Goal: Task Accomplishment & Management: Use online tool/utility

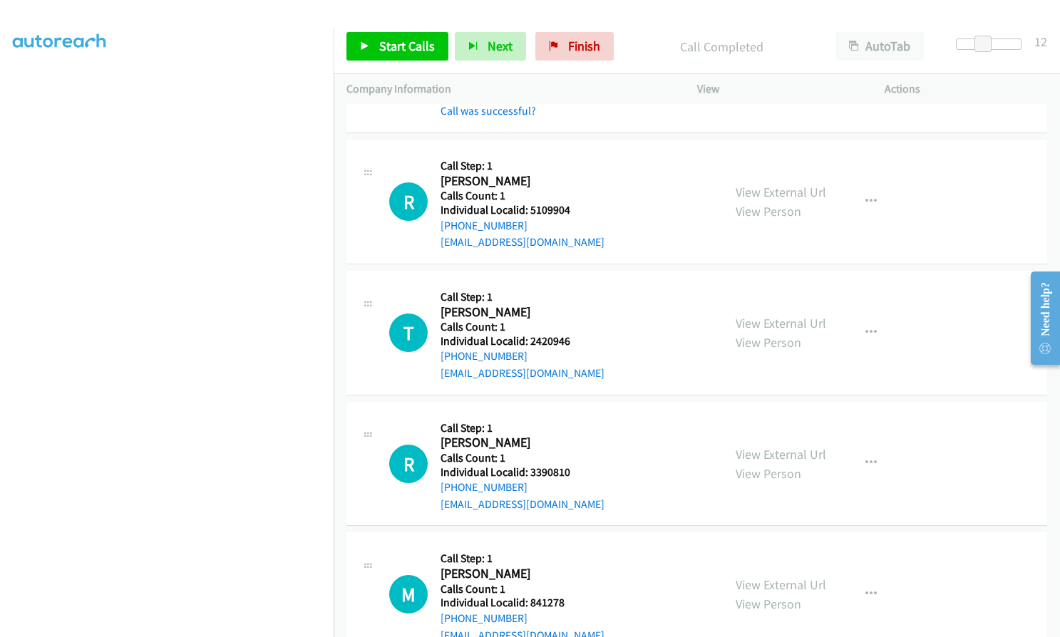
scroll to position [3167, 0]
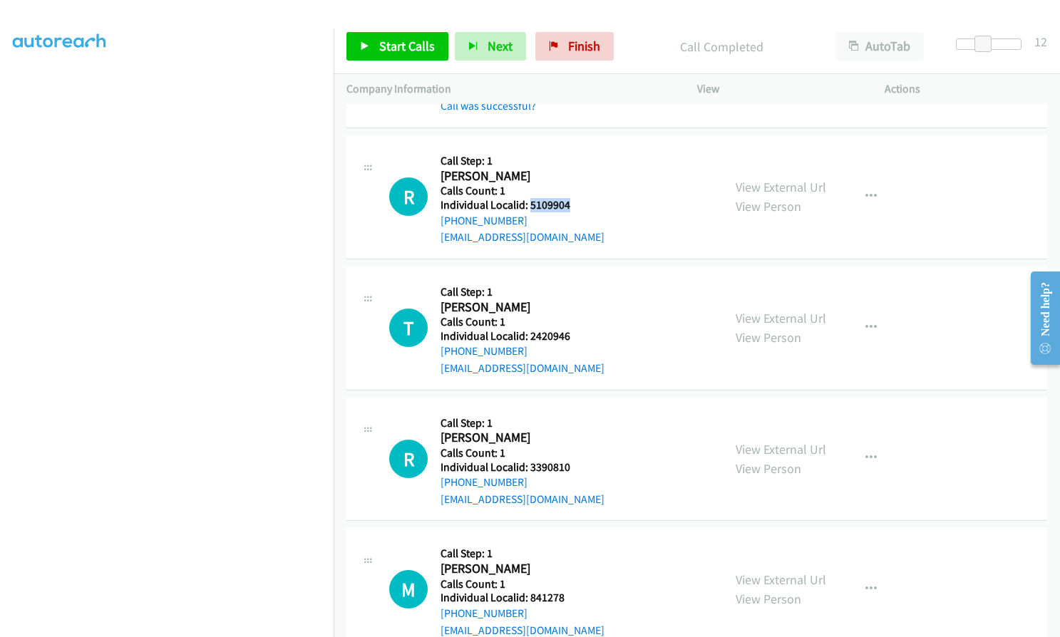
drag, startPoint x: 528, startPoint y: 201, endPoint x: 573, endPoint y: 206, distance: 45.9
click at [577, 206] on h5 "Individual Localid: 5109904" at bounding box center [523, 205] width 164 height 14
copy h5 "5109904"
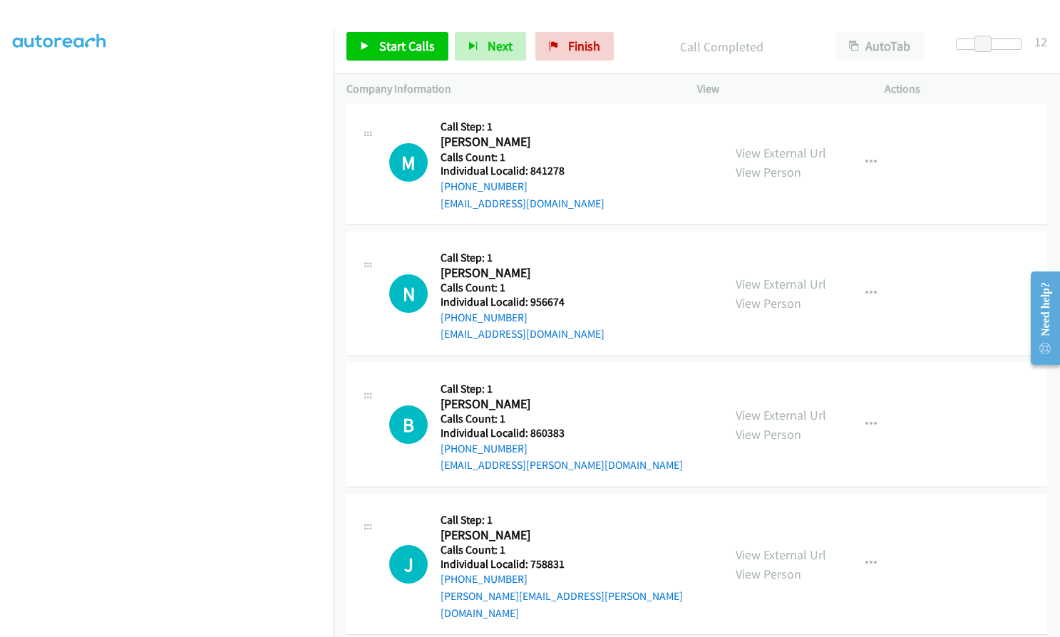
scroll to position [3595, 0]
drag, startPoint x: 525, startPoint y: 557, endPoint x: 570, endPoint y: 565, distance: 44.8
click at [570, 565] on h5 "Individual Localid: 758831" at bounding box center [575, 564] width 269 height 14
copy h5 "758831"
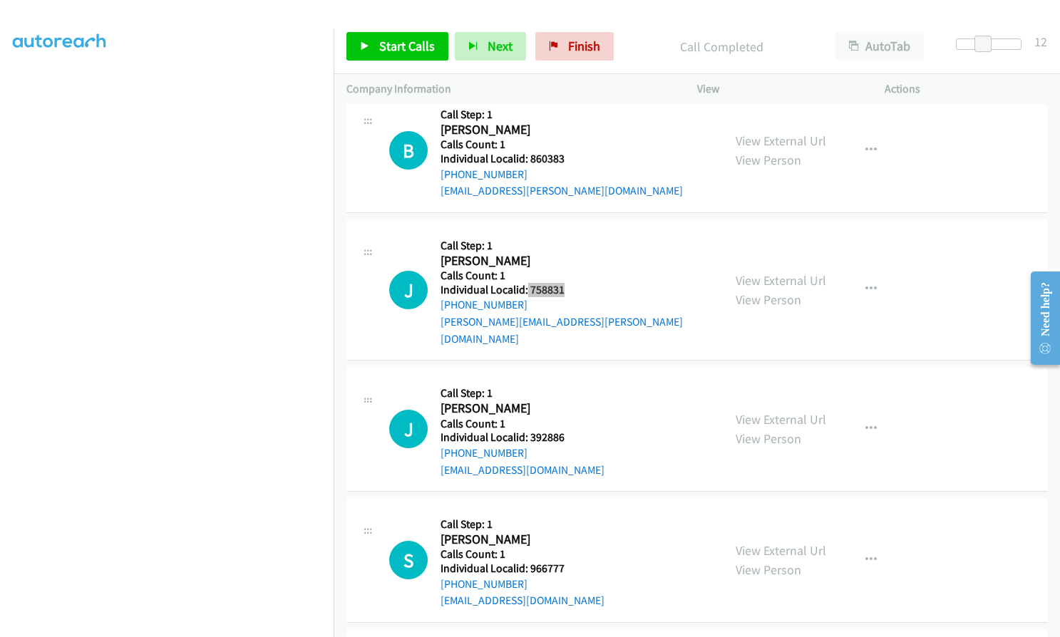
scroll to position [3916, 0]
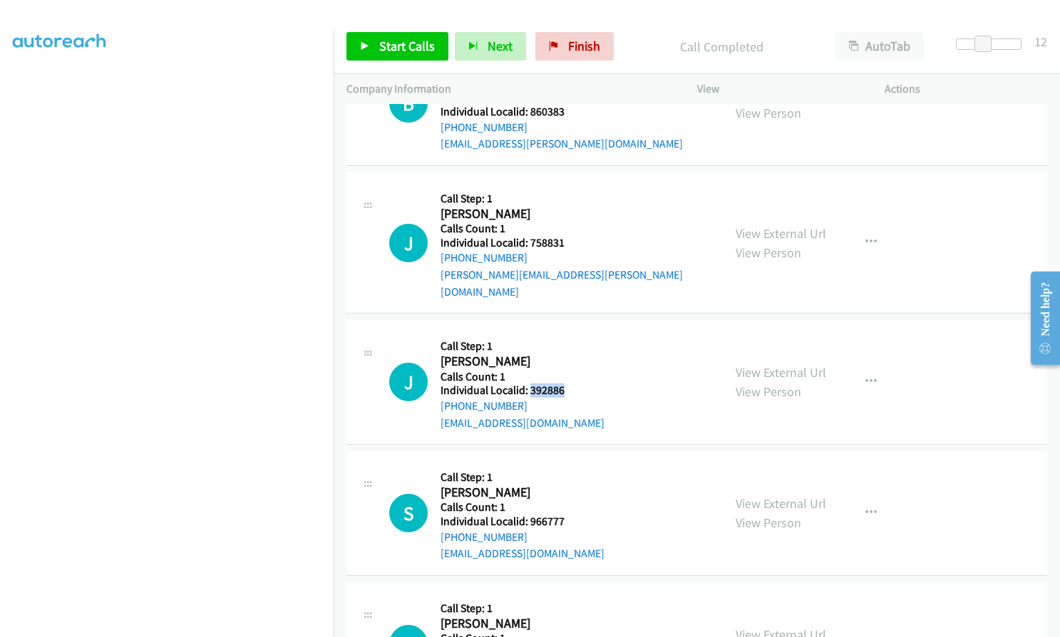
drag, startPoint x: 528, startPoint y: 373, endPoint x: 570, endPoint y: 375, distance: 42.1
click at [571, 384] on h5 "Individual Localid: 392886" at bounding box center [523, 391] width 164 height 14
copy h5 "392886"
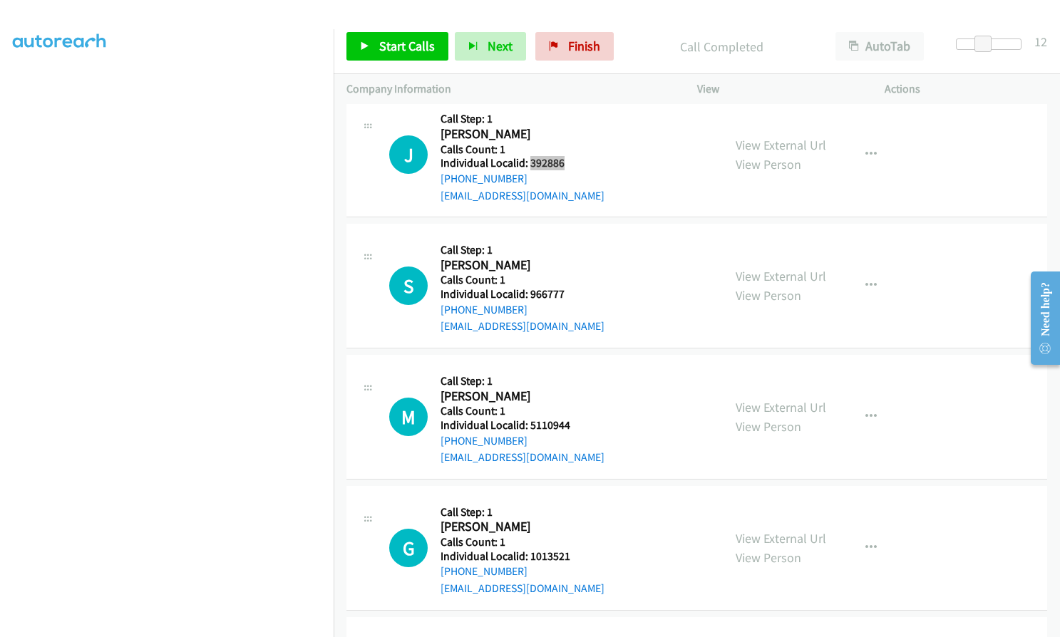
scroll to position [4183, 0]
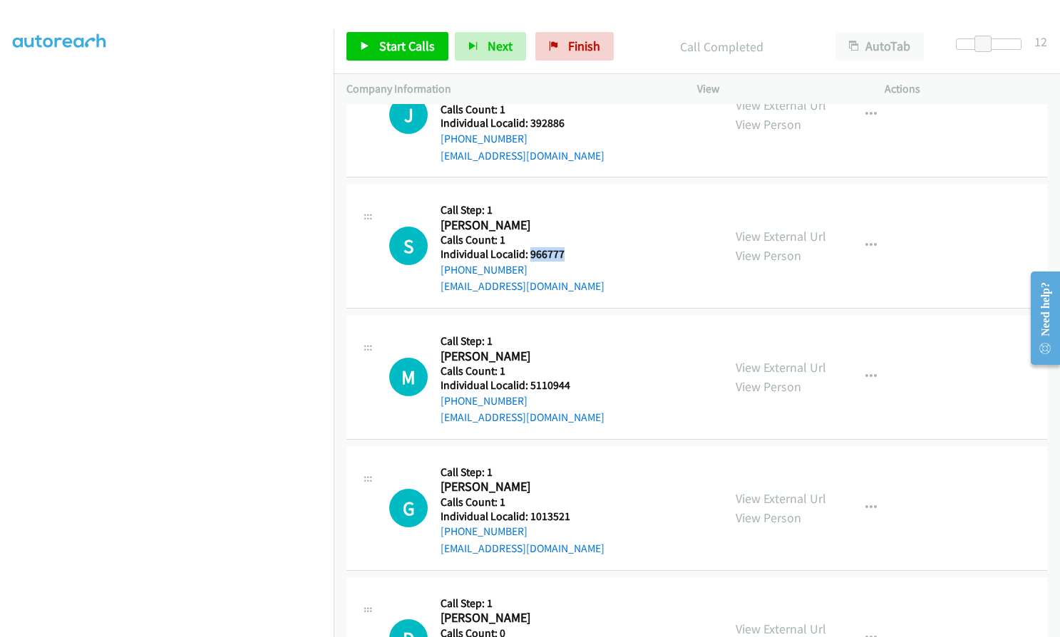
drag, startPoint x: 530, startPoint y: 235, endPoint x: 570, endPoint y: 235, distance: 39.9
click at [570, 247] on h5 "Individual Localid: 966777" at bounding box center [523, 254] width 164 height 14
copy h5 "966777"
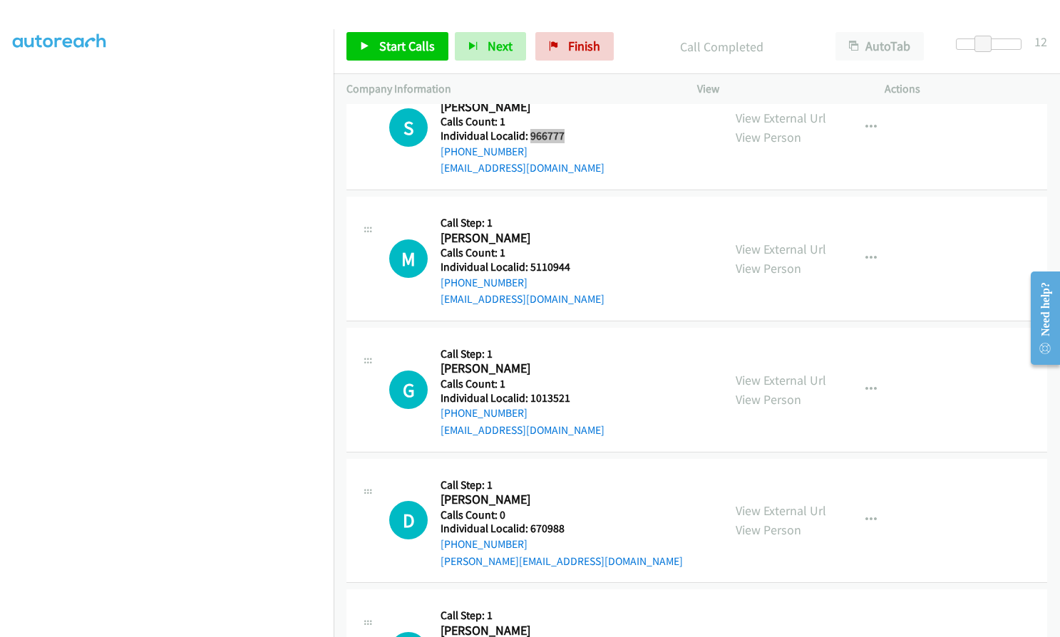
scroll to position [4326, 0]
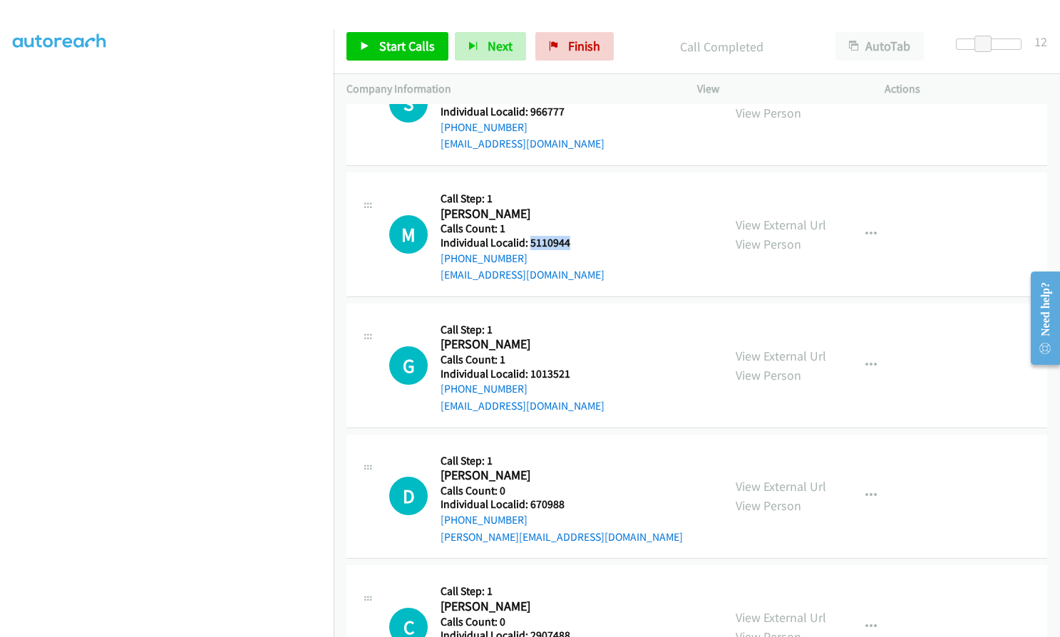
drag, startPoint x: 528, startPoint y: 225, endPoint x: 570, endPoint y: 227, distance: 42.1
click at [570, 236] on h5 "Individual Localid: 5110944" at bounding box center [523, 243] width 164 height 14
copy h5 "5110944"
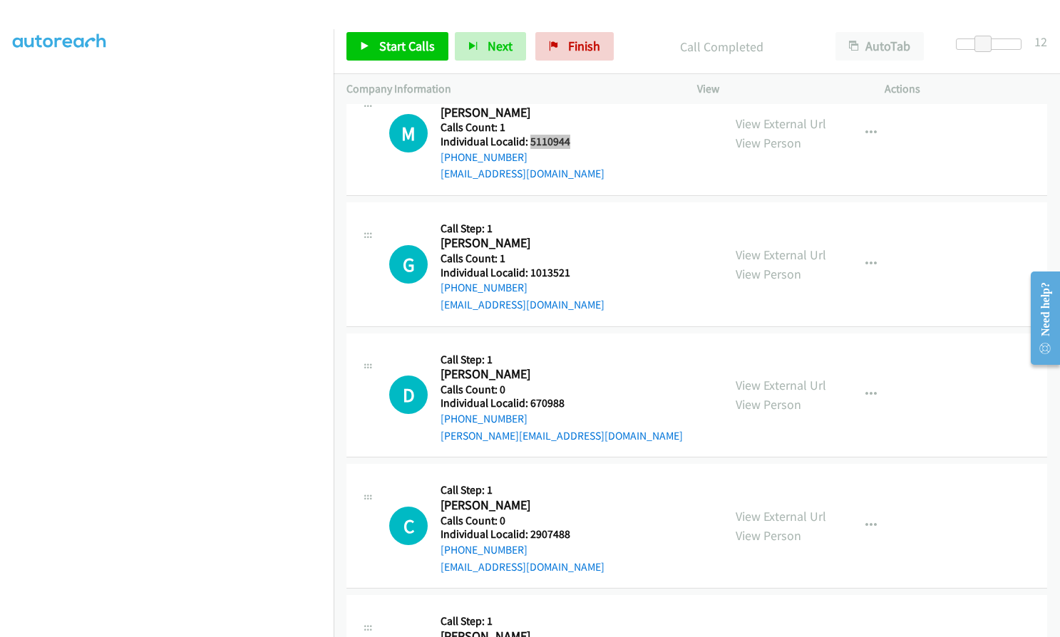
scroll to position [4433, 0]
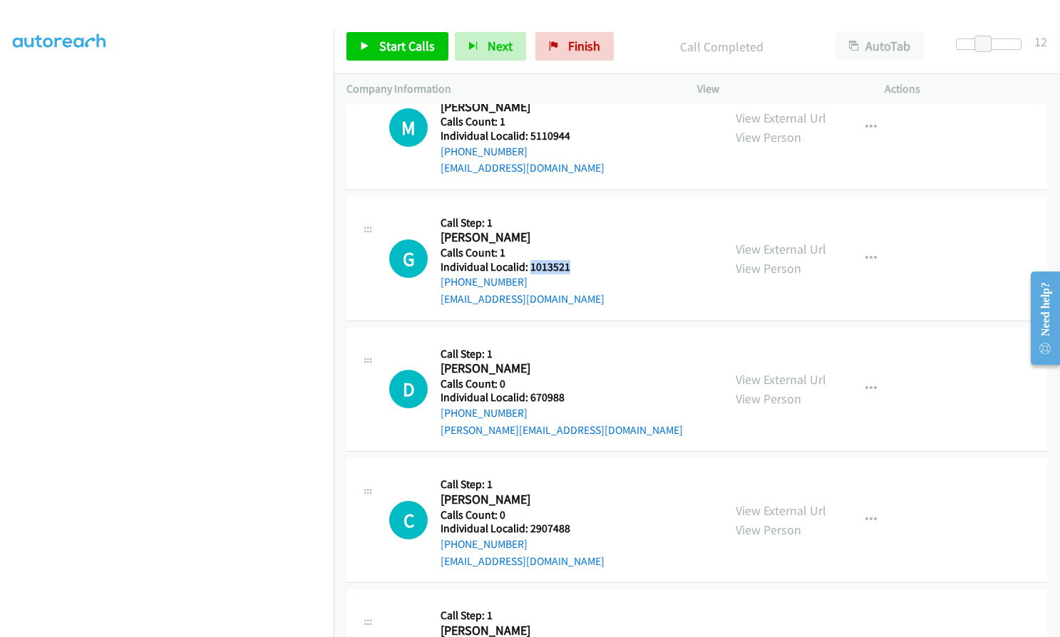
drag, startPoint x: 528, startPoint y: 246, endPoint x: 582, endPoint y: 250, distance: 54.3
click at [582, 250] on div "G Callback Scheduled Call Step: 1 [PERSON_NAME] America/New_York Calls Count: 1…" at bounding box center [549, 259] width 321 height 98
copy h5 "1013521"
drag, startPoint x: 529, startPoint y: 382, endPoint x: 572, endPoint y: 379, distance: 42.9
click at [572, 379] on div "D Callback Scheduled Call Step: 1 [PERSON_NAME] America/New_York Calls Count: 0…" at bounding box center [549, 390] width 321 height 98
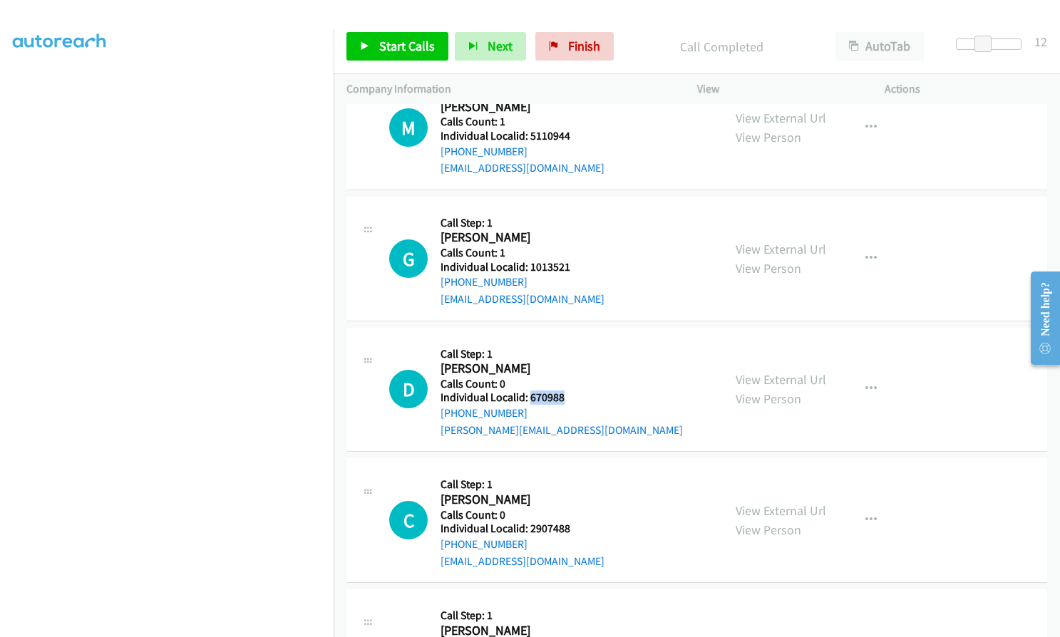
copy h5 "670988"
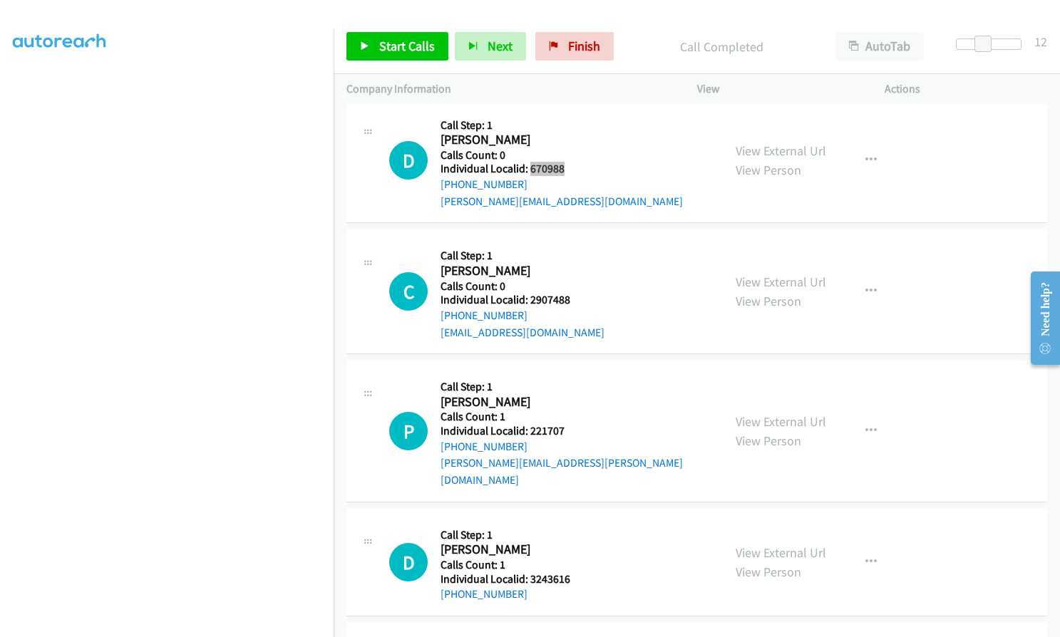
scroll to position [4682, 0]
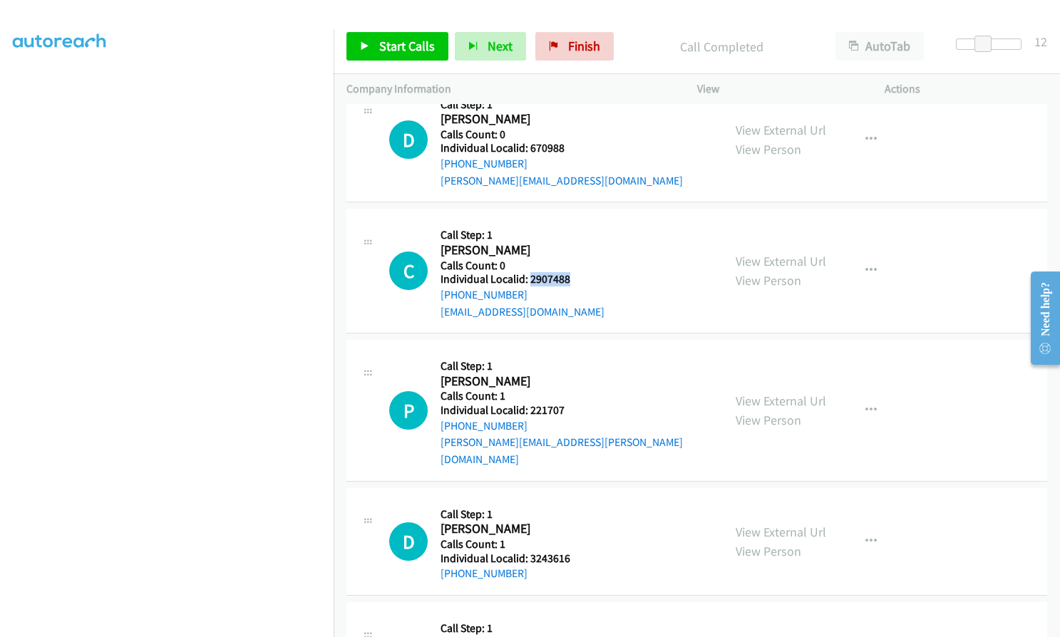
drag, startPoint x: 529, startPoint y: 262, endPoint x: 573, endPoint y: 259, distance: 44.3
click at [573, 259] on div "C Callback Scheduled Call Step: 1 [PERSON_NAME] America/New_York Calls Count: 0…" at bounding box center [549, 271] width 321 height 98
copy h5 "2907488"
drag, startPoint x: 527, startPoint y: 391, endPoint x: 566, endPoint y: 391, distance: 39.2
click at [566, 391] on div "P Callback Scheduled Call Step: 1 [PERSON_NAME] America/Los_Angeles Calls Count…" at bounding box center [549, 410] width 321 height 115
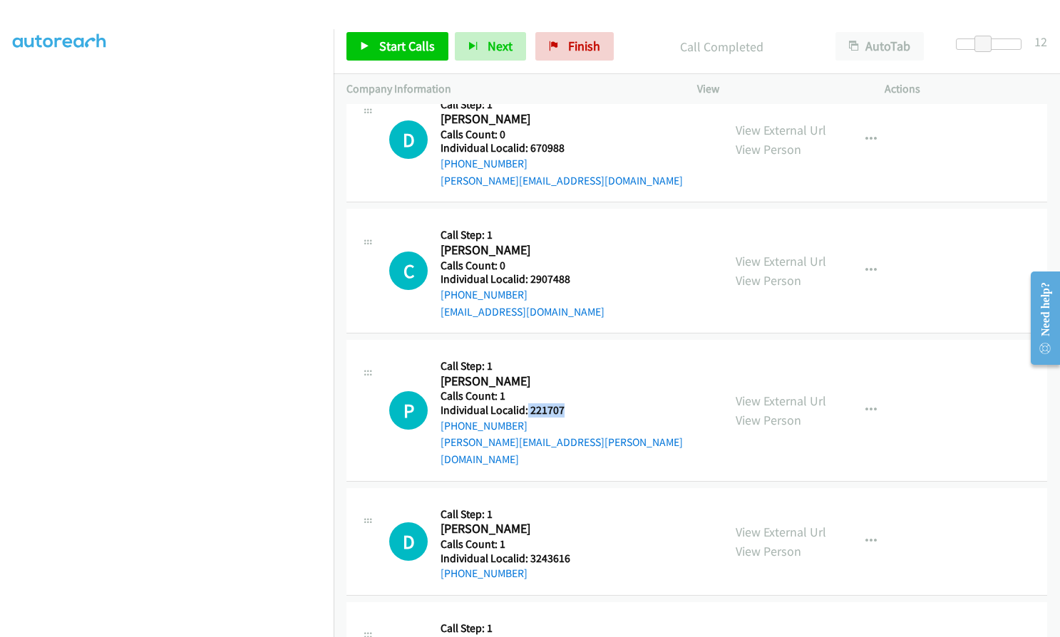
copy h5 "221707"
drag, startPoint x: 533, startPoint y: 523, endPoint x: 597, endPoint y: 530, distance: 63.9
click at [597, 530] on div "D Callback Scheduled Call Step: 1 [PERSON_NAME] America/Los_Angeles Calls Count…" at bounding box center [549, 541] width 321 height 81
copy h5 "3243616"
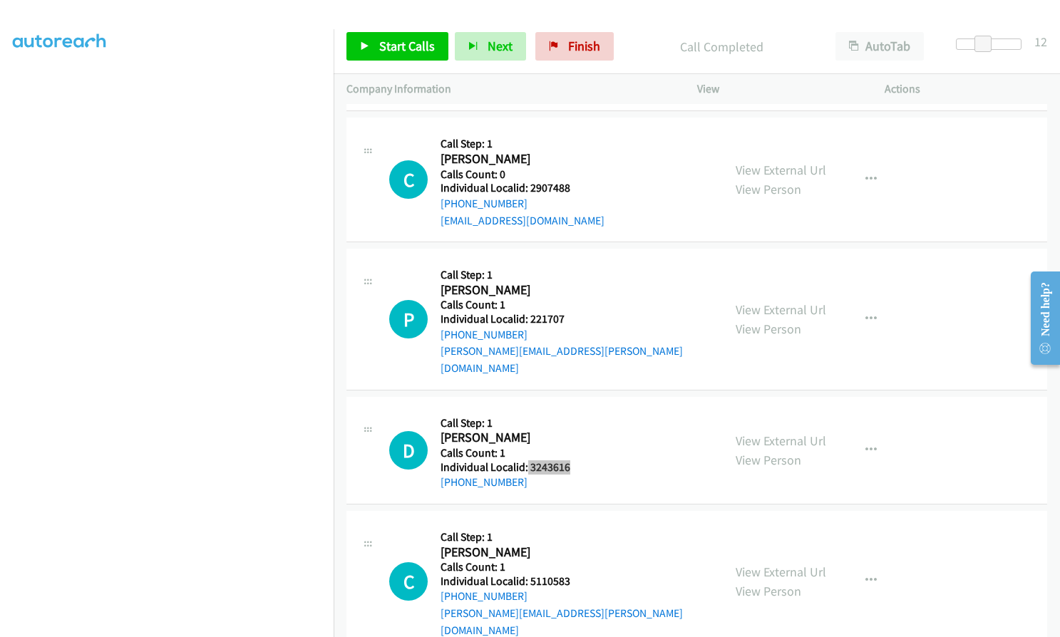
scroll to position [4789, 0]
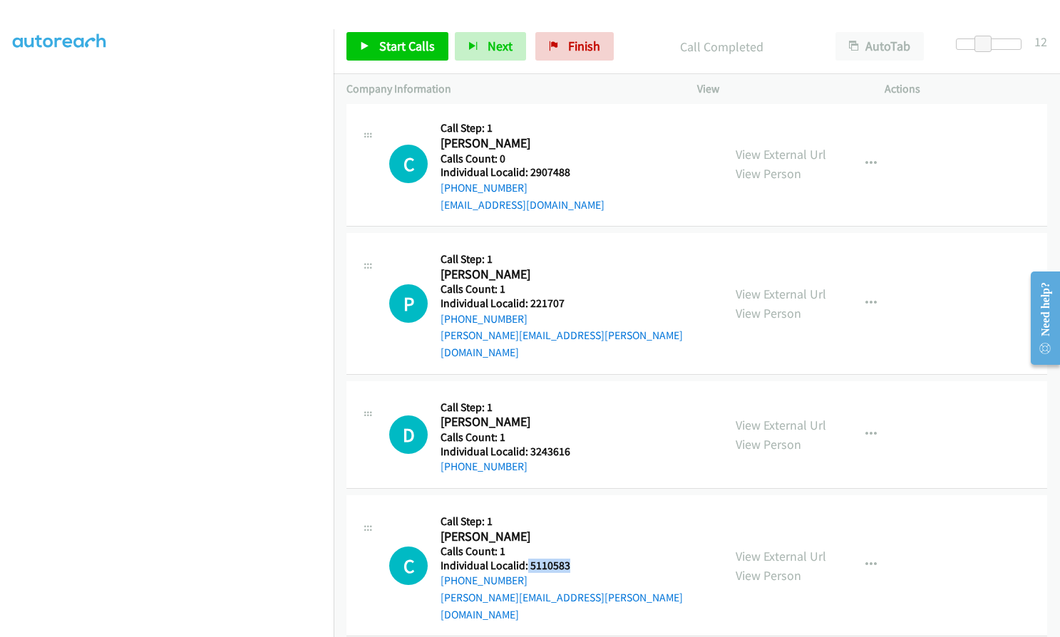
drag, startPoint x: 528, startPoint y: 530, endPoint x: 562, endPoint y: 533, distance: 35.0
click at [579, 533] on div "C Callback Scheduled Call Step: 1 [PERSON_NAME] America/New_York Calls Count: 1…" at bounding box center [549, 565] width 321 height 115
click at [384, 53] on span "Start Calls" at bounding box center [407, 46] width 56 height 16
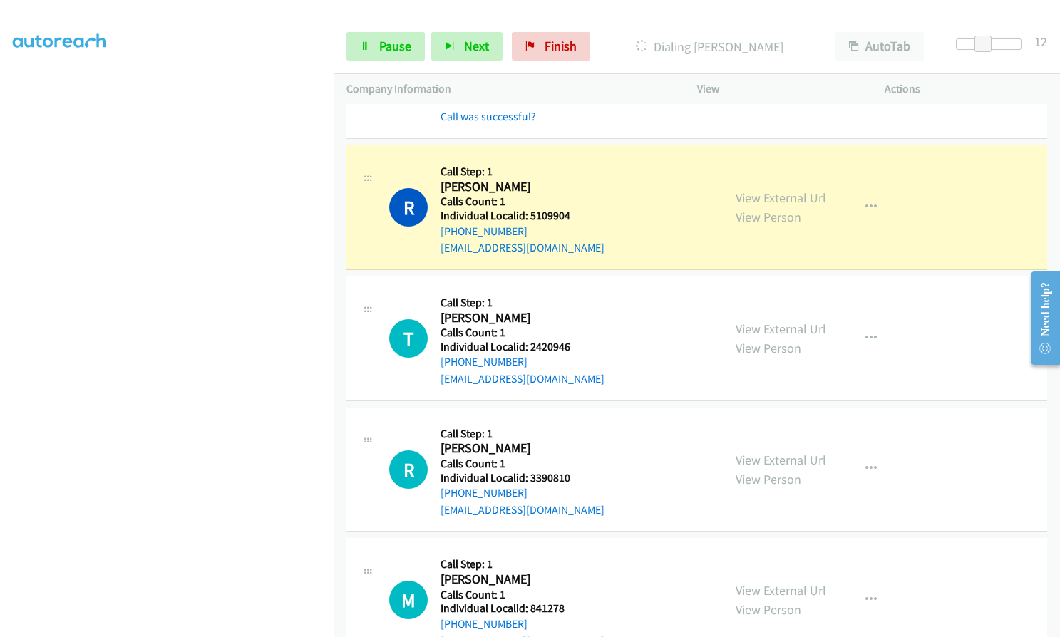
scroll to position [3203, 0]
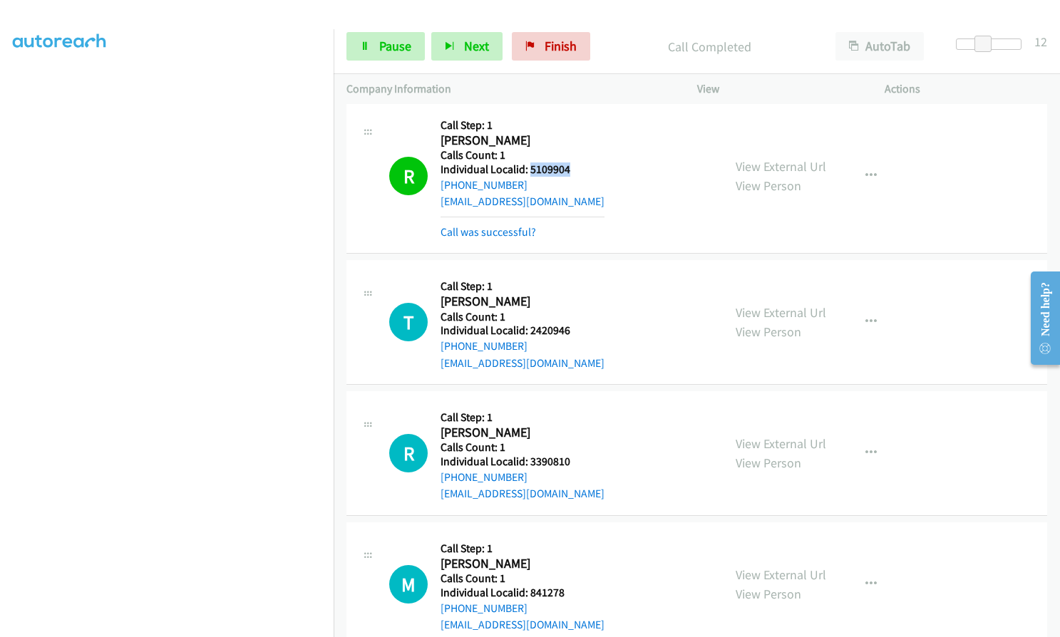
drag, startPoint x: 528, startPoint y: 170, endPoint x: 572, endPoint y: 170, distance: 43.5
click at [572, 170] on h5 "Individual Localid: 5109904" at bounding box center [523, 170] width 164 height 14
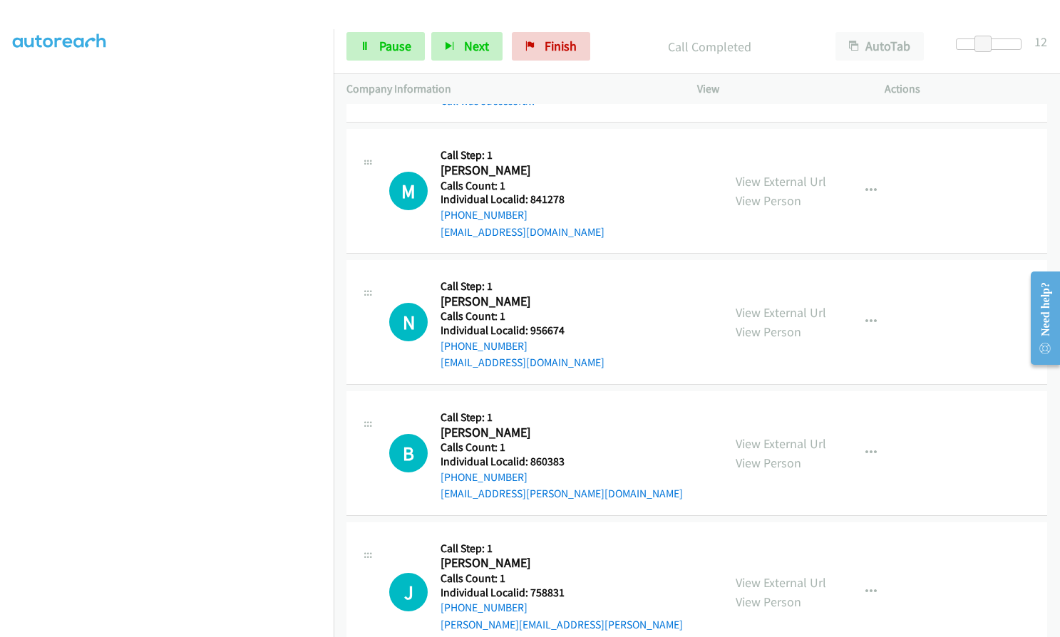
scroll to position [3684, 0]
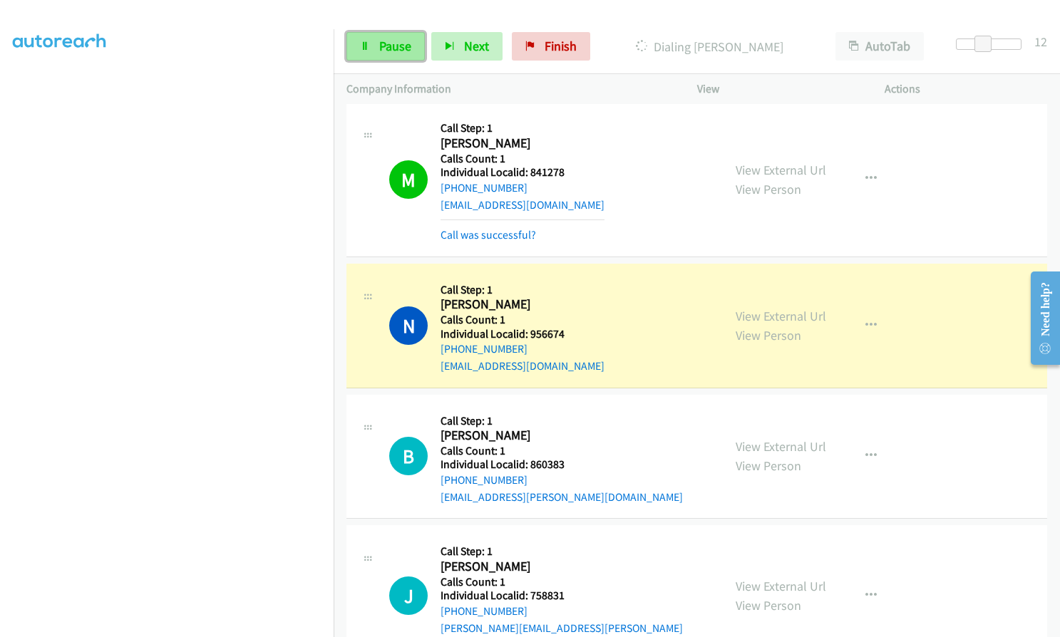
click at [397, 34] on link "Pause" at bounding box center [385, 46] width 78 height 29
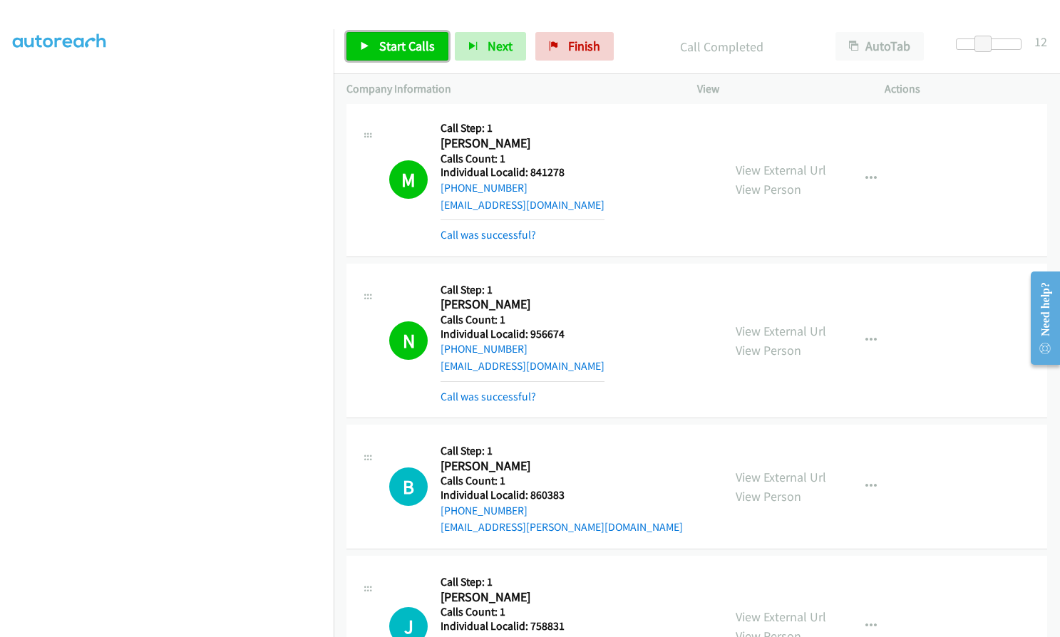
click at [383, 50] on span "Start Calls" at bounding box center [407, 46] width 56 height 16
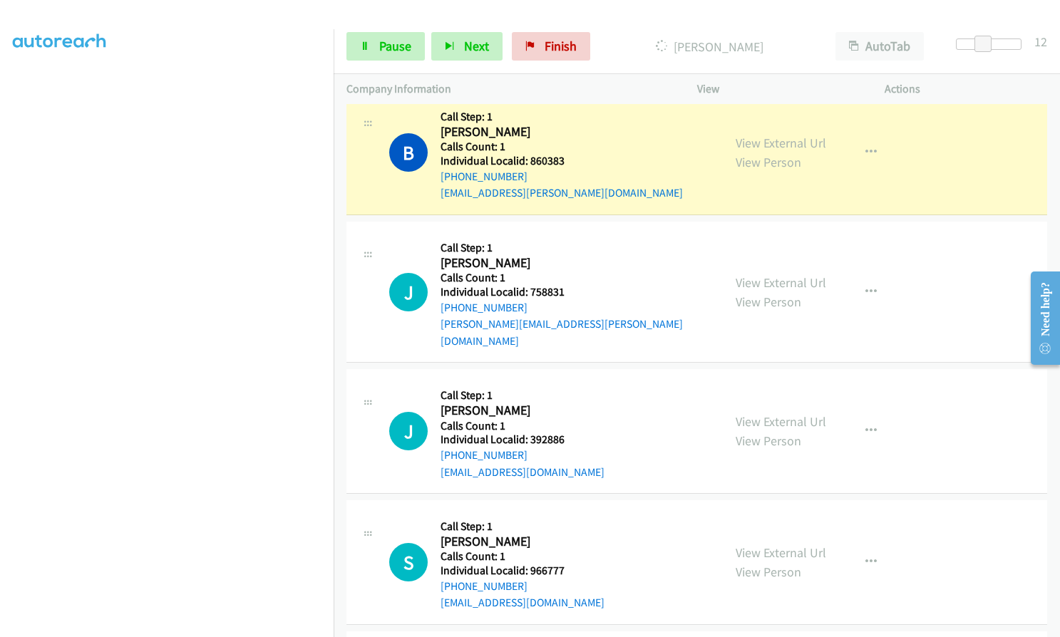
scroll to position [4023, 0]
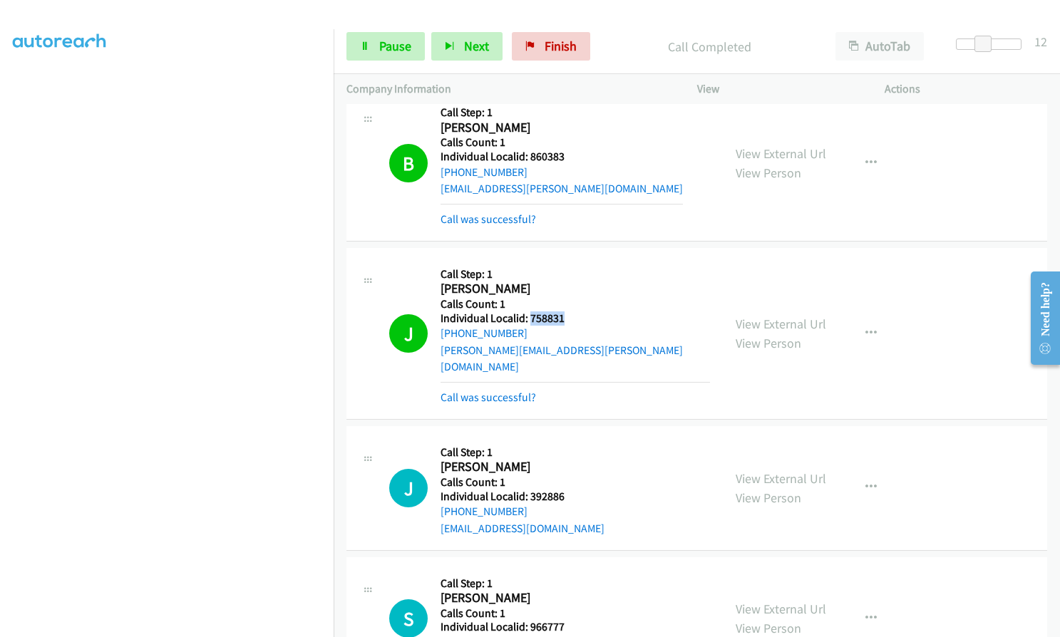
drag, startPoint x: 529, startPoint y: 319, endPoint x: 573, endPoint y: 317, distance: 44.3
click at [573, 317] on h5 "Individual Localid: 758831" at bounding box center [575, 319] width 269 height 14
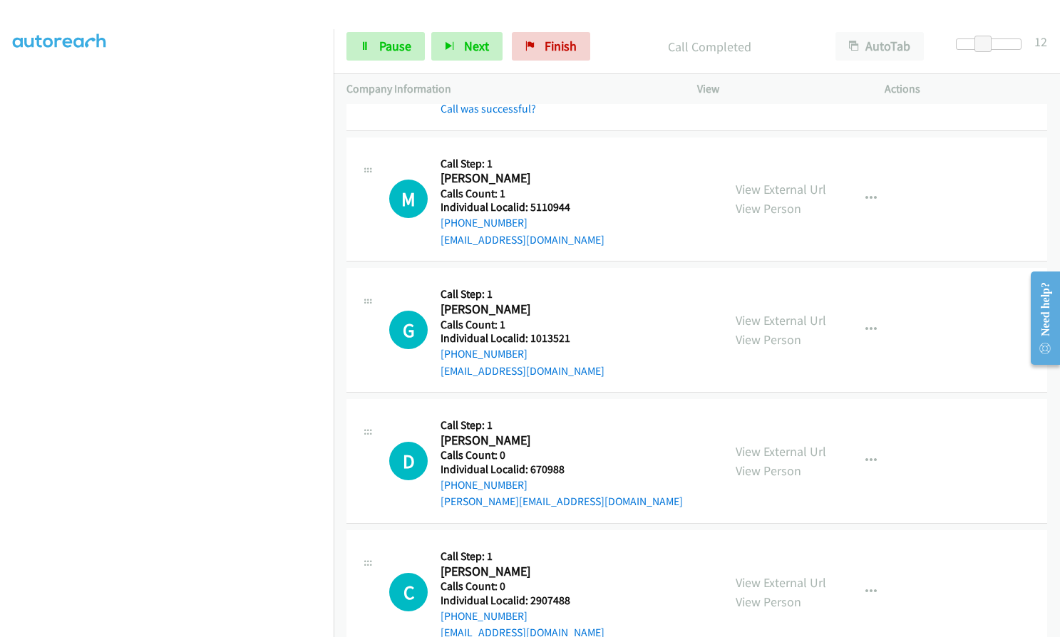
scroll to position [4647, 0]
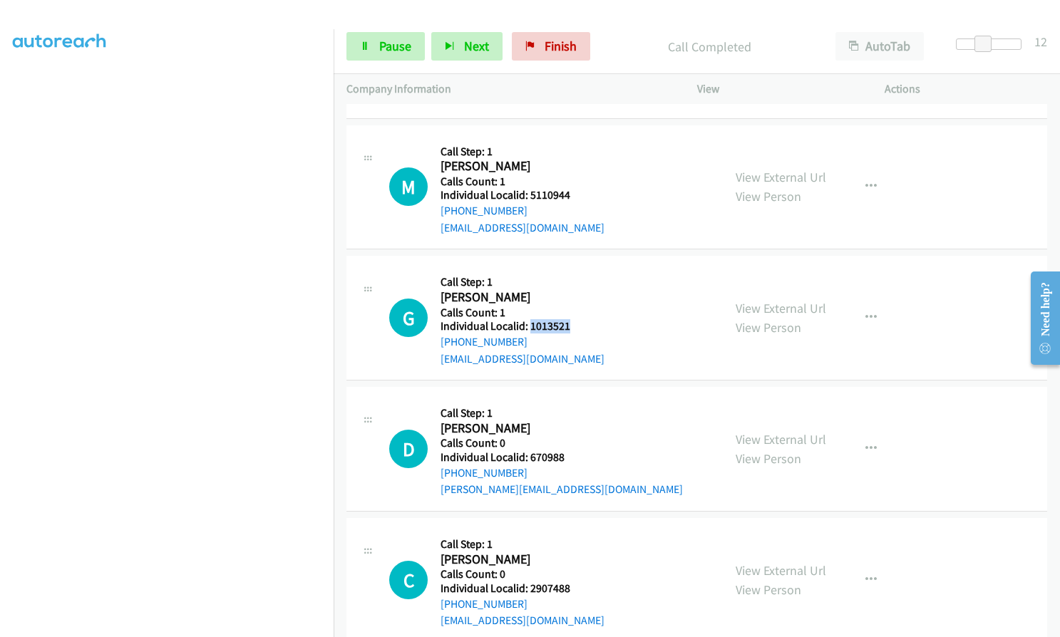
drag, startPoint x: 528, startPoint y: 306, endPoint x: 575, endPoint y: 303, distance: 47.1
click at [575, 319] on h5 "Individual Localid: 1013521" at bounding box center [523, 326] width 164 height 14
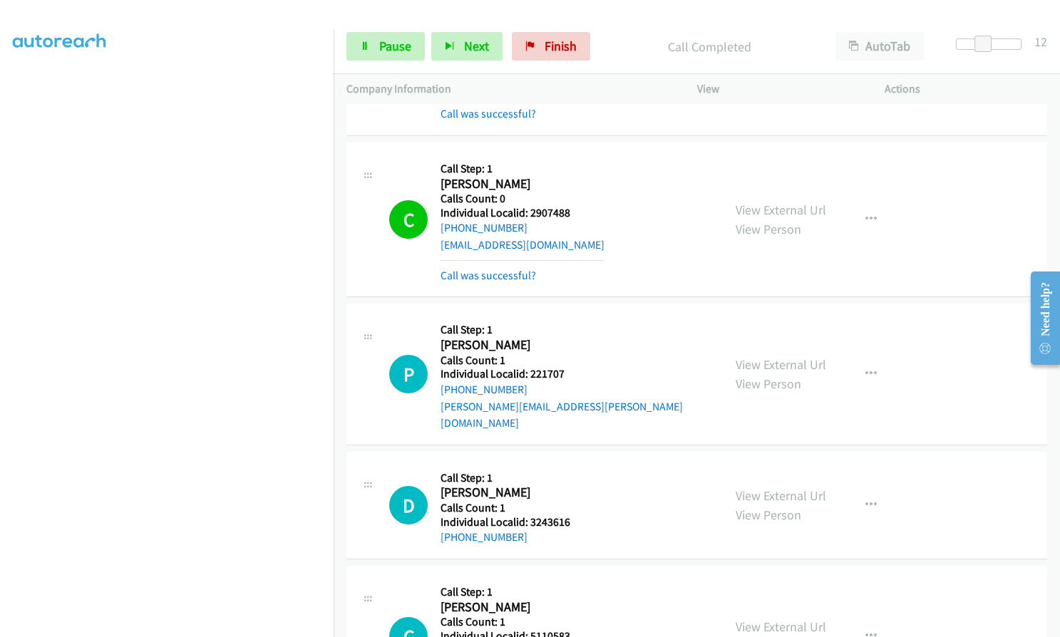
scroll to position [5128, 0]
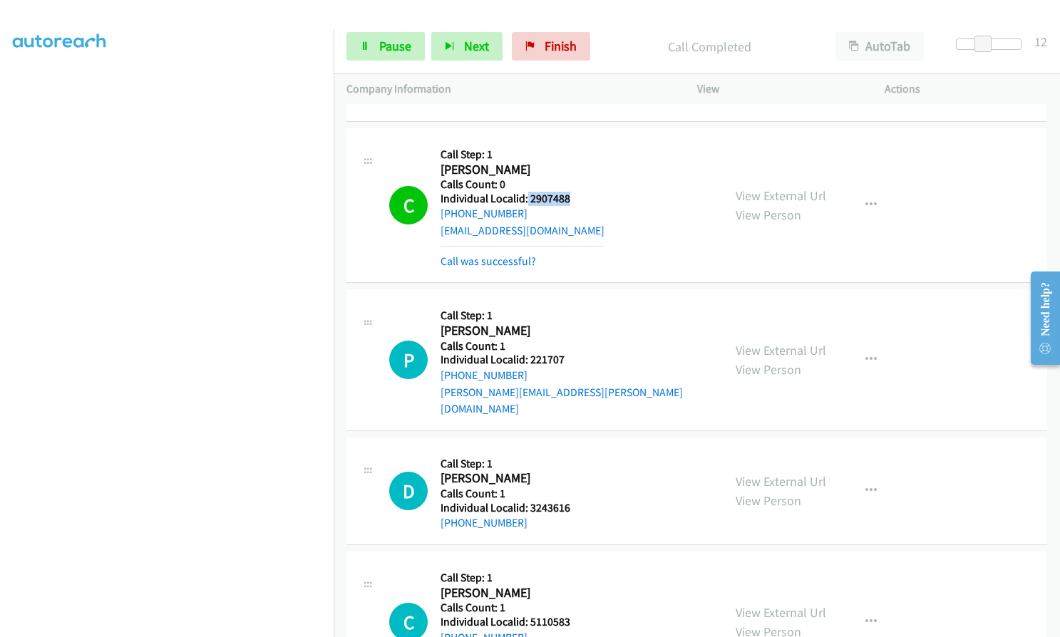
drag, startPoint x: 526, startPoint y: 179, endPoint x: 582, endPoint y: 179, distance: 55.6
click at [582, 179] on div "C Callback Scheduled Call Step: 1 [PERSON_NAME] America/New_York Calls Count: 0…" at bounding box center [549, 205] width 321 height 128
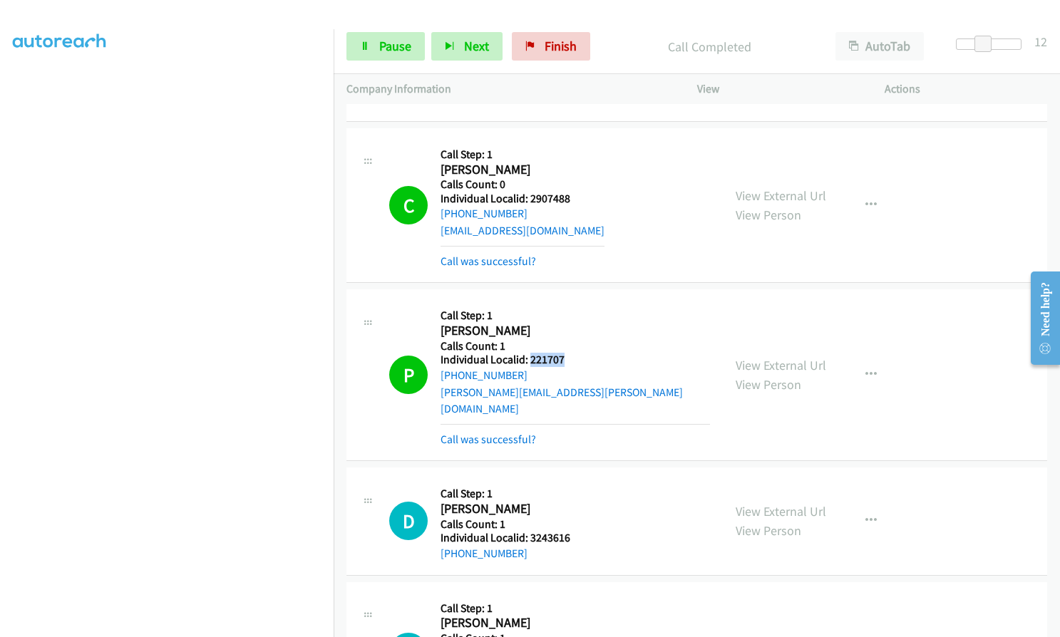
drag, startPoint x: 530, startPoint y: 340, endPoint x: 560, endPoint y: 347, distance: 30.8
click at [575, 348] on div "P Callback Scheduled Call Step: 1 [PERSON_NAME] America/Los_Angeles Calls Count…" at bounding box center [549, 374] width 321 height 145
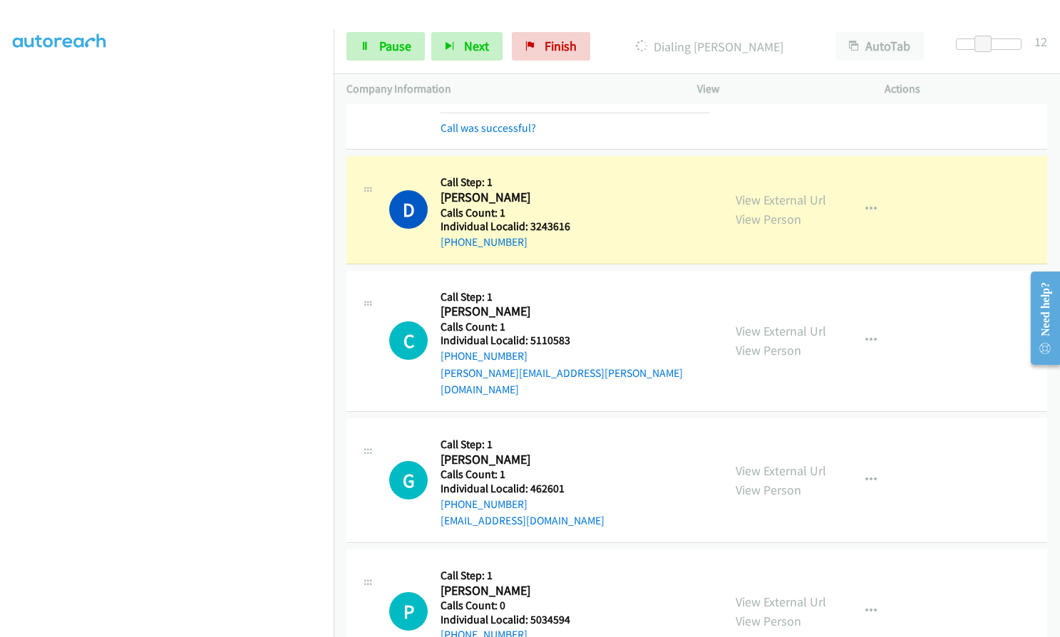
scroll to position [5449, 0]
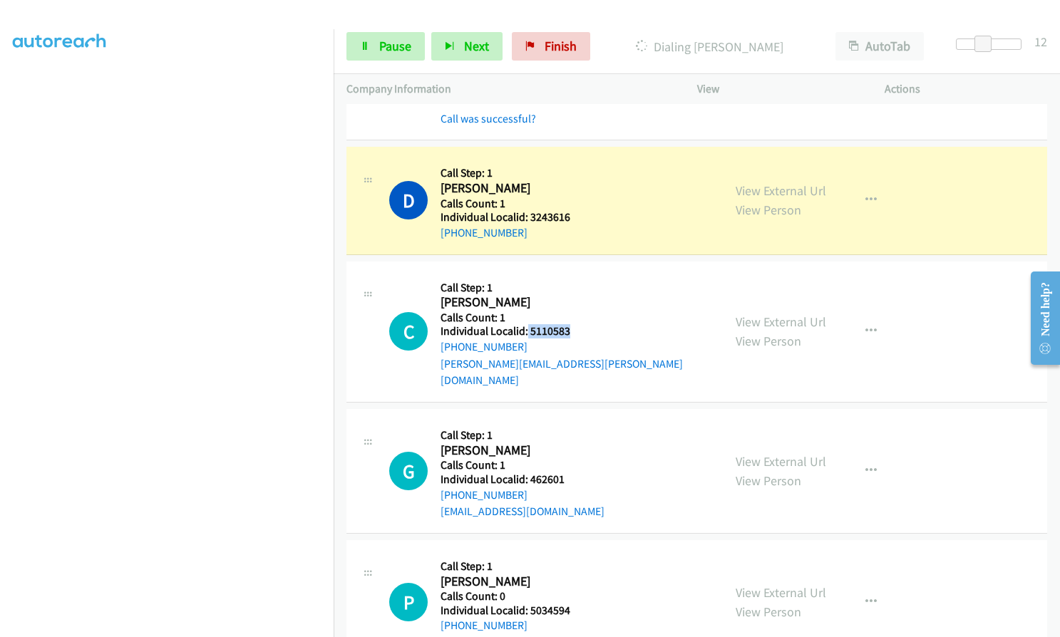
drag, startPoint x: 525, startPoint y: 296, endPoint x: 568, endPoint y: 296, distance: 42.8
click at [568, 324] on h5 "Individual Localid: 5110583" at bounding box center [575, 331] width 269 height 14
drag, startPoint x: 527, startPoint y: 427, endPoint x: 569, endPoint y: 424, distance: 42.2
click at [569, 424] on div "G Callback Scheduled Call Step: 1 [PERSON_NAME] America/Los_Angeles Calls Count…" at bounding box center [549, 471] width 321 height 98
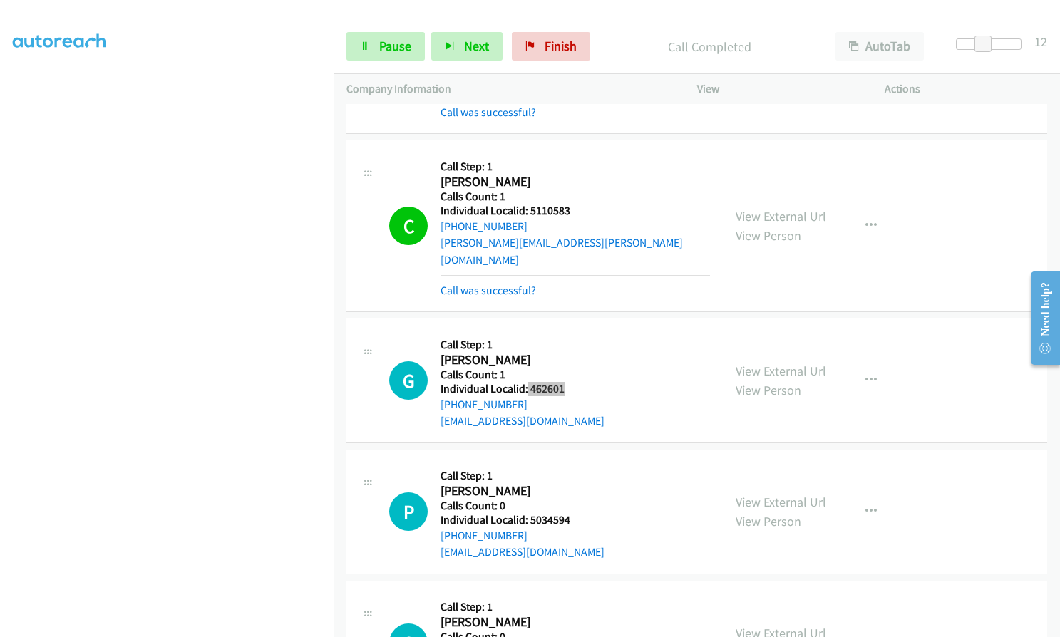
scroll to position [5609, 0]
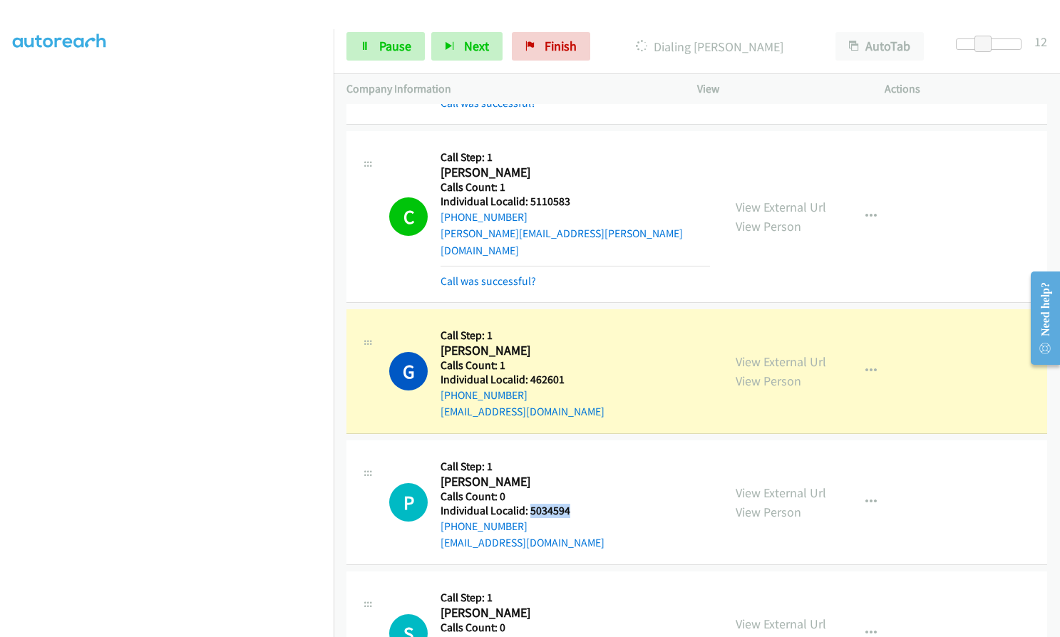
drag, startPoint x: 528, startPoint y: 458, endPoint x: 570, endPoint y: 454, distance: 42.3
click at [570, 454] on div "P Callback Scheduled Call Step: 1 [PERSON_NAME] America/New_York Calls Count: 0…" at bounding box center [549, 502] width 321 height 98
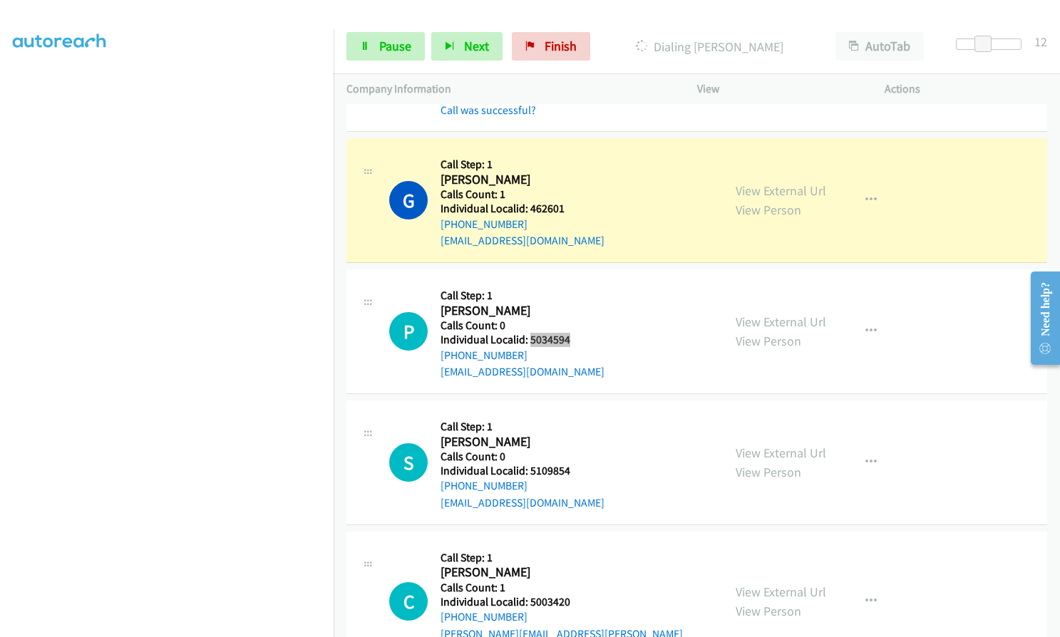
scroll to position [5877, 0]
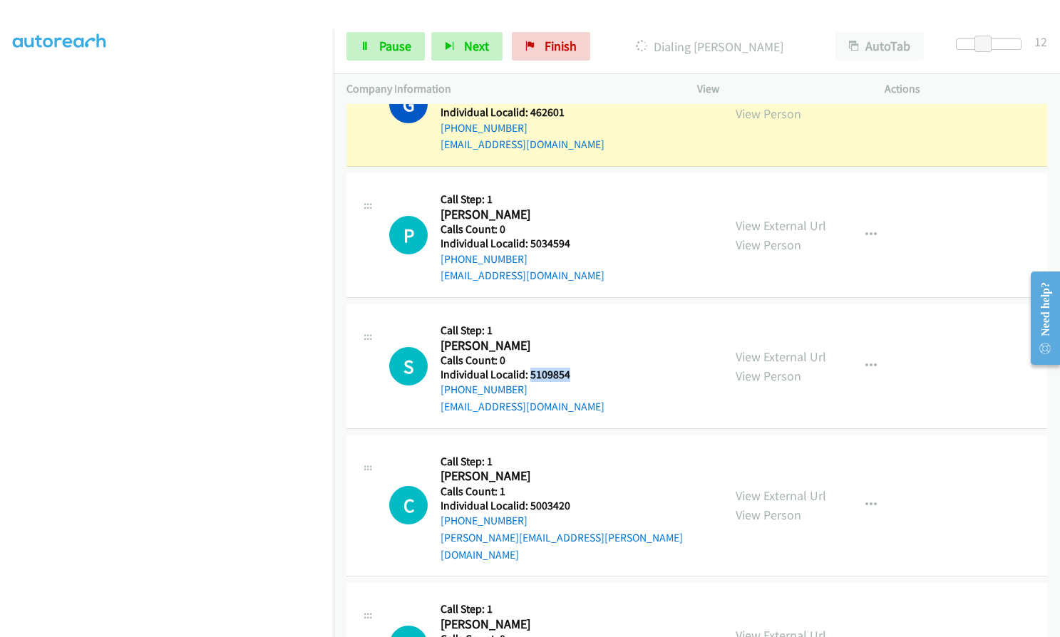
drag, startPoint x: 528, startPoint y: 323, endPoint x: 577, endPoint y: 322, distance: 49.2
click at [577, 322] on div "S Callback Scheduled Call Step: 1 [PERSON_NAME] America/[GEOGRAPHIC_DATA] Calls…" at bounding box center [549, 366] width 321 height 98
drag, startPoint x: 529, startPoint y: 452, endPoint x: 570, endPoint y: 452, distance: 40.6
click at [570, 452] on div "C Callback Scheduled Call Step: 1 [PERSON_NAME] America/Los_Angeles Calls Count…" at bounding box center [549, 505] width 321 height 115
drag, startPoint x: 529, startPoint y: 585, endPoint x: 570, endPoint y: 584, distance: 40.7
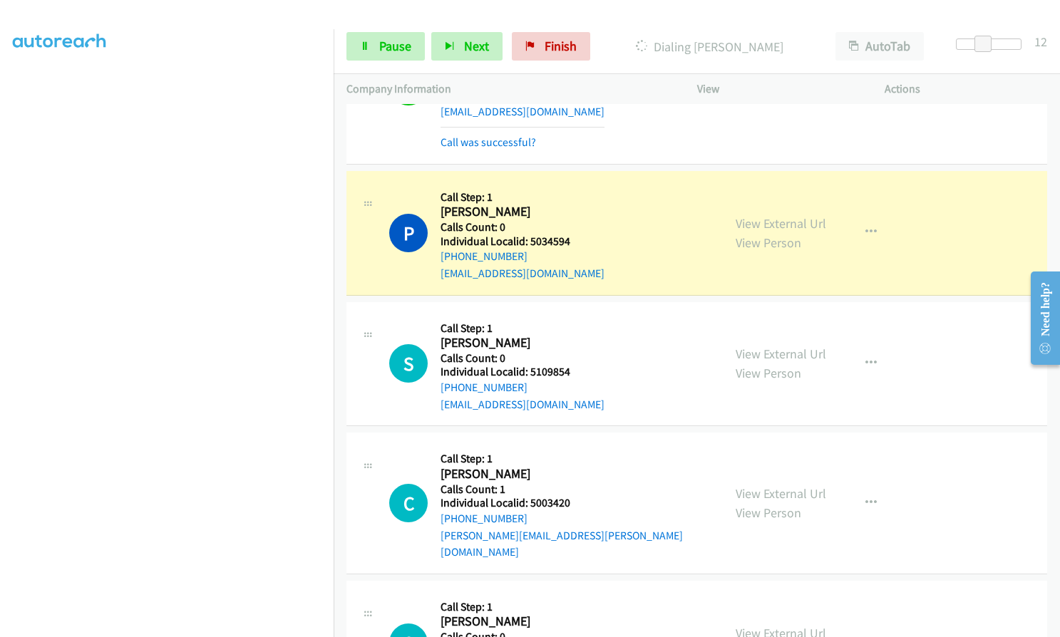
scroll to position [5912, 0]
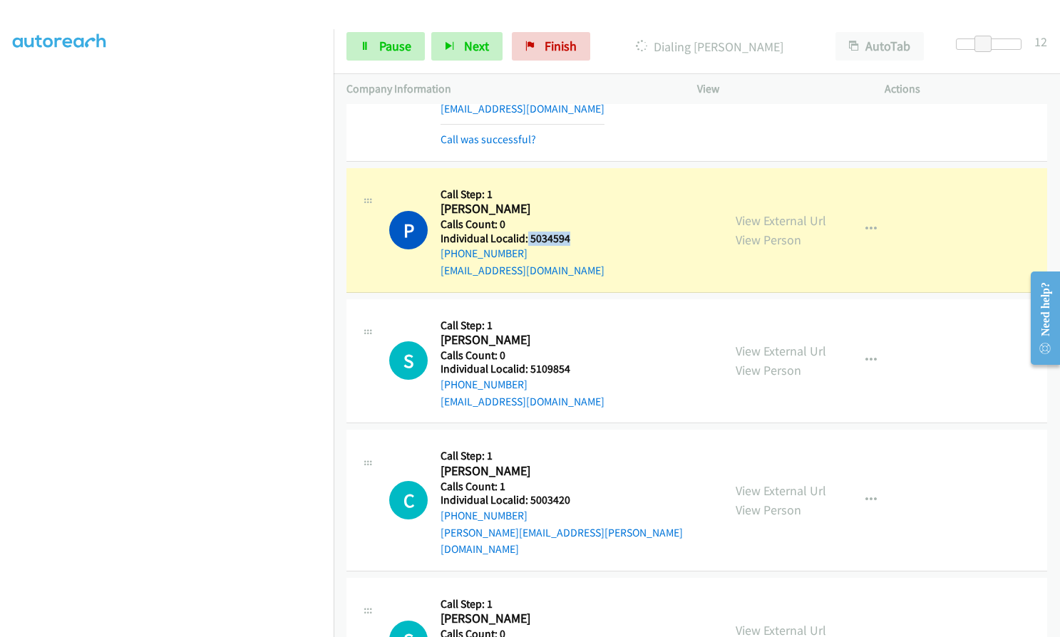
drag, startPoint x: 527, startPoint y: 190, endPoint x: 572, endPoint y: 189, distance: 45.6
click at [572, 189] on div "P Callback Scheduled Call Step: 1 [PERSON_NAME] America/New_York Calls Count: 0…" at bounding box center [549, 230] width 321 height 98
drag, startPoint x: 386, startPoint y: 48, endPoint x: 387, endPoint y: 63, distance: 15.7
click at [386, 48] on span "Pause" at bounding box center [395, 46] width 32 height 16
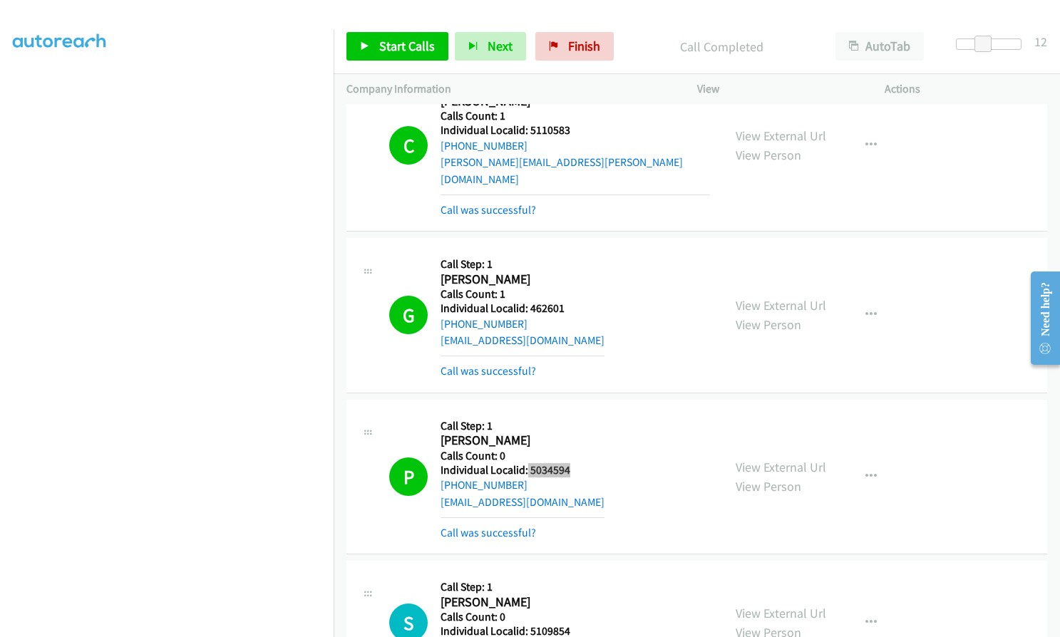
scroll to position [5663, 0]
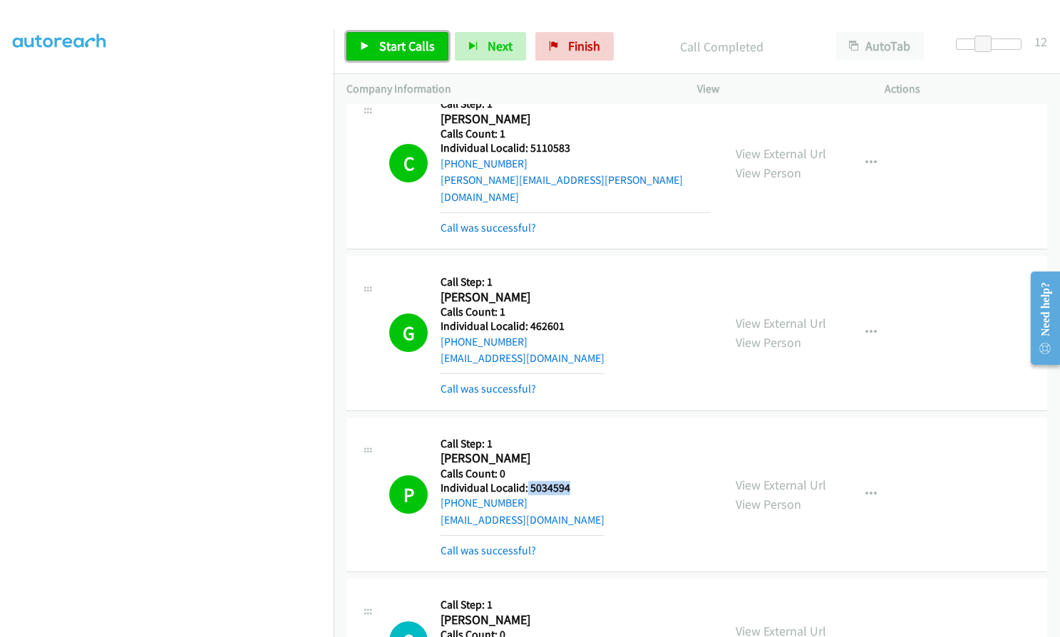
click at [411, 32] on link "Start Calls" at bounding box center [397, 46] width 102 height 29
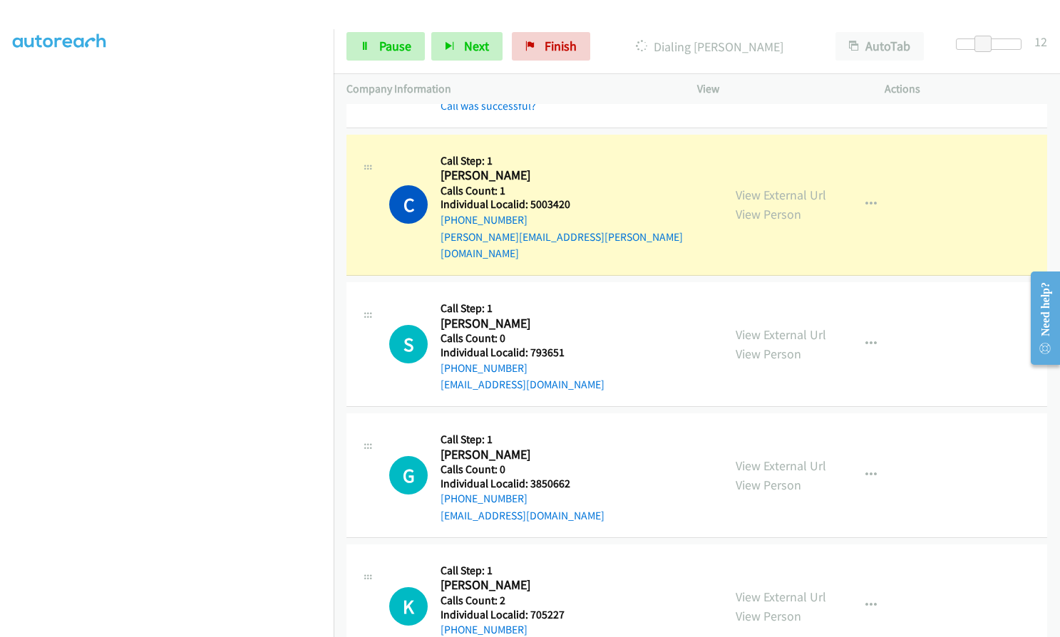
scroll to position [6286, 0]
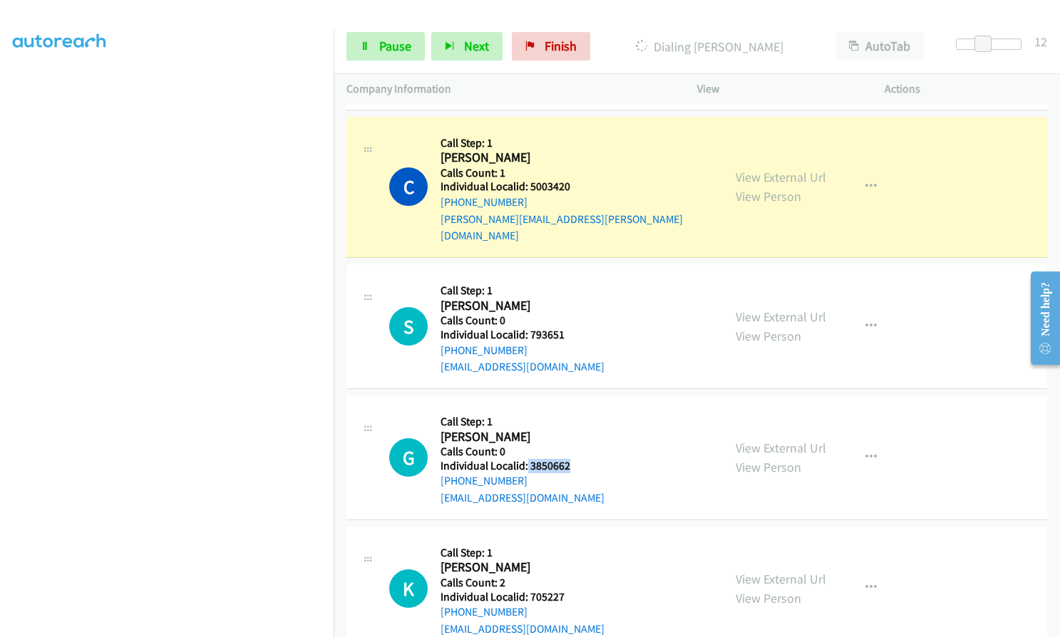
drag, startPoint x: 527, startPoint y: 395, endPoint x: 581, endPoint y: 396, distance: 54.2
click at [581, 408] on div "G Callback Scheduled Call Step: 1 [PERSON_NAME] America/New_York Calls Count: 0…" at bounding box center [549, 457] width 321 height 98
drag, startPoint x: 528, startPoint y: 528, endPoint x: 572, endPoint y: 526, distance: 44.9
click at [572, 540] on div "K Callback Scheduled Call Step: 1 [PERSON_NAME] America/Los_Angeles Calls Count…" at bounding box center [549, 589] width 321 height 98
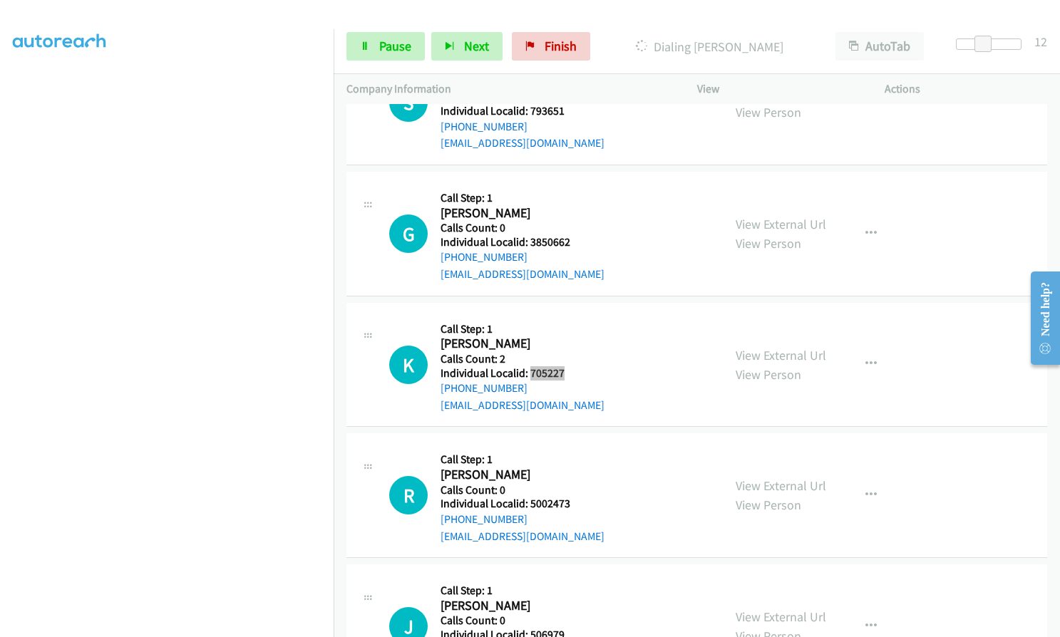
scroll to position [6554, 0]
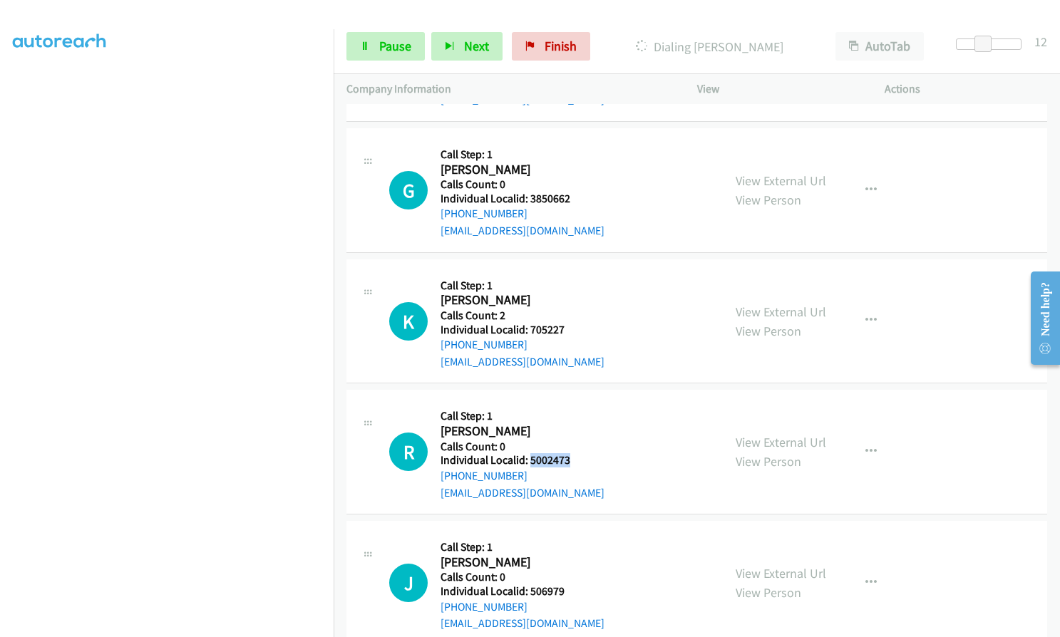
drag, startPoint x: 528, startPoint y: 393, endPoint x: 572, endPoint y: 392, distance: 44.9
click at [572, 403] on div "R Callback Scheduled Call Step: 1 [PERSON_NAME] America/New_York Calls Count: 0…" at bounding box center [549, 452] width 321 height 98
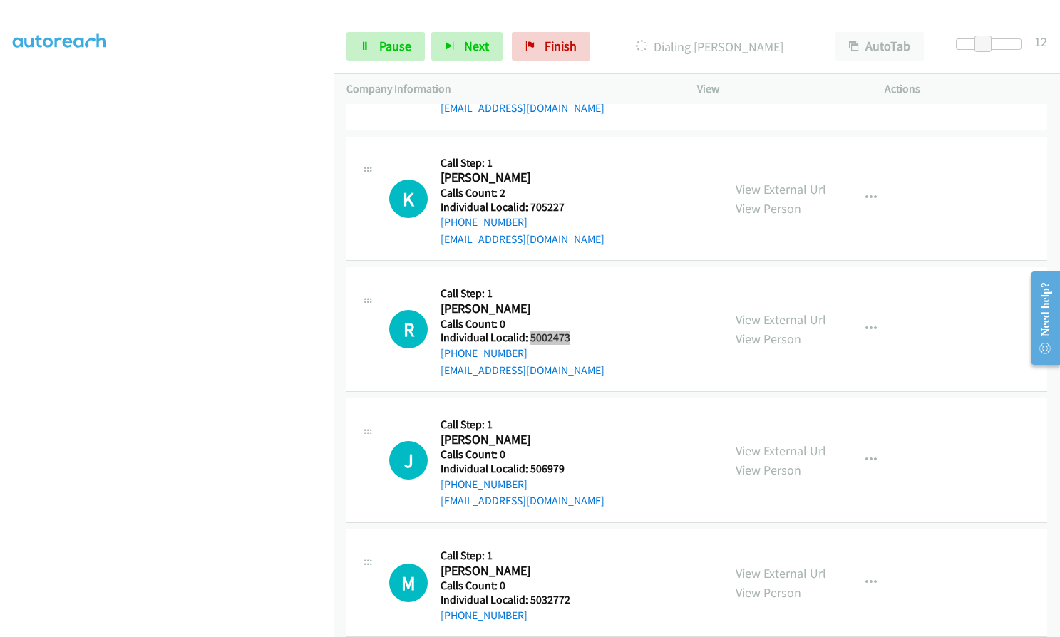
scroll to position [6679, 0]
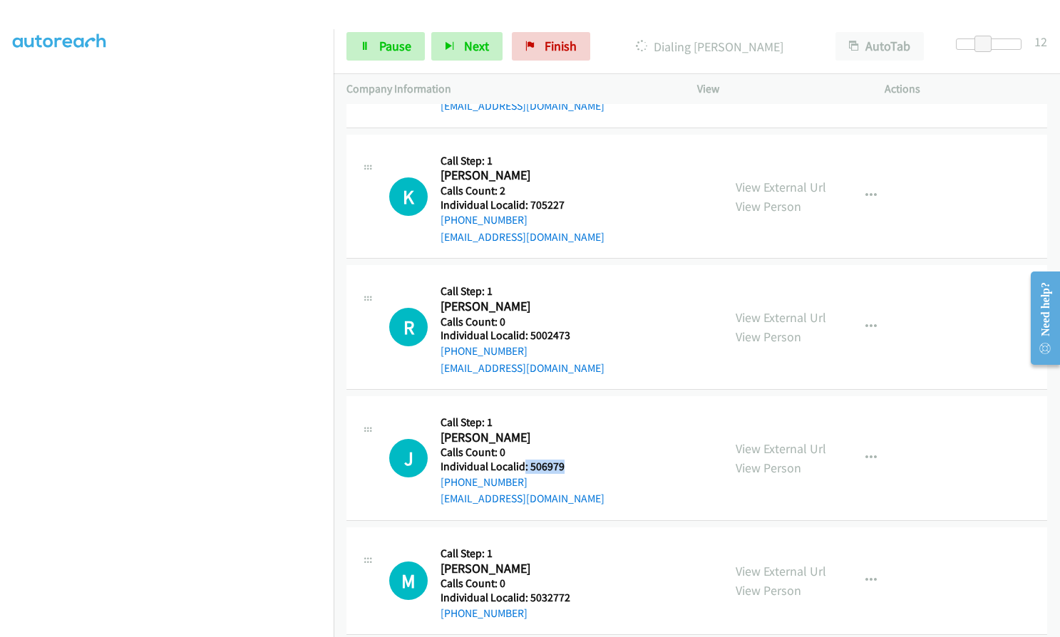
drag, startPoint x: 525, startPoint y: 396, endPoint x: 568, endPoint y: 399, distance: 43.5
click at [568, 409] on div "J Callback Scheduled Call Step: 1 [PERSON_NAME] America/New_York Calls Count: 0…" at bounding box center [549, 458] width 321 height 98
click at [553, 446] on h5 "Calls Count: 0" at bounding box center [523, 453] width 164 height 14
drag, startPoint x: 527, startPoint y: 399, endPoint x: 568, endPoint y: 399, distance: 41.3
click at [568, 409] on div "J Callback Scheduled Call Step: 1 [PERSON_NAME] America/New_York Calls Count: 0…" at bounding box center [549, 458] width 321 height 98
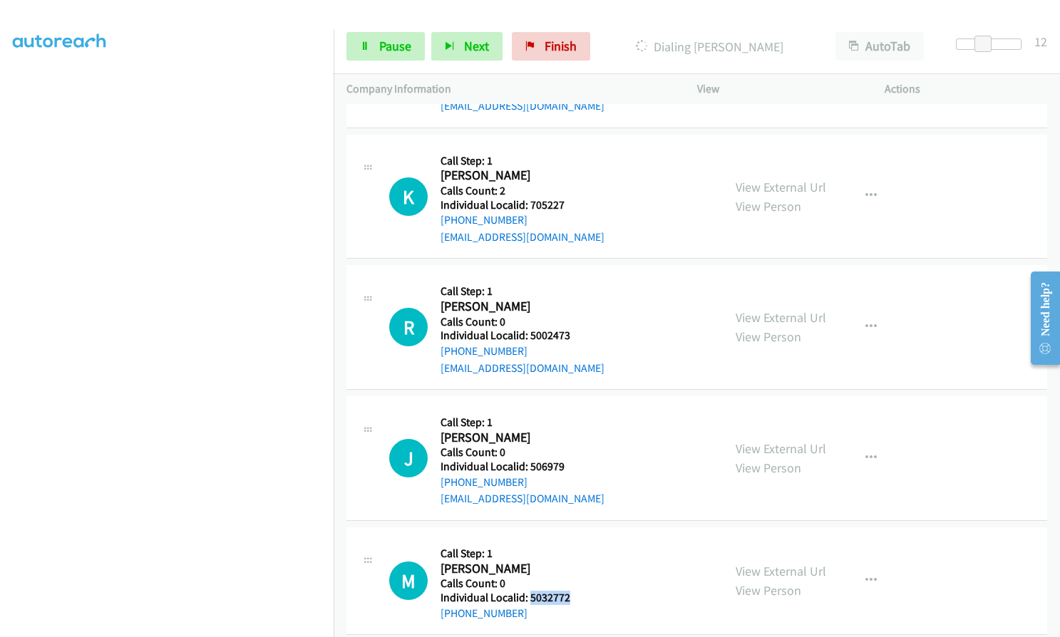
drag, startPoint x: 530, startPoint y: 527, endPoint x: 570, endPoint y: 527, distance: 39.2
click at [570, 540] on div "M Callback Scheduled Call Step: 1 [PERSON_NAME] America/[GEOGRAPHIC_DATA] Calls…" at bounding box center [549, 580] width 321 height 81
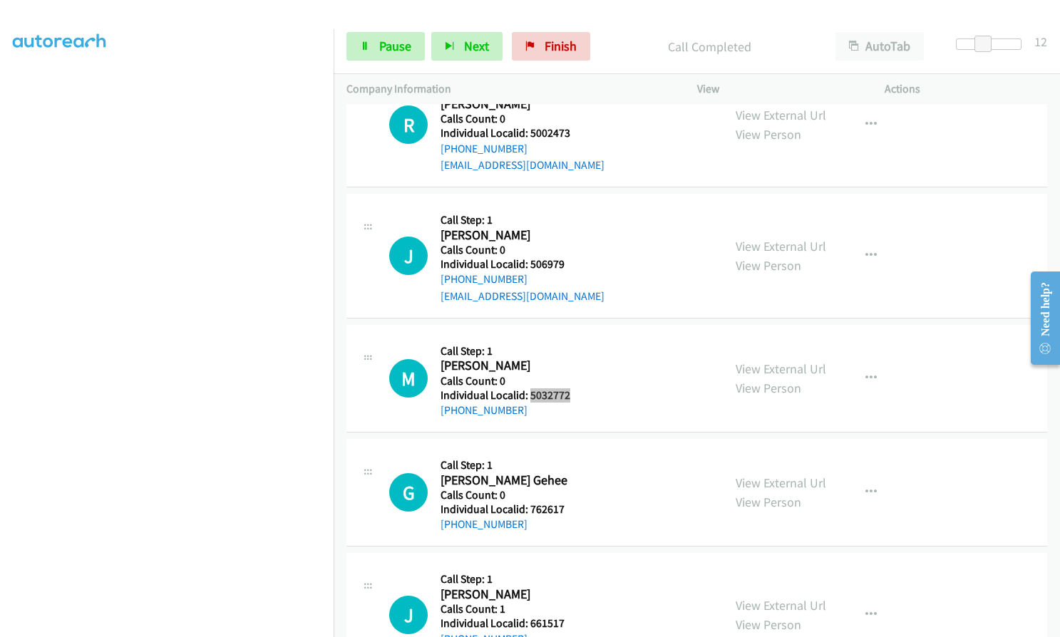
scroll to position [6923, 0]
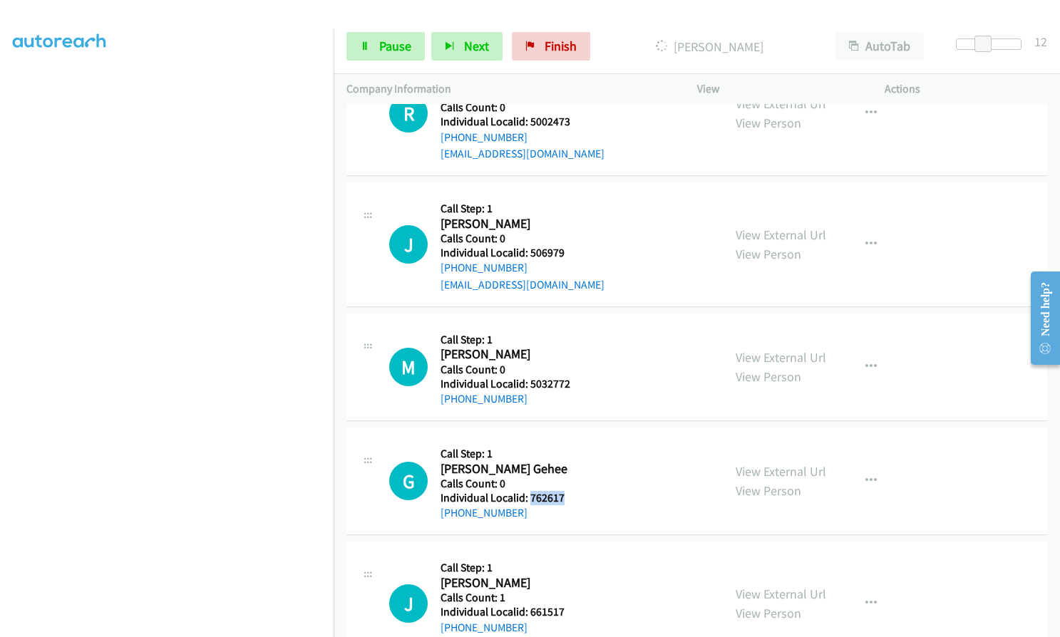
drag, startPoint x: 528, startPoint y: 431, endPoint x: 571, endPoint y: 431, distance: 42.8
click at [571, 441] on div "G Callback Scheduled Call Step: 1 [PERSON_NAME] Gehee America/Los_Angeles Calls…" at bounding box center [549, 481] width 321 height 81
drag, startPoint x: 529, startPoint y: 545, endPoint x: 567, endPoint y: 543, distance: 38.6
click at [567, 605] on h5 "Individual Localid: 661517" at bounding box center [523, 612] width 164 height 14
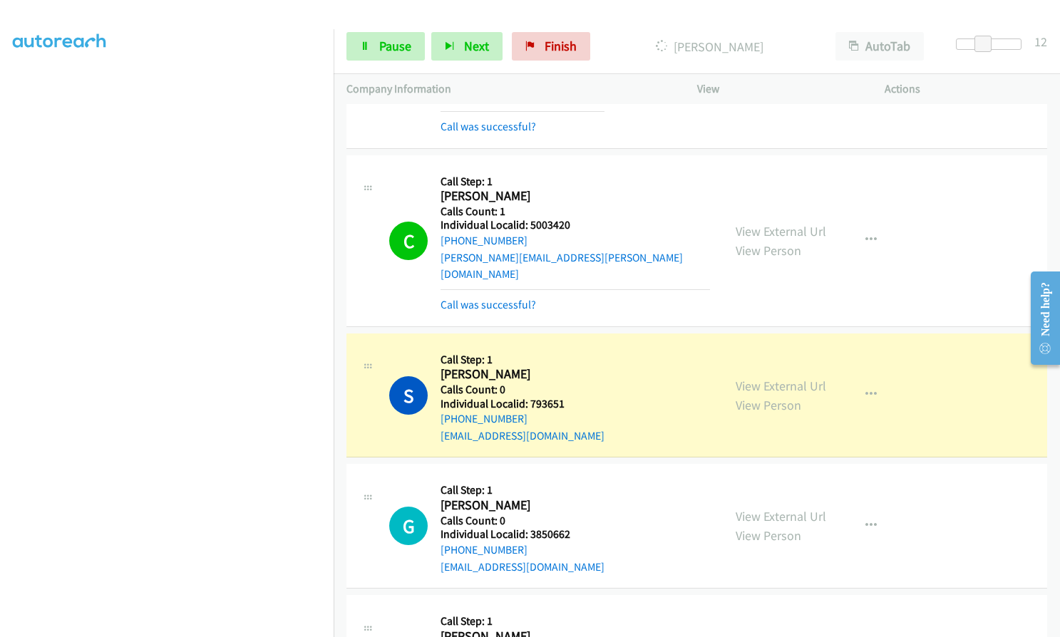
scroll to position [6246, 0]
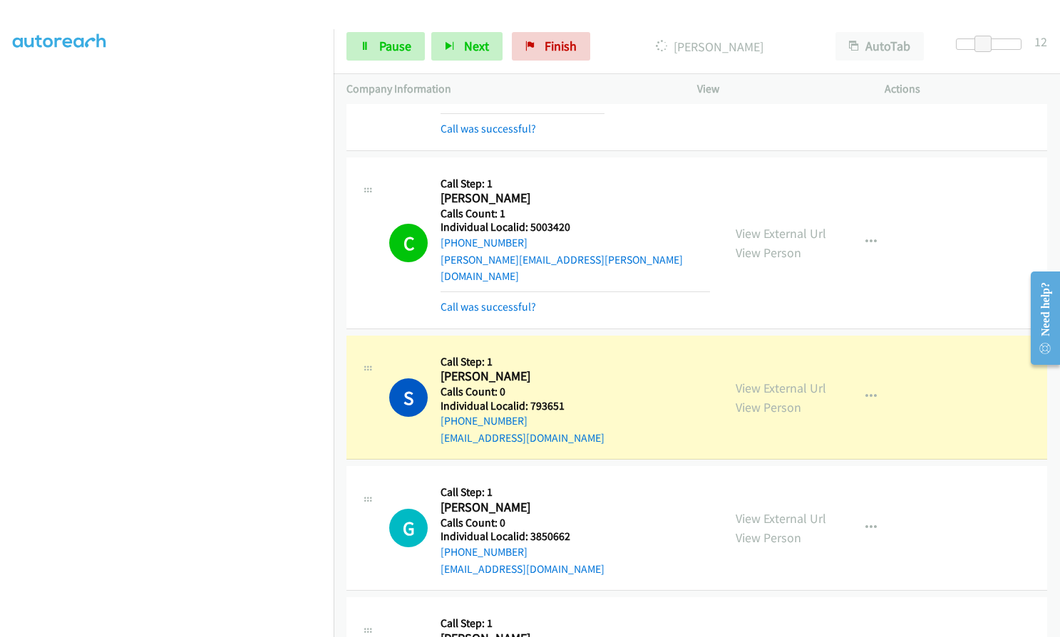
click at [532, 399] on h5 "Individual Localid: 793651" at bounding box center [523, 406] width 164 height 14
drag, startPoint x: 532, startPoint y: 339, endPoint x: 564, endPoint y: 338, distance: 32.1
click at [564, 399] on h5 "Individual Localid: 793651" at bounding box center [523, 406] width 164 height 14
click at [399, 46] on span "Pause" at bounding box center [395, 46] width 32 height 16
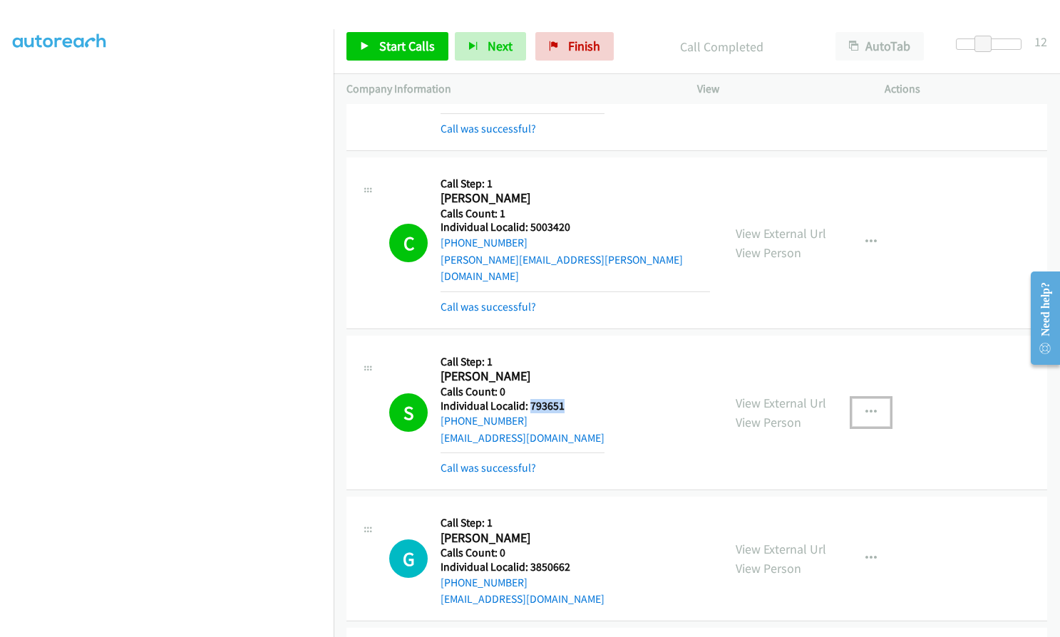
click at [865, 407] on icon "button" at bounding box center [870, 412] width 11 height 11
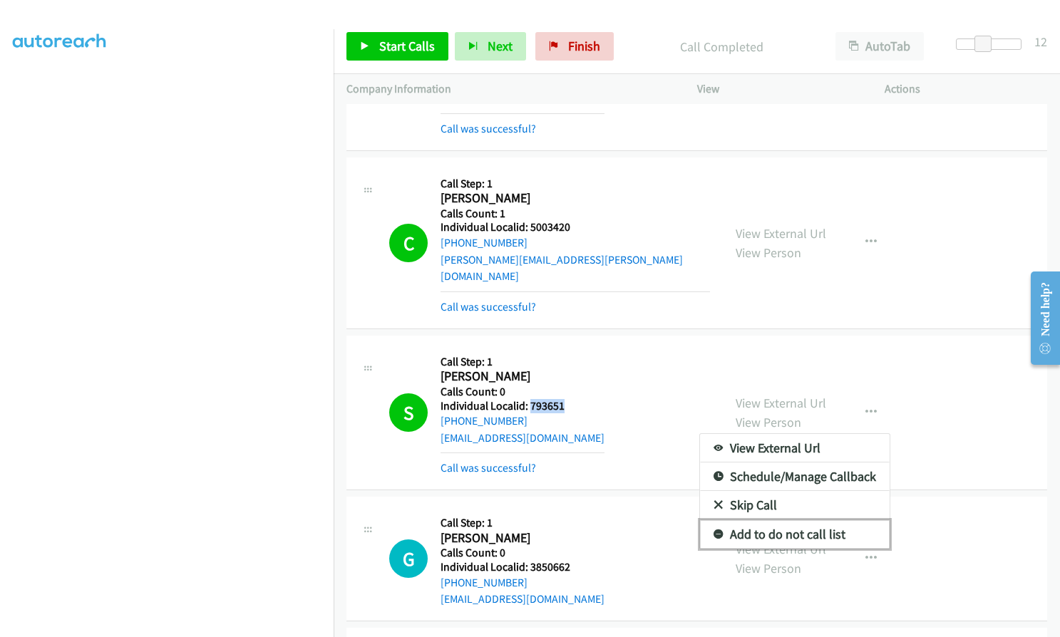
click at [714, 530] on icon at bounding box center [719, 535] width 10 height 10
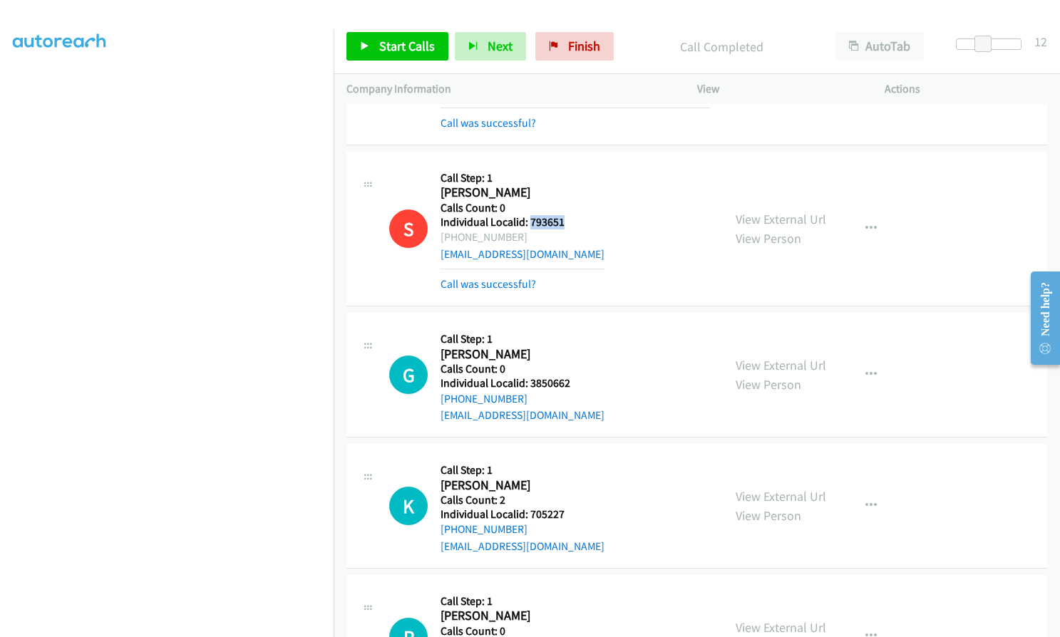
scroll to position [6442, 0]
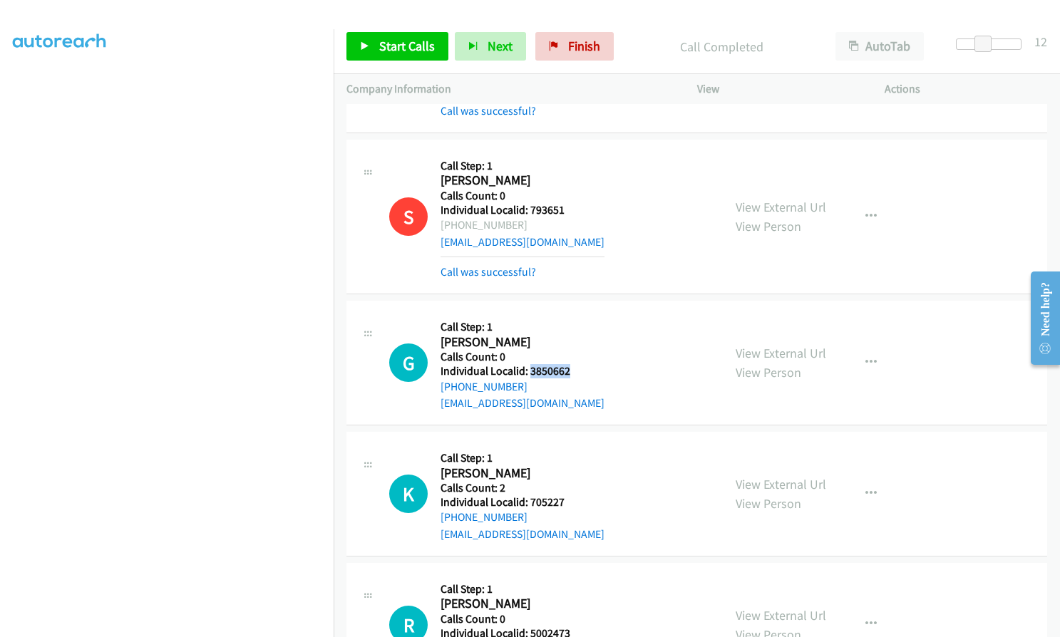
drag, startPoint x: 530, startPoint y: 303, endPoint x: 570, endPoint y: 300, distance: 40.0
click at [570, 314] on div "G Callback Scheduled Call Step: 1 [PERSON_NAME] America/New_York Calls Count: 0…" at bounding box center [549, 363] width 321 height 98
drag, startPoint x: 529, startPoint y: 430, endPoint x: 565, endPoint y: 428, distance: 35.7
click at [565, 445] on div "K Callback Scheduled Call Step: 1 [PERSON_NAME] America/Los_Angeles Calls Count…" at bounding box center [549, 494] width 321 height 98
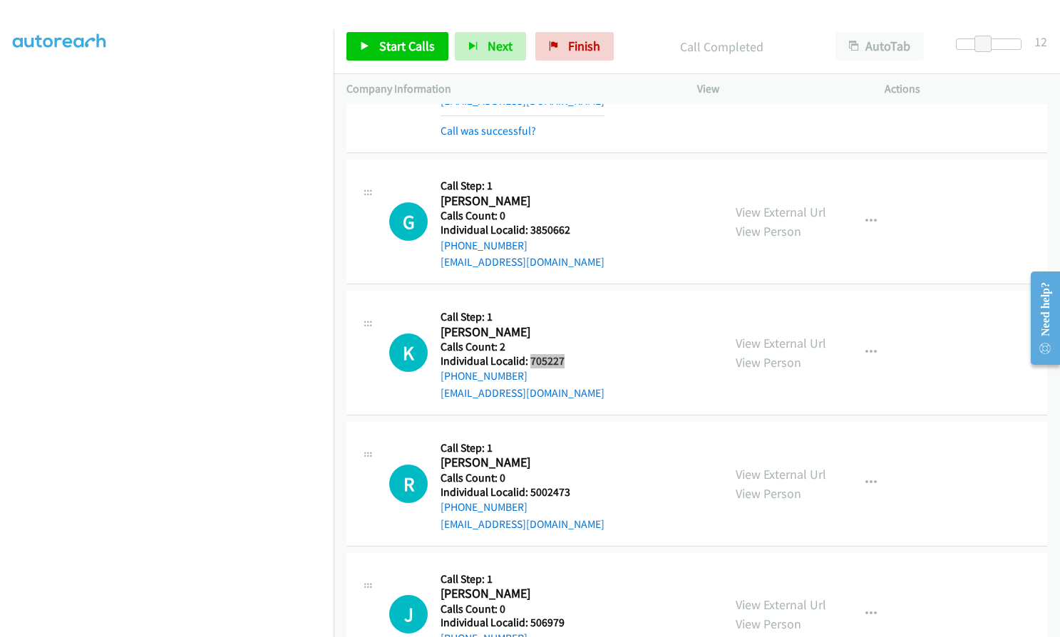
scroll to position [6602, 0]
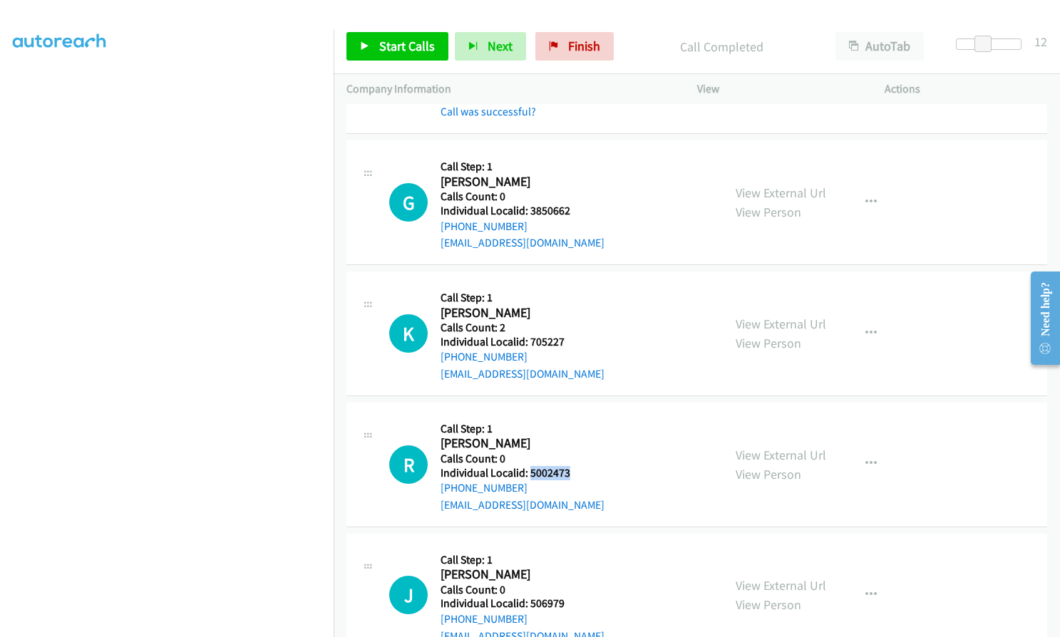
drag, startPoint x: 528, startPoint y: 407, endPoint x: 570, endPoint y: 406, distance: 41.4
click at [570, 416] on div "R Callback Scheduled Call Step: 1 [PERSON_NAME] America/New_York Calls Count: 0…" at bounding box center [549, 465] width 321 height 98
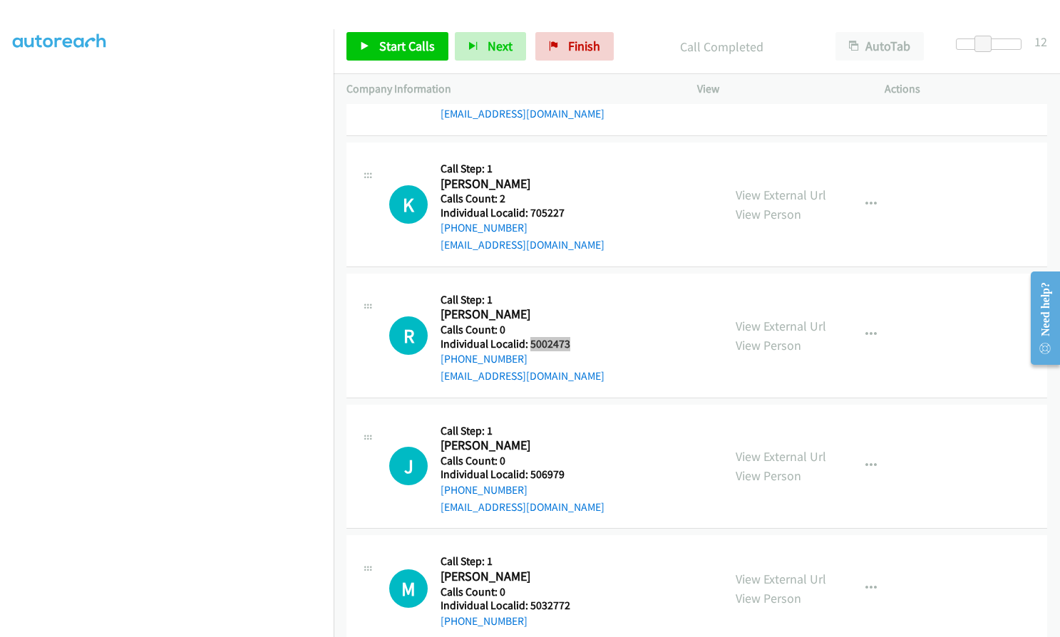
scroll to position [6745, 0]
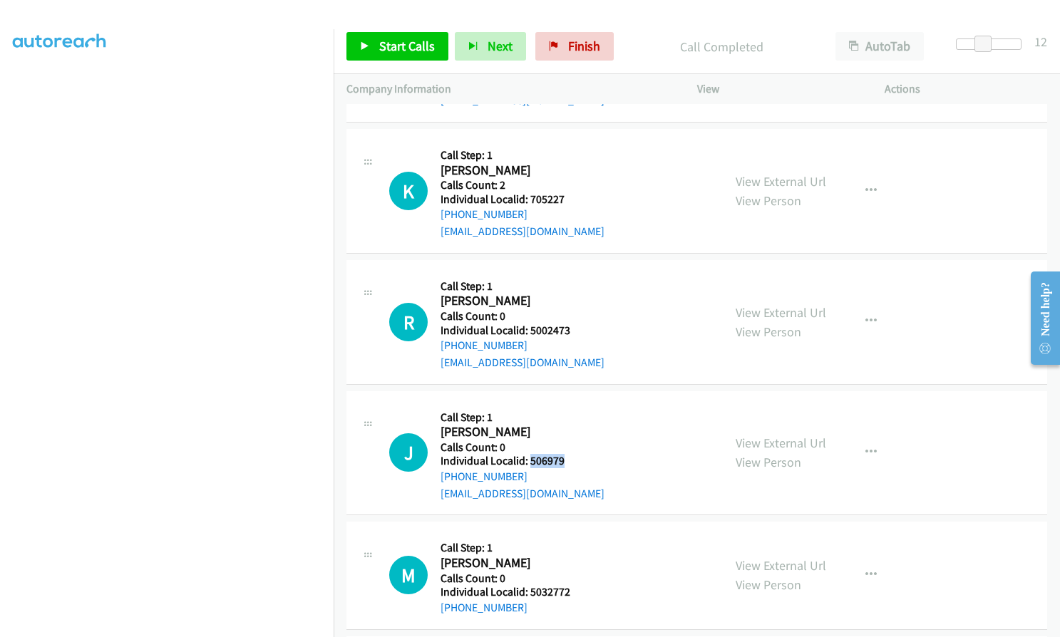
drag, startPoint x: 528, startPoint y: 391, endPoint x: 571, endPoint y: 391, distance: 42.8
click at [571, 404] on div "J Callback Scheduled Call Step: 1 [PERSON_NAME] America/New_York Calls Count: 0…" at bounding box center [549, 453] width 321 height 98
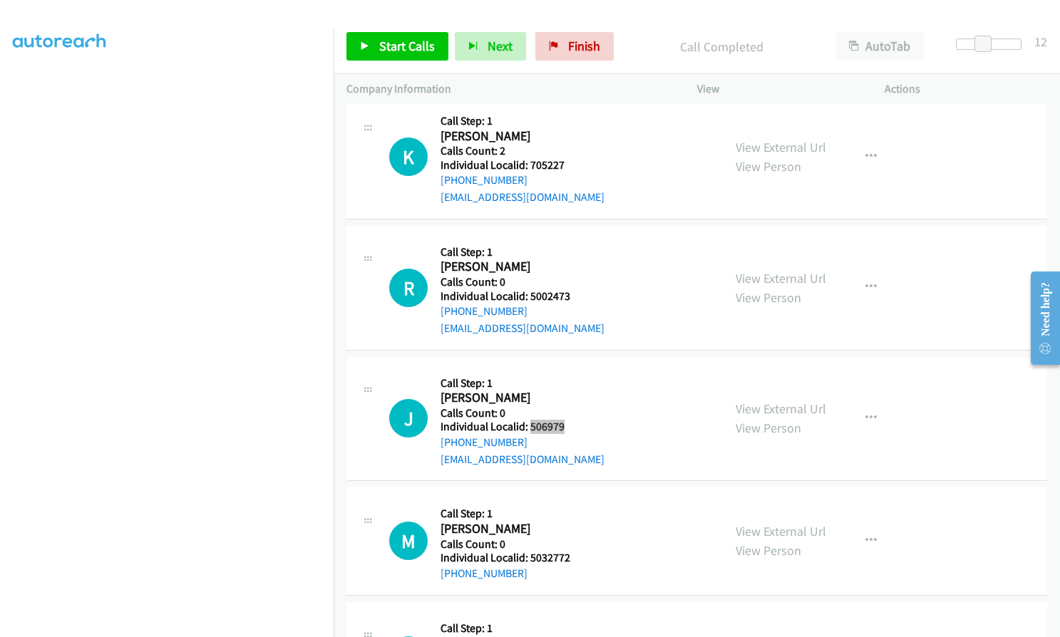
scroll to position [6887, 0]
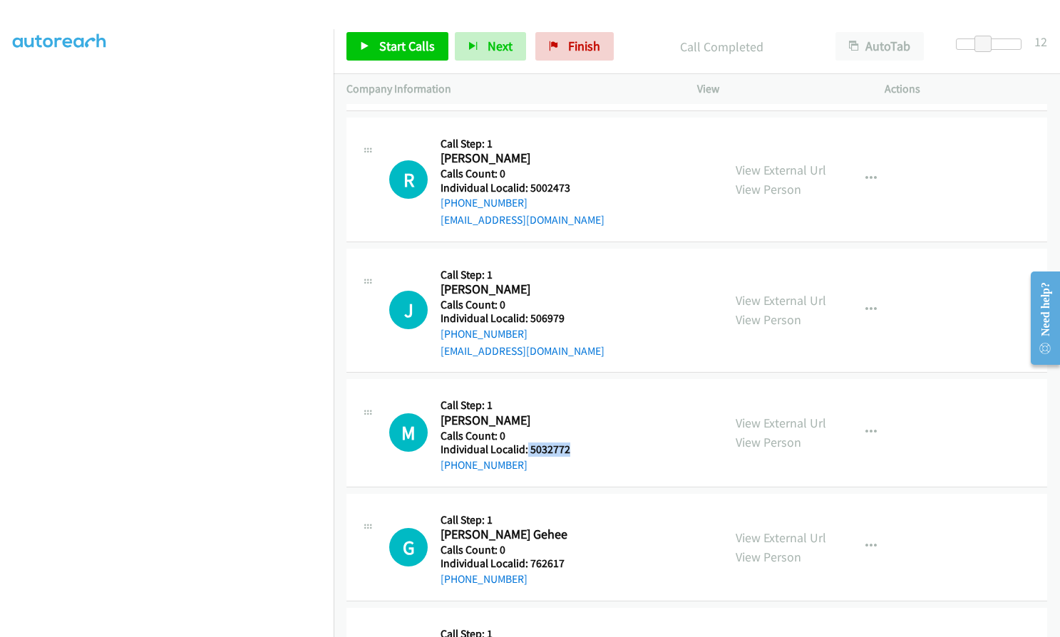
drag, startPoint x: 525, startPoint y: 384, endPoint x: 570, endPoint y: 382, distance: 44.2
click at [570, 392] on div "M Callback Scheduled Call Step: 1 [PERSON_NAME] America/[GEOGRAPHIC_DATA] Calls…" at bounding box center [549, 432] width 321 height 81
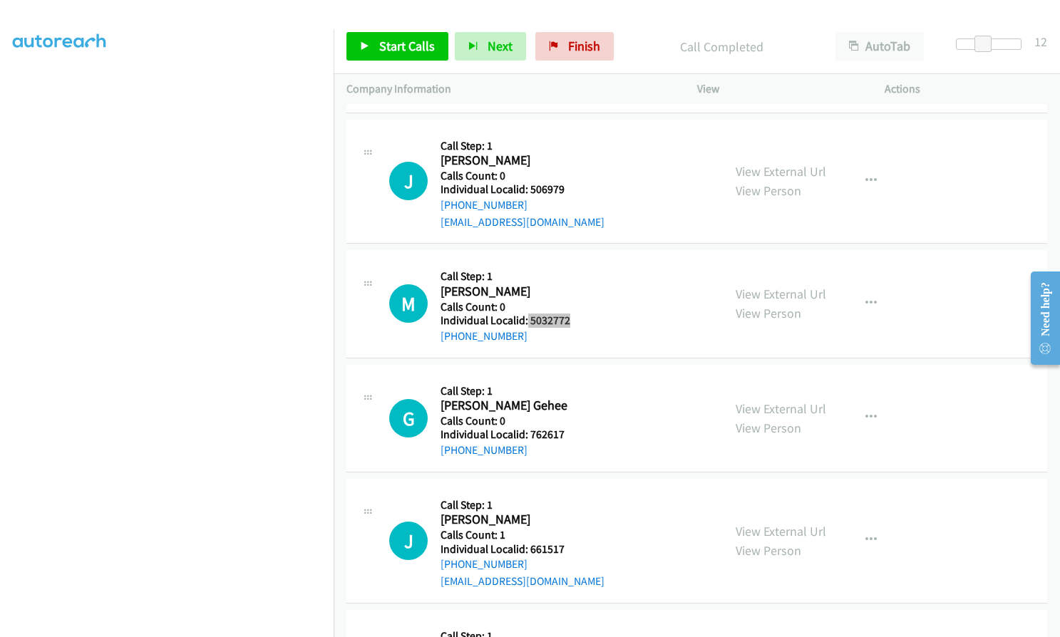
scroll to position [7030, 0]
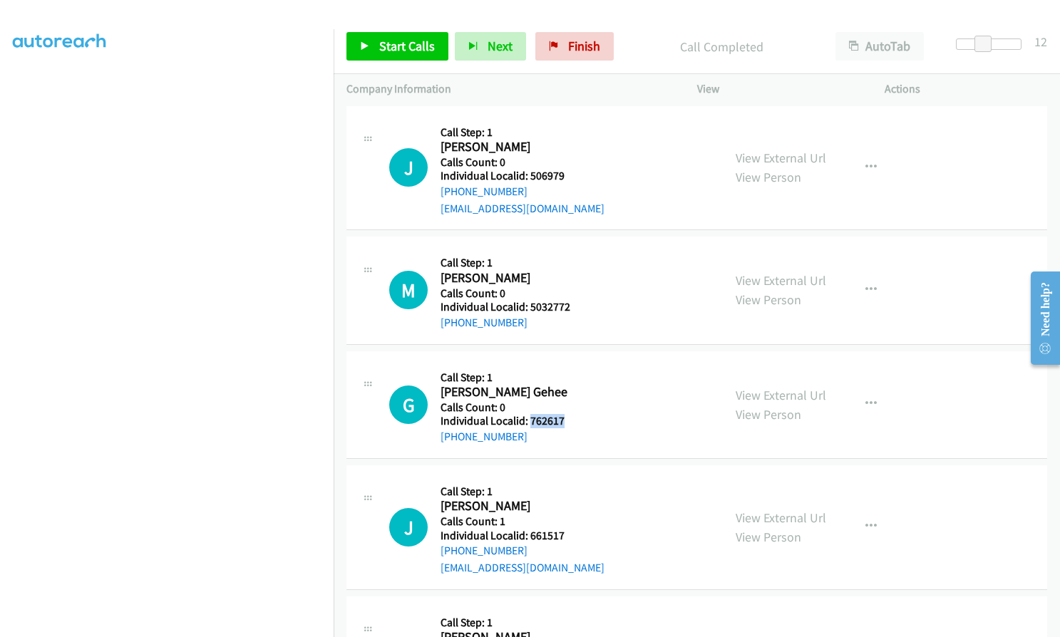
drag, startPoint x: 529, startPoint y: 354, endPoint x: 566, endPoint y: 354, distance: 37.1
click at [566, 364] on div "G Callback Scheduled Call Step: 1 [PERSON_NAME] Gehee America/Los_Angeles Calls…" at bounding box center [549, 404] width 321 height 81
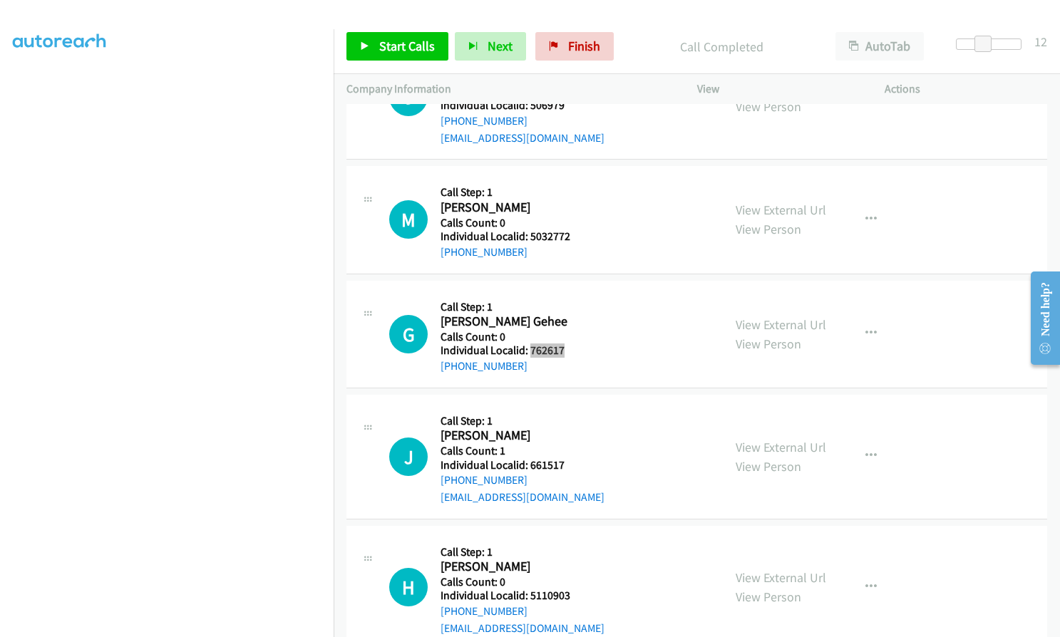
scroll to position [7101, 0]
drag, startPoint x: 530, startPoint y: 394, endPoint x: 565, endPoint y: 394, distance: 34.9
click at [565, 458] on h5 "Individual Localid: 661517" at bounding box center [523, 465] width 164 height 14
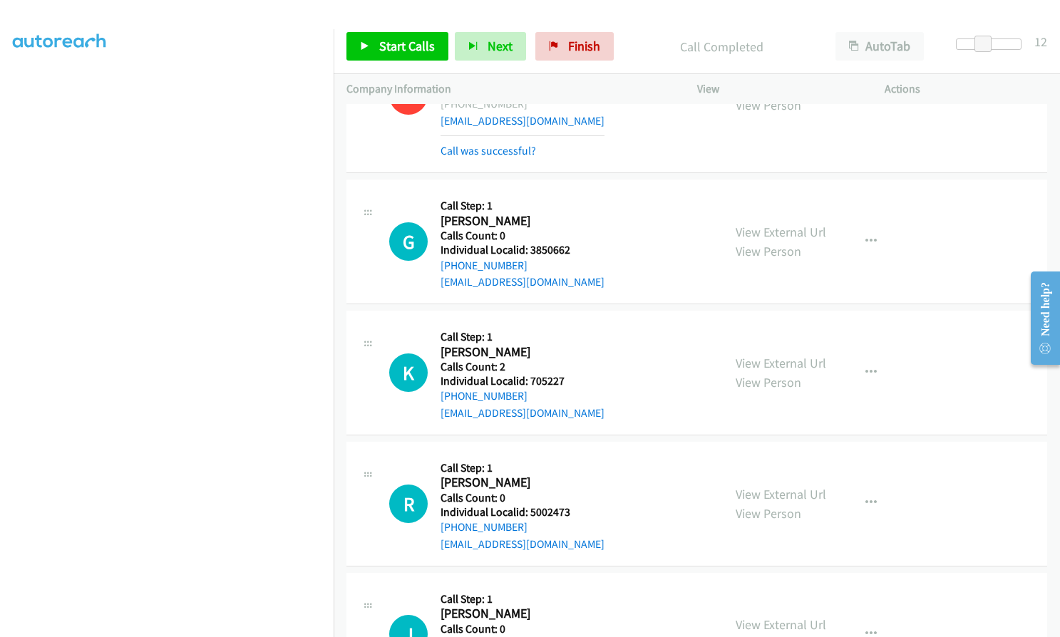
scroll to position [6567, 0]
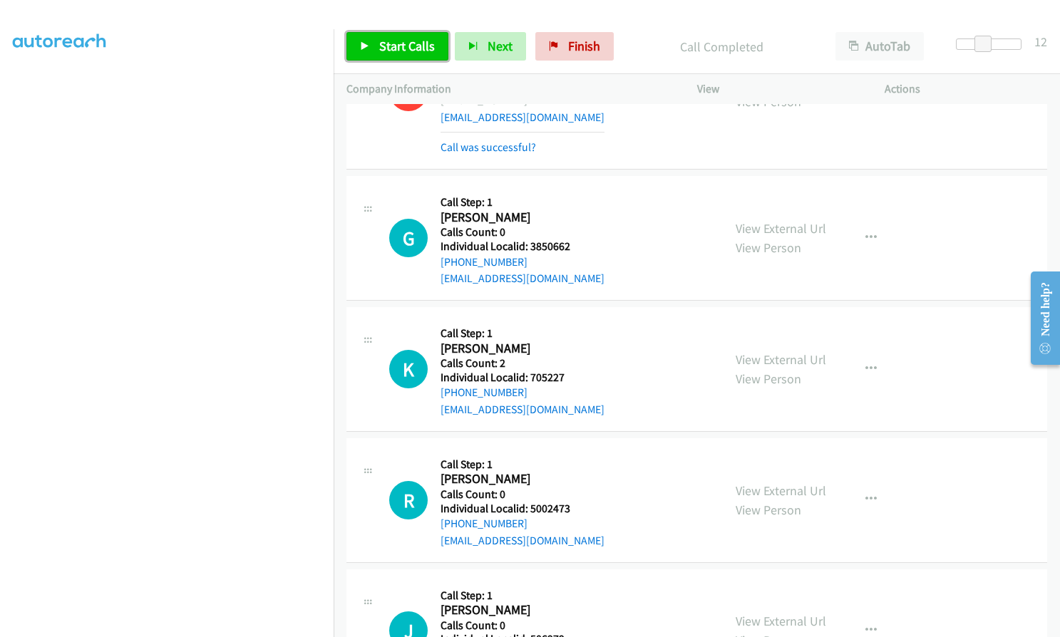
click at [386, 56] on link "Start Calls" at bounding box center [397, 46] width 102 height 29
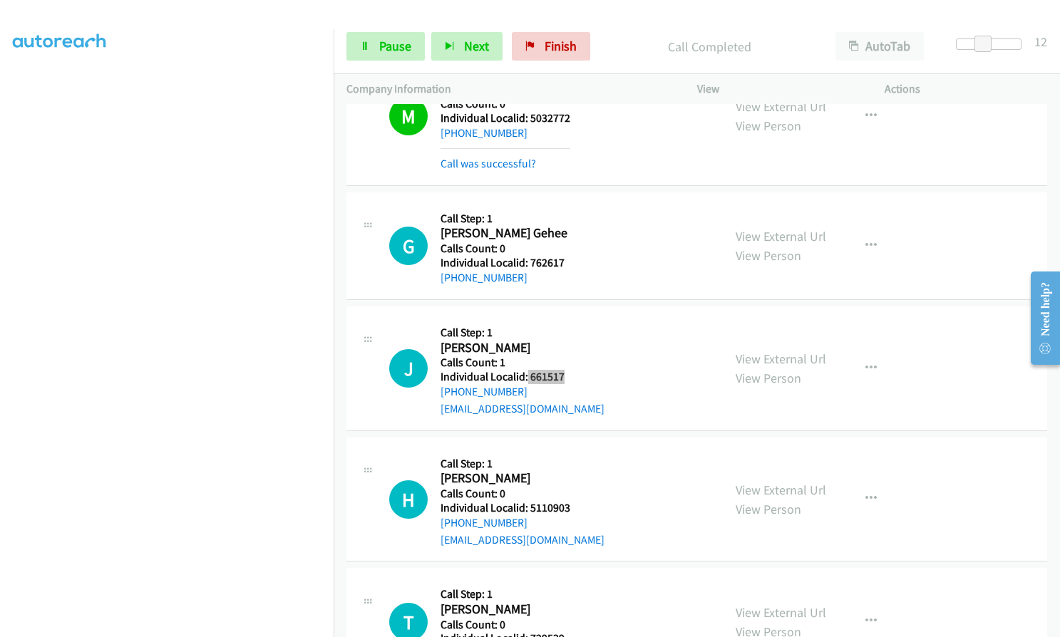
scroll to position [7369, 0]
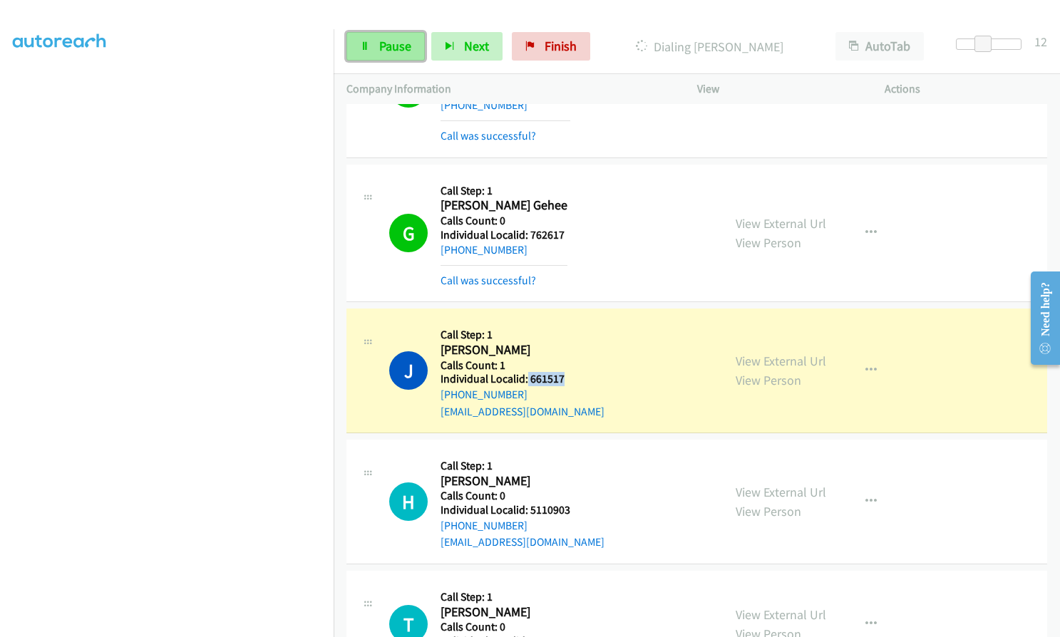
click at [377, 48] on link "Pause" at bounding box center [385, 46] width 78 height 29
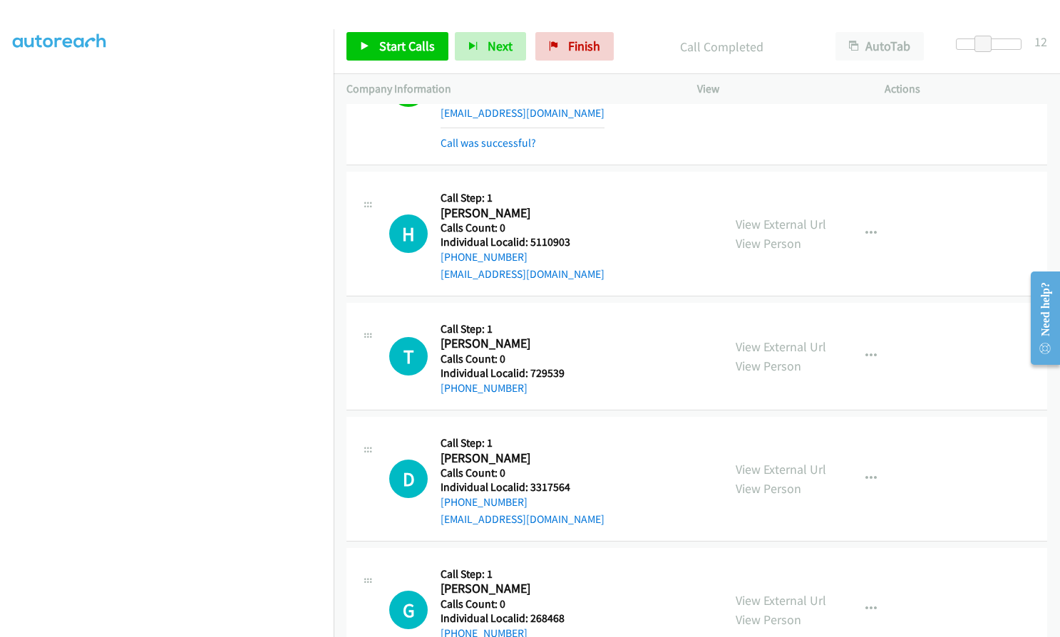
scroll to position [7672, 0]
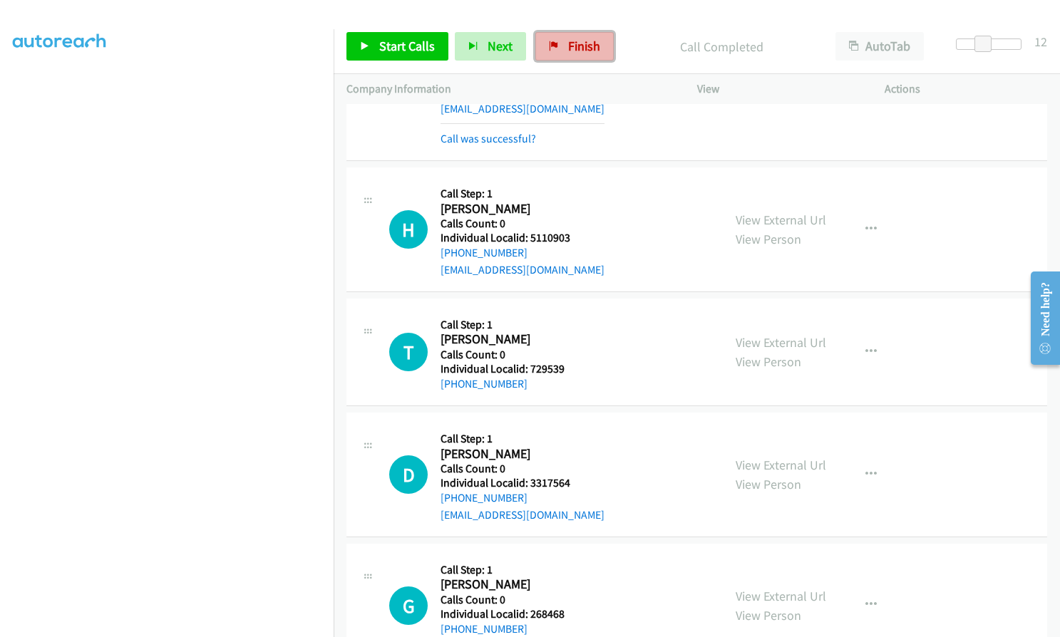
click at [574, 51] on span "Finish" at bounding box center [584, 46] width 32 height 16
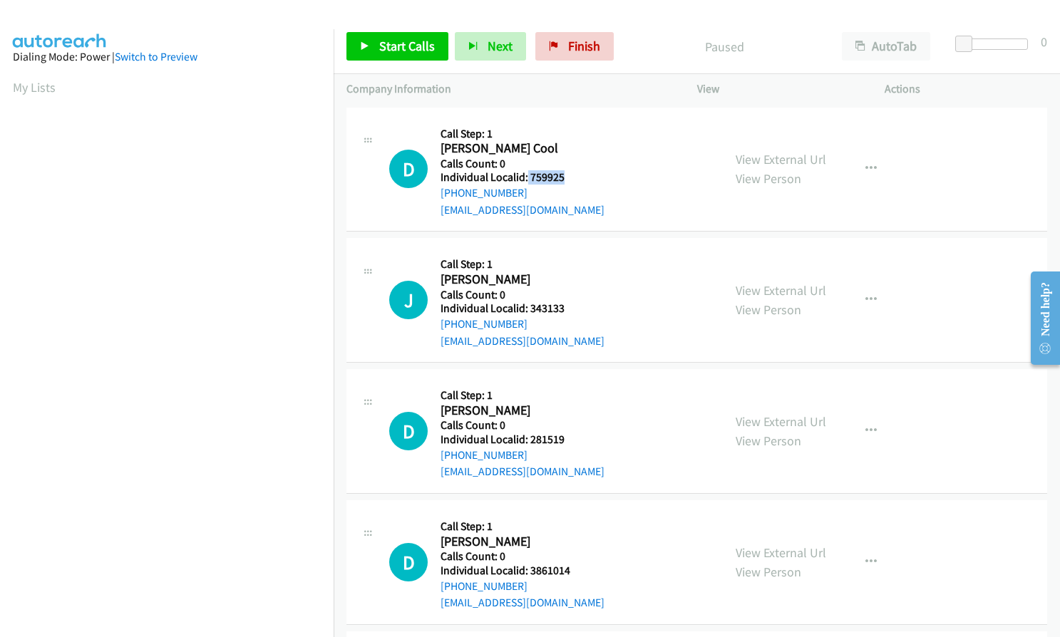
drag, startPoint x: 526, startPoint y: 176, endPoint x: 575, endPoint y: 180, distance: 48.6
click at [575, 180] on h5 "Individual Localid: 759925" at bounding box center [523, 177] width 164 height 14
copy h5 "759925"
drag, startPoint x: 528, startPoint y: 309, endPoint x: 572, endPoint y: 307, distance: 44.9
click at [572, 307] on h5 "Individual Localid: 343133" at bounding box center [523, 309] width 164 height 14
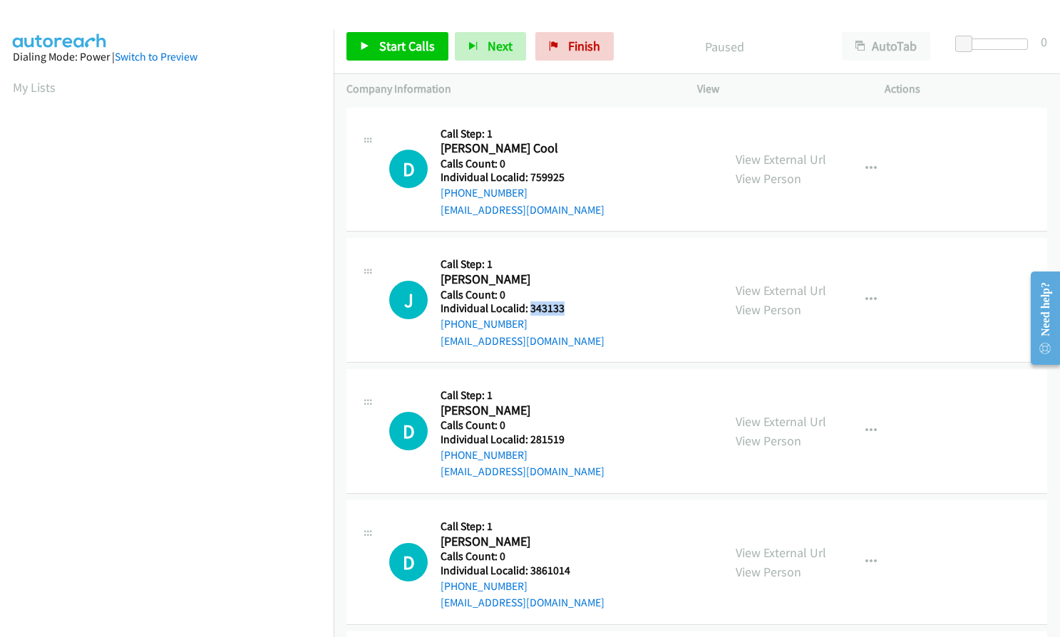
copy h5 "343133"
drag, startPoint x: 530, startPoint y: 435, endPoint x: 575, endPoint y: 435, distance: 44.9
click at [575, 435] on h5 "Individual Localid: 281519" at bounding box center [523, 440] width 164 height 14
copy h5 "281519"
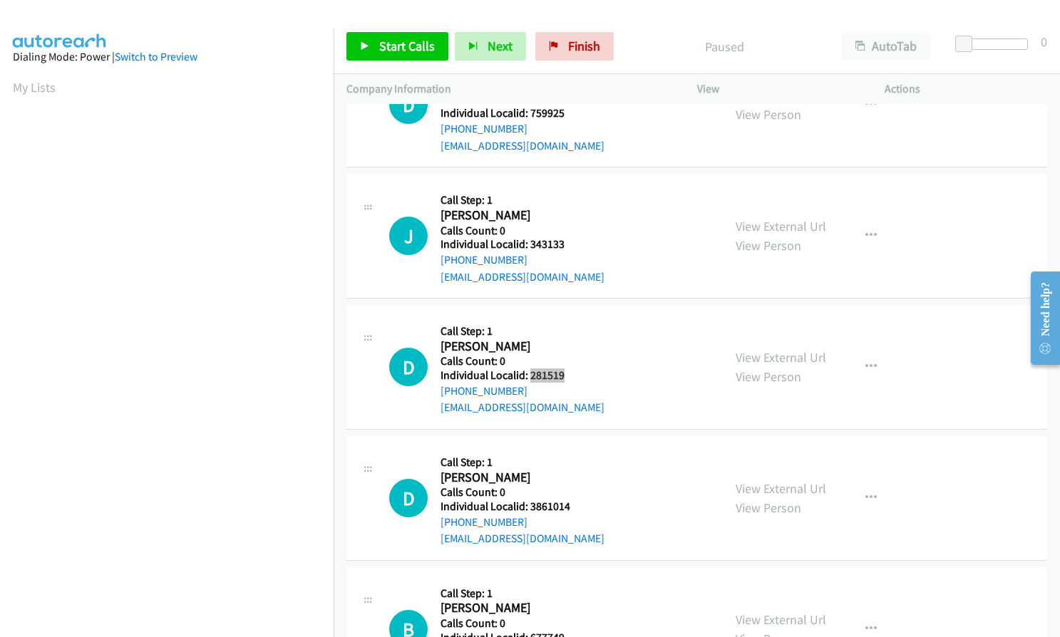
scroll to position [71, 0]
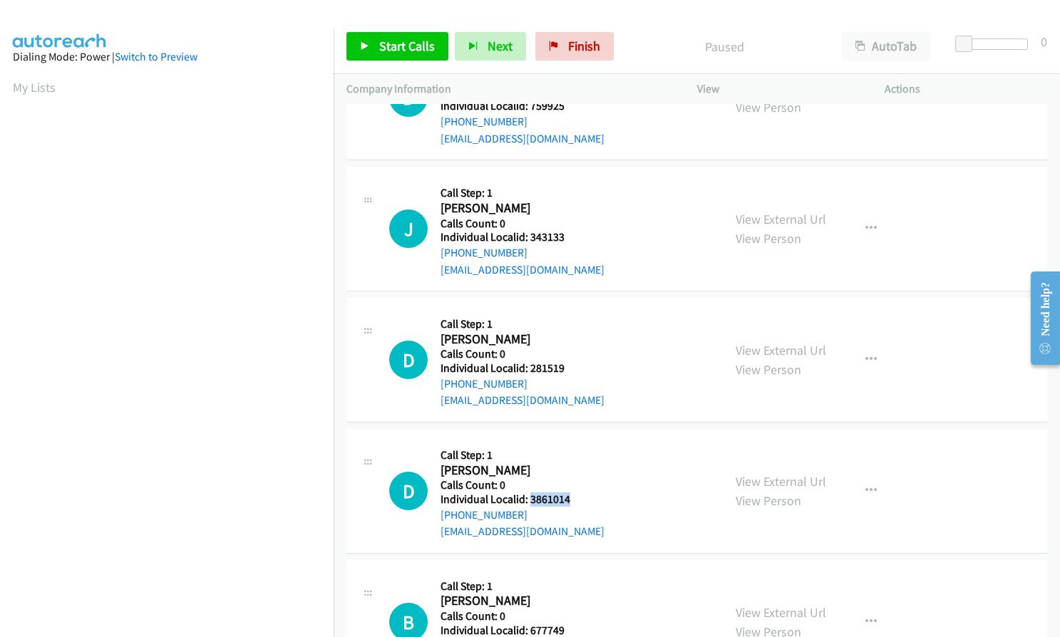
drag, startPoint x: 531, startPoint y: 495, endPoint x: 572, endPoint y: 498, distance: 41.4
click at [572, 498] on h5 "Individual Localid: 3861014" at bounding box center [523, 500] width 164 height 14
copy h5 "3861014"
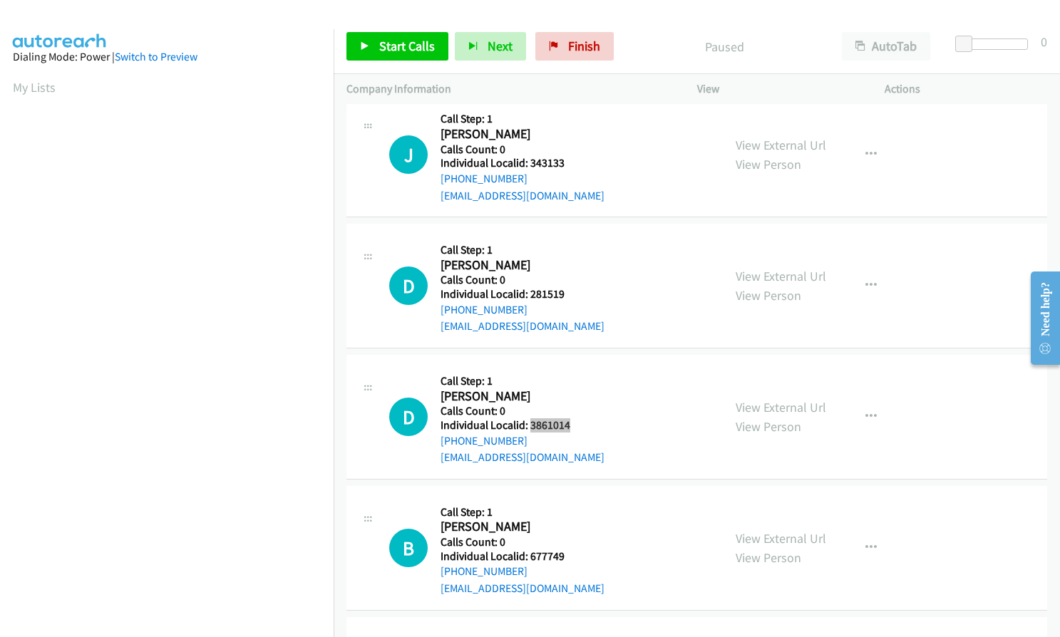
scroll to position [214, 0]
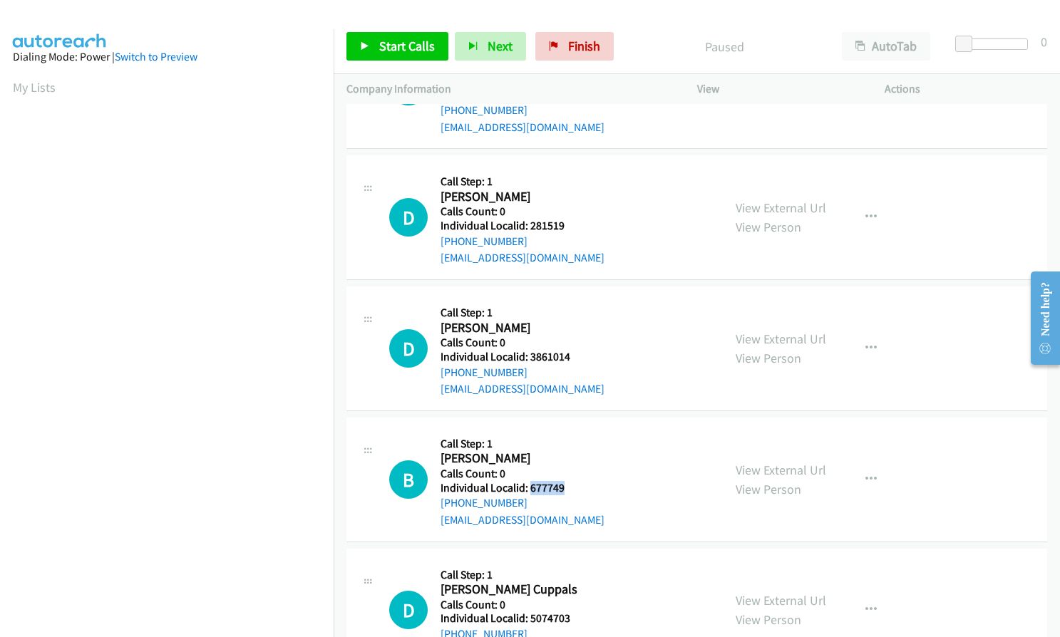
drag, startPoint x: 528, startPoint y: 485, endPoint x: 562, endPoint y: 484, distance: 34.2
click at [562, 484] on h5 "Individual Localid: 677749" at bounding box center [523, 488] width 164 height 14
copy h5 "677749"
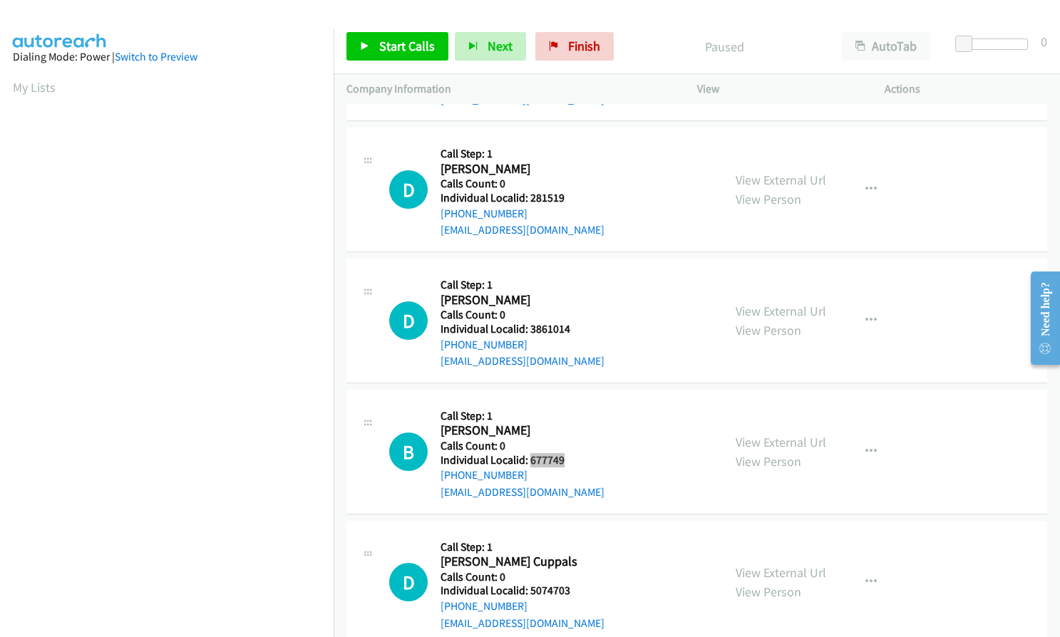
scroll to position [356, 0]
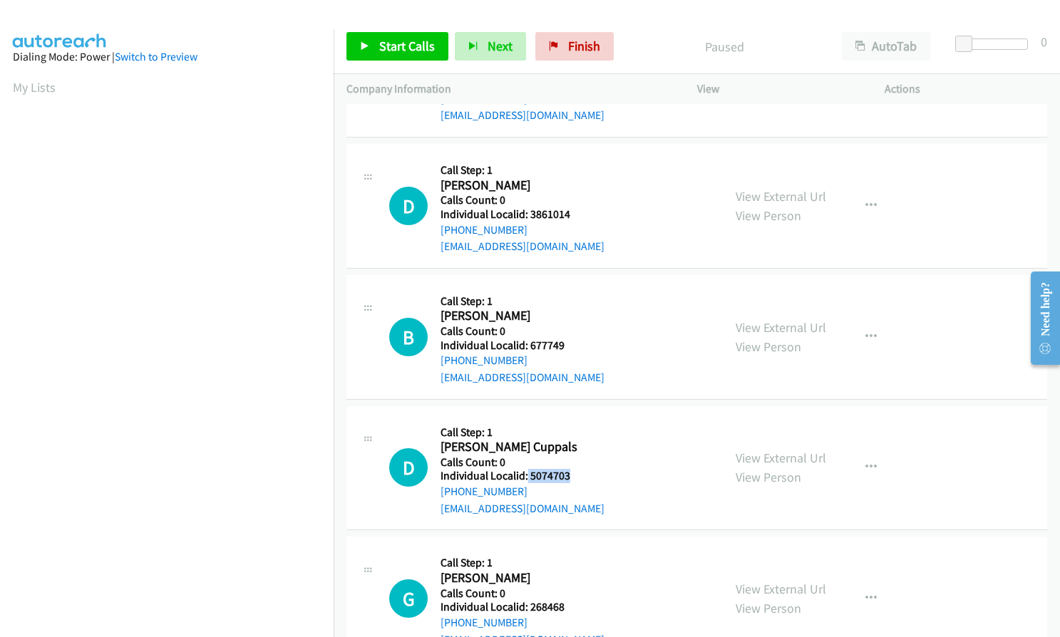
drag, startPoint x: 527, startPoint y: 475, endPoint x: 577, endPoint y: 476, distance: 50.6
click at [577, 476] on h5 "Individual Localid: 5074703" at bounding box center [523, 476] width 164 height 14
copy h5 "5074703"
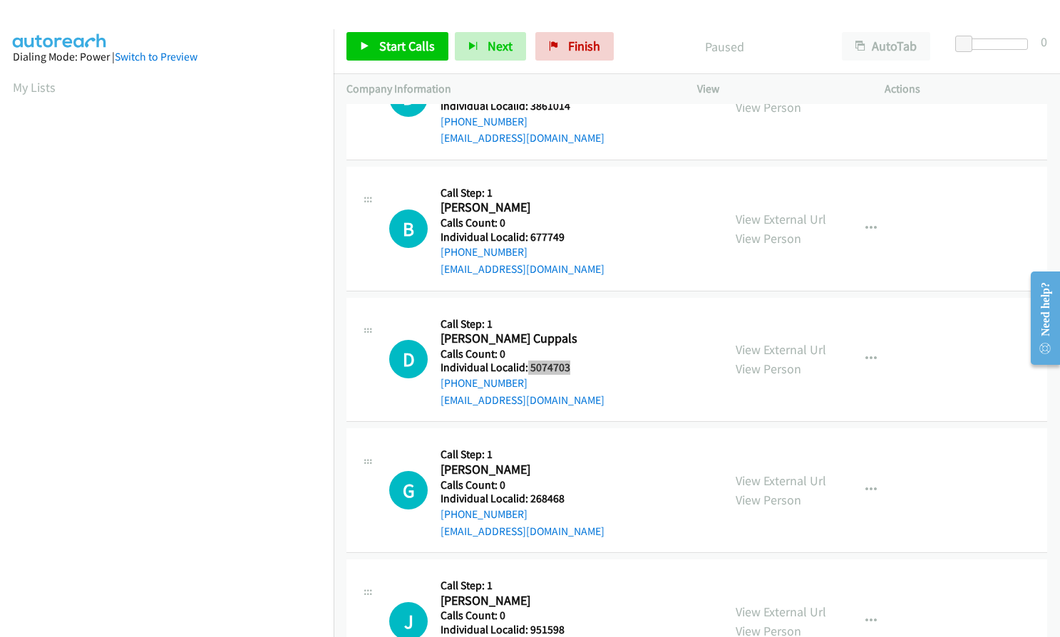
scroll to position [499, 0]
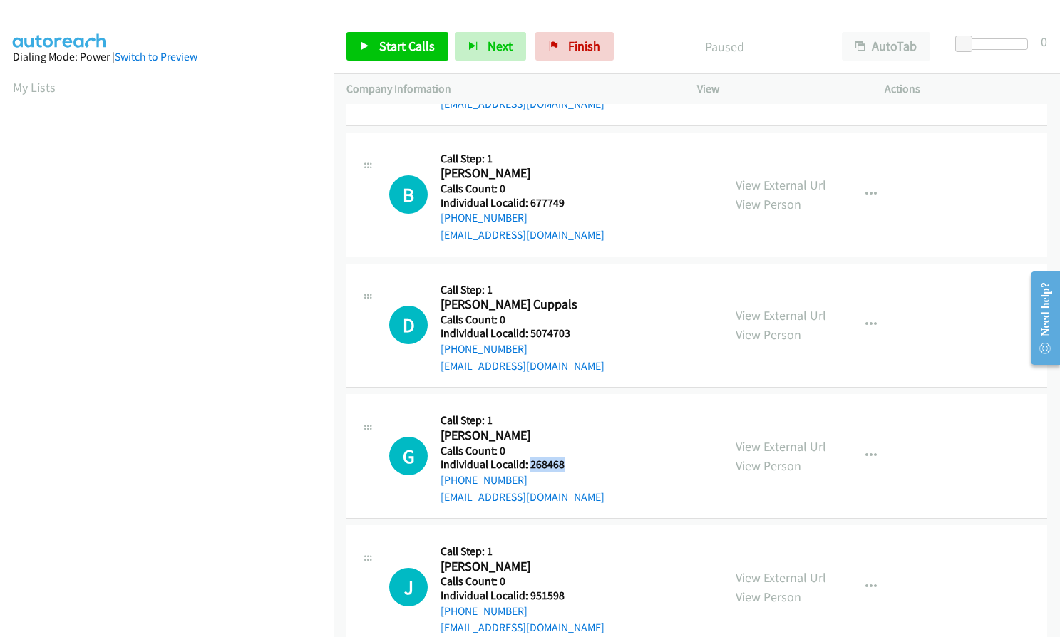
drag, startPoint x: 530, startPoint y: 463, endPoint x: 572, endPoint y: 463, distance: 42.1
click at [572, 463] on h5 "Individual Localid: 268468" at bounding box center [523, 465] width 164 height 14
copy h5 "268468"
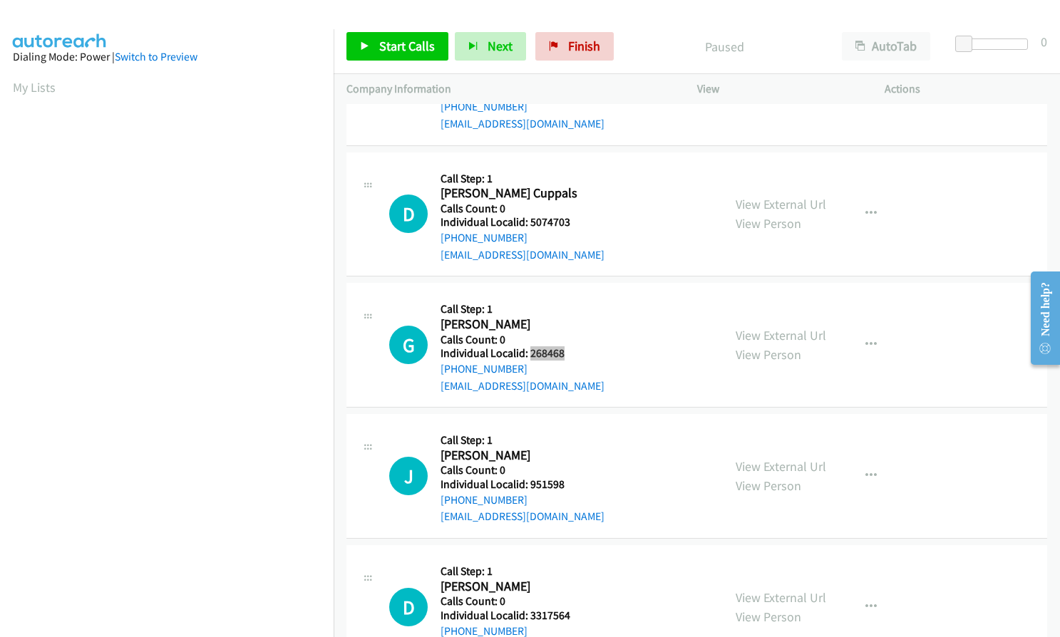
scroll to position [624, 0]
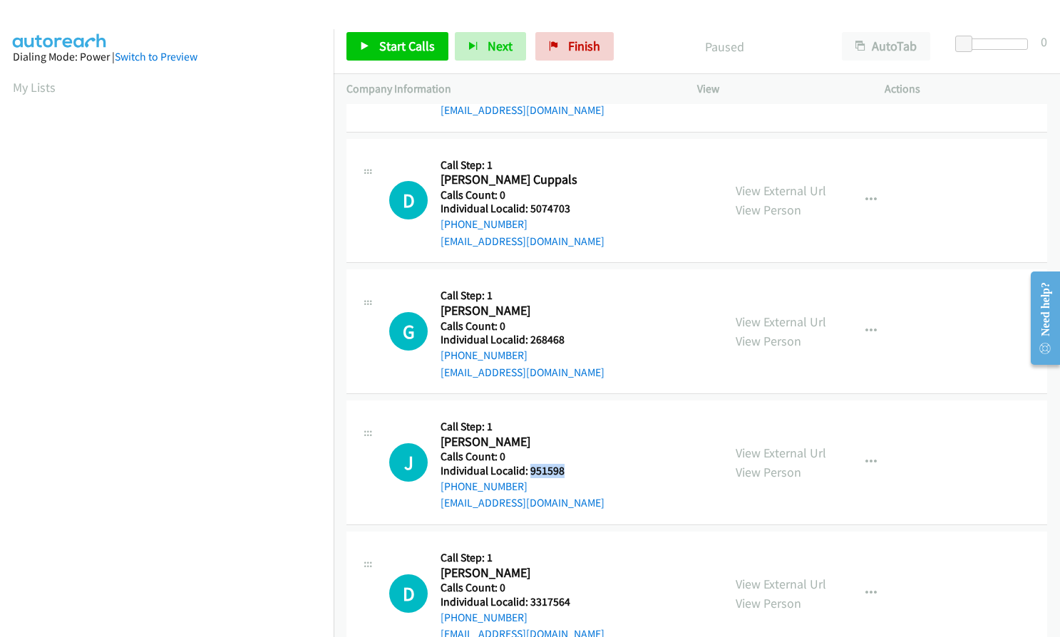
drag, startPoint x: 535, startPoint y: 469, endPoint x: 573, endPoint y: 473, distance: 38.7
click at [573, 473] on h5 "Individual Localid: 951598" at bounding box center [523, 471] width 164 height 14
copy h5 "951598"
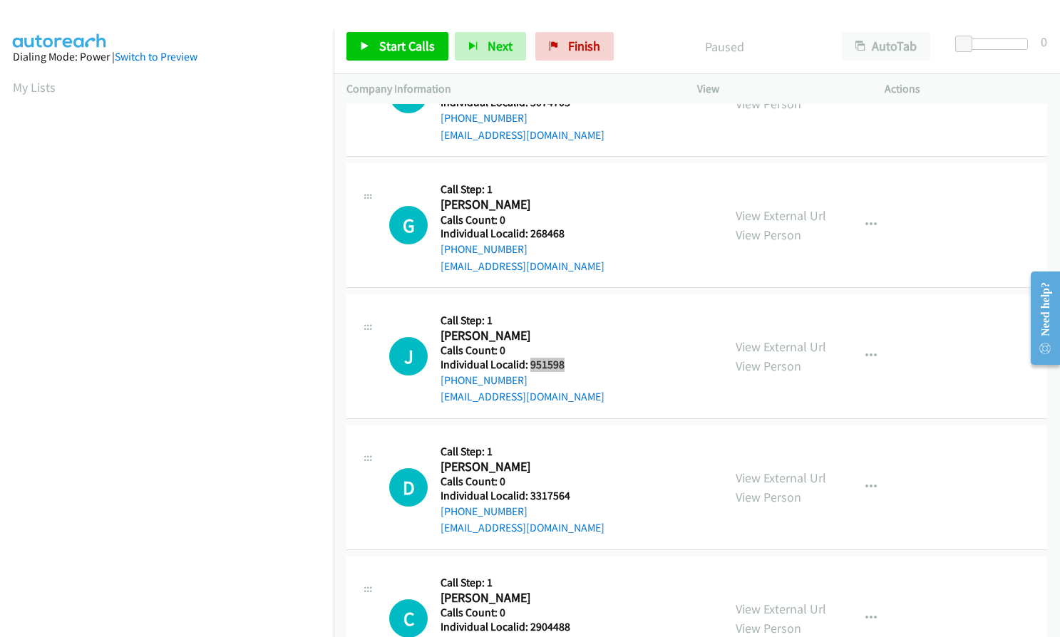
scroll to position [731, 0]
drag, startPoint x: 533, startPoint y: 494, endPoint x: 577, endPoint y: 495, distance: 44.2
click at [577, 495] on h5 "Individual Localid: 3317564" at bounding box center [523, 495] width 164 height 14
copy h5 "3317564"
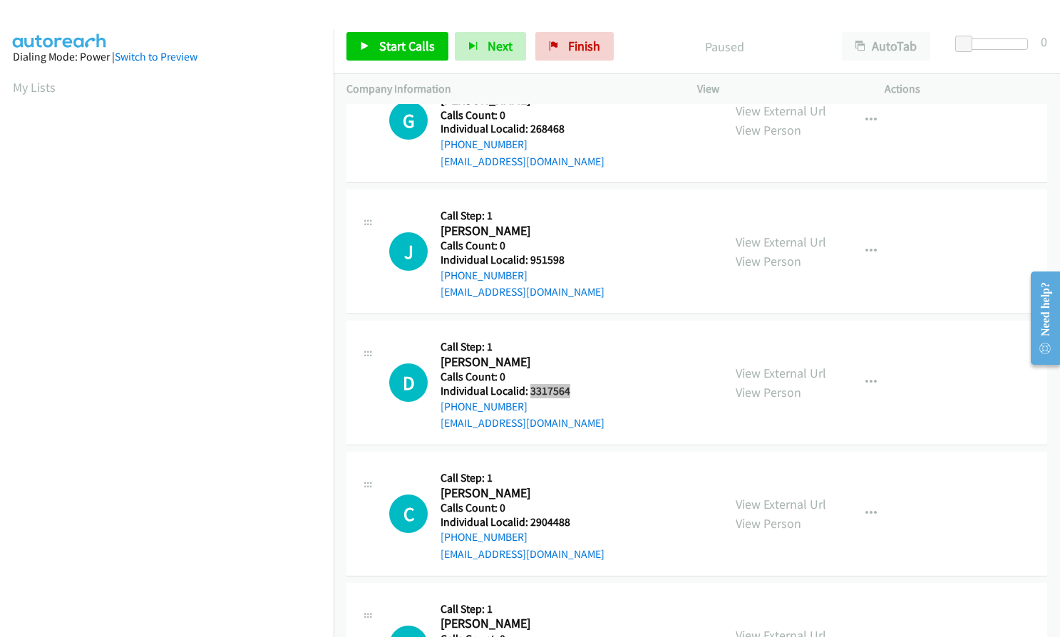
scroll to position [855, 0]
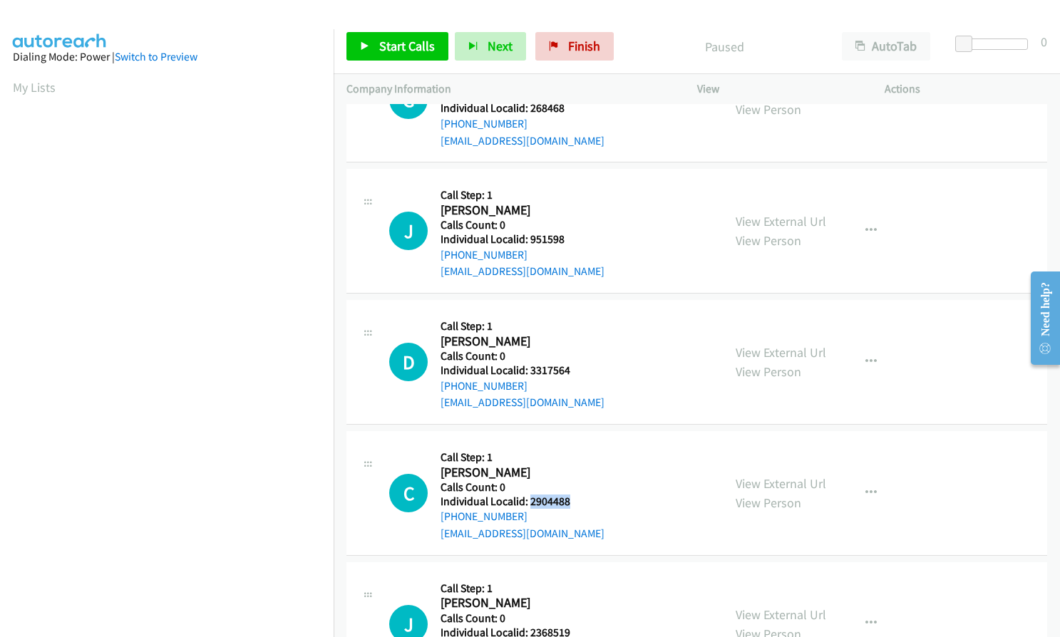
drag, startPoint x: 528, startPoint y: 506, endPoint x: 573, endPoint y: 505, distance: 44.9
click at [573, 505] on h5 "Individual Localid: 2904488" at bounding box center [523, 502] width 164 height 14
copy h5 "2904488"
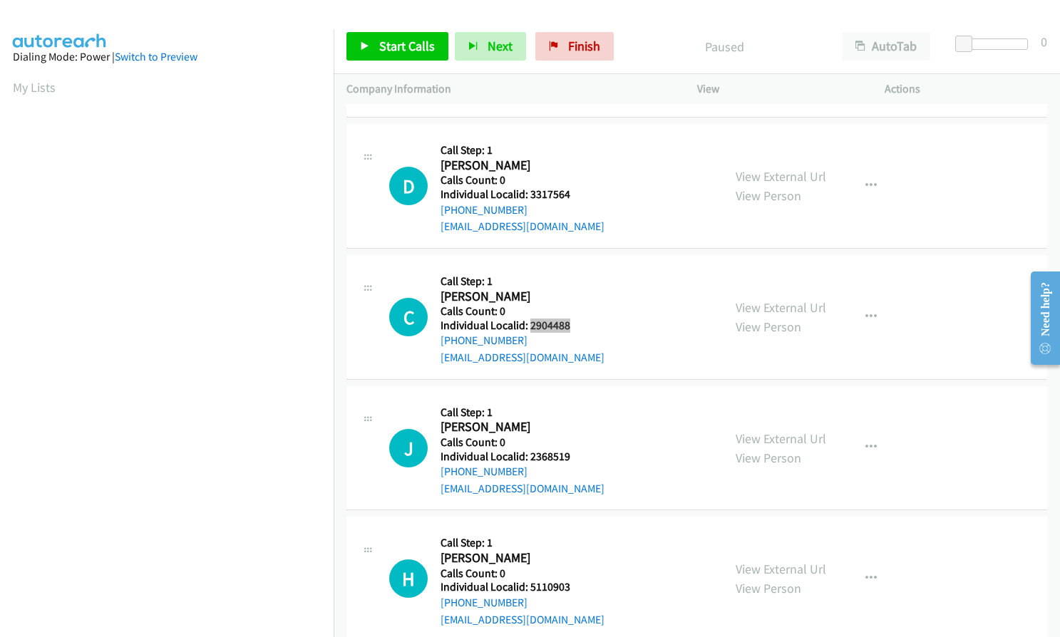
scroll to position [1087, 0]
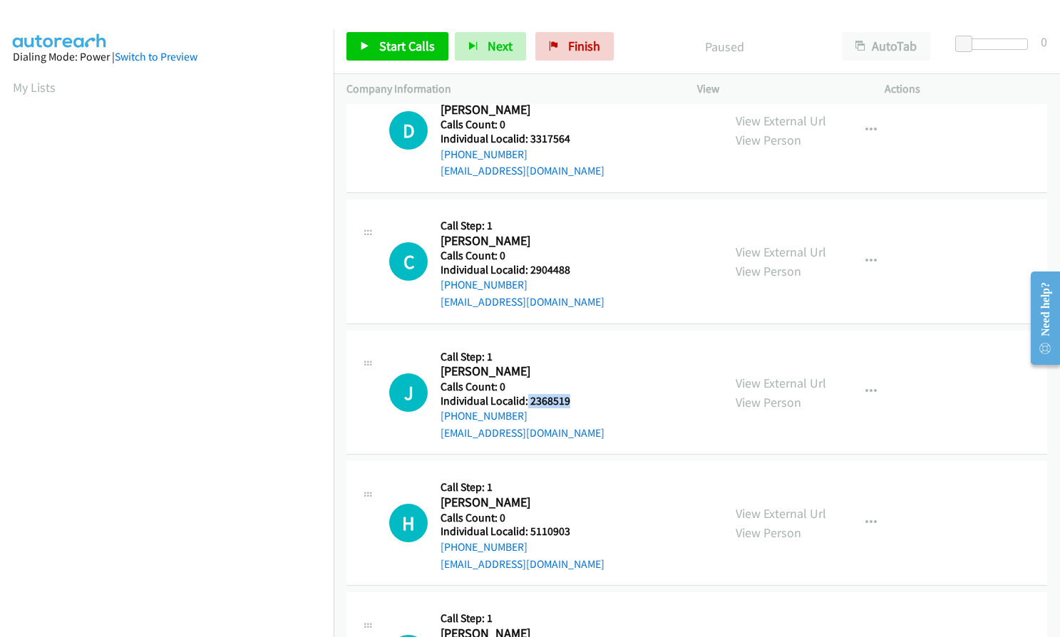
drag, startPoint x: 525, startPoint y: 399, endPoint x: 568, endPoint y: 404, distance: 43.1
click at [568, 404] on h5 "Individual Localid: 2368519" at bounding box center [523, 401] width 164 height 14
drag, startPoint x: 529, startPoint y: 533, endPoint x: 573, endPoint y: 532, distance: 44.2
click at [573, 532] on h5 "Individual Localid: 5110903" at bounding box center [523, 532] width 164 height 14
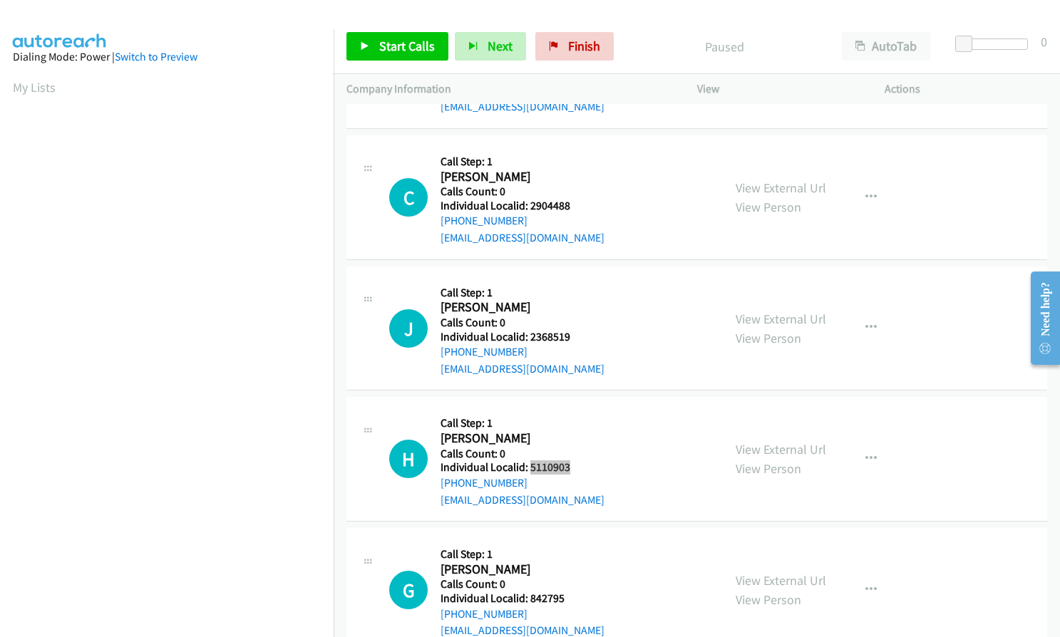
scroll to position [1319, 0]
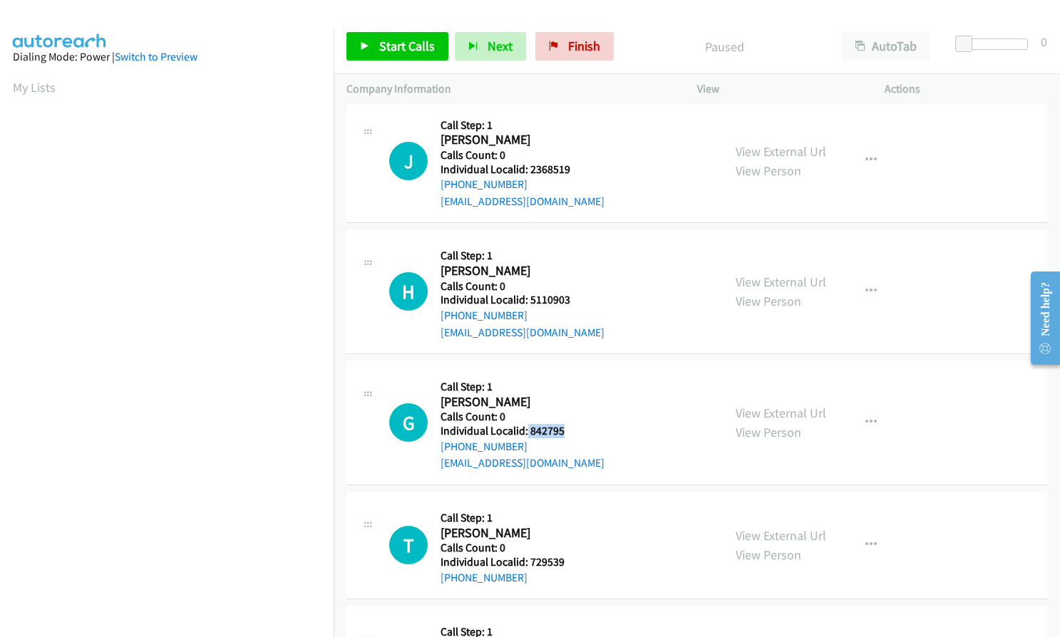
drag, startPoint x: 525, startPoint y: 431, endPoint x: 568, endPoint y: 436, distance: 43.2
click at [568, 436] on h5 "Individual Localid: 842795" at bounding box center [523, 431] width 164 height 14
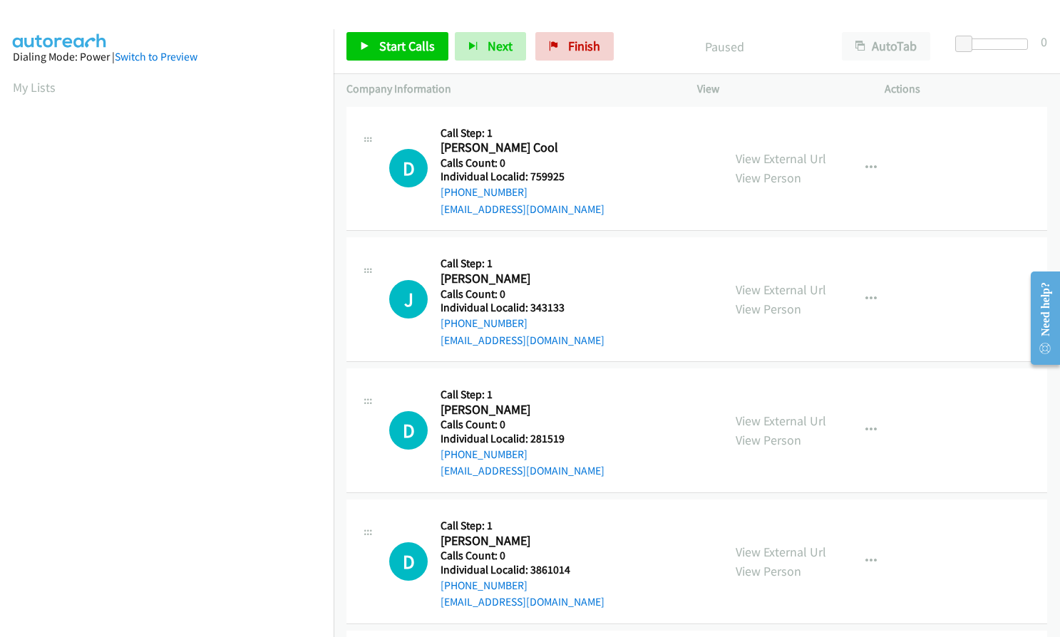
scroll to position [0, 0]
click at [381, 41] on span "Start Calls" at bounding box center [407, 46] width 56 height 16
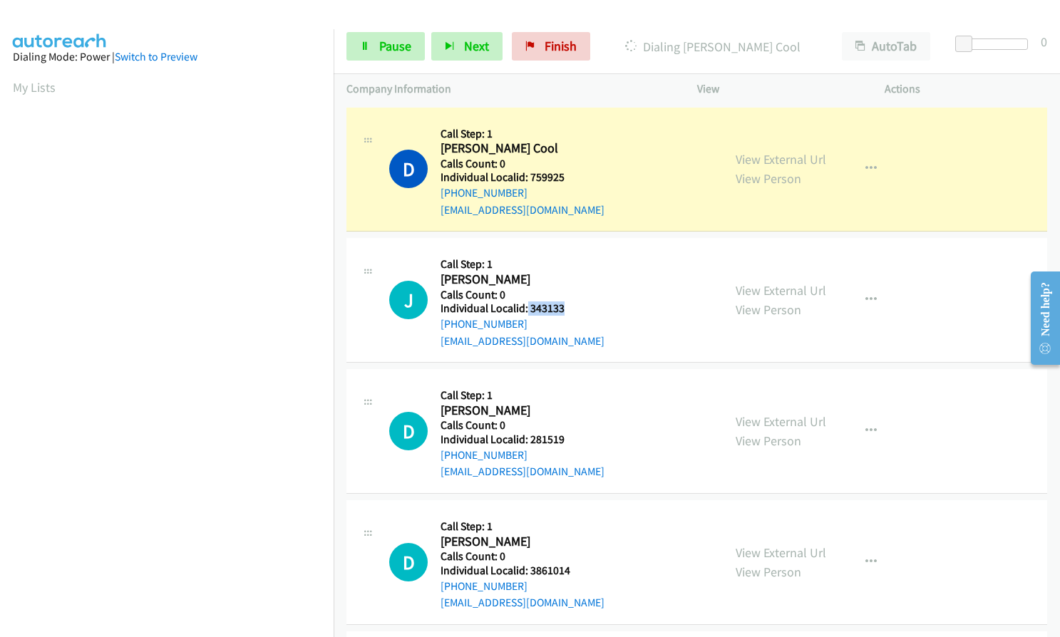
drag, startPoint x: 526, startPoint y: 305, endPoint x: 569, endPoint y: 308, distance: 42.9
click at [569, 308] on h5 "Individual Localid: 343133" at bounding box center [523, 309] width 164 height 14
drag, startPoint x: 530, startPoint y: 439, endPoint x: 577, endPoint y: 440, distance: 47.1
click at [577, 440] on h5 "Individual Localid: 281519" at bounding box center [523, 440] width 164 height 14
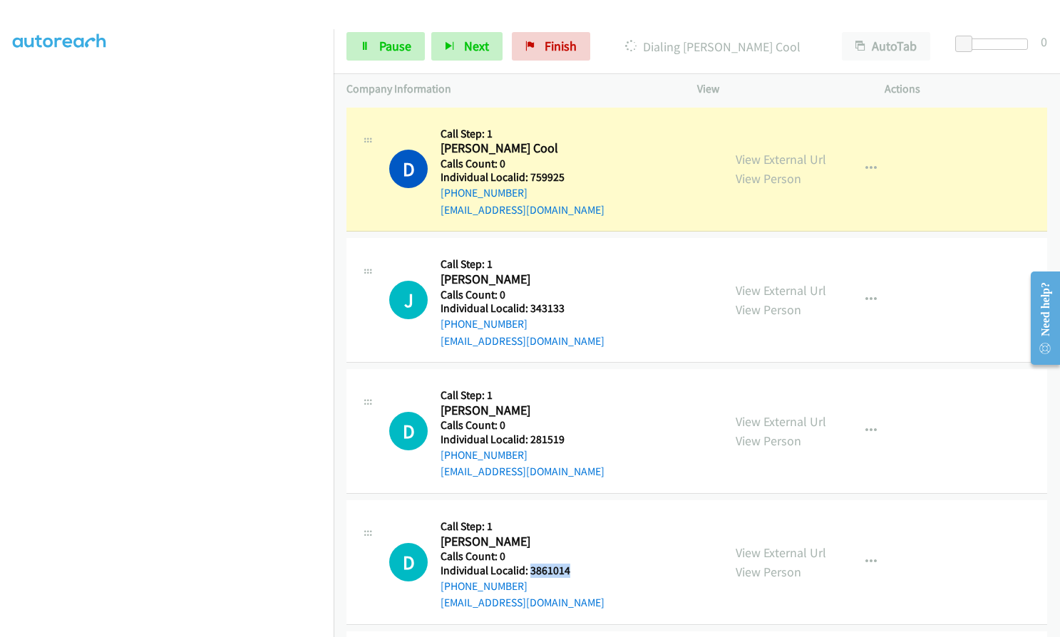
drag, startPoint x: 529, startPoint y: 570, endPoint x: 570, endPoint y: 568, distance: 40.7
click at [570, 568] on h5 "Individual Localid: 3861014" at bounding box center [523, 571] width 164 height 14
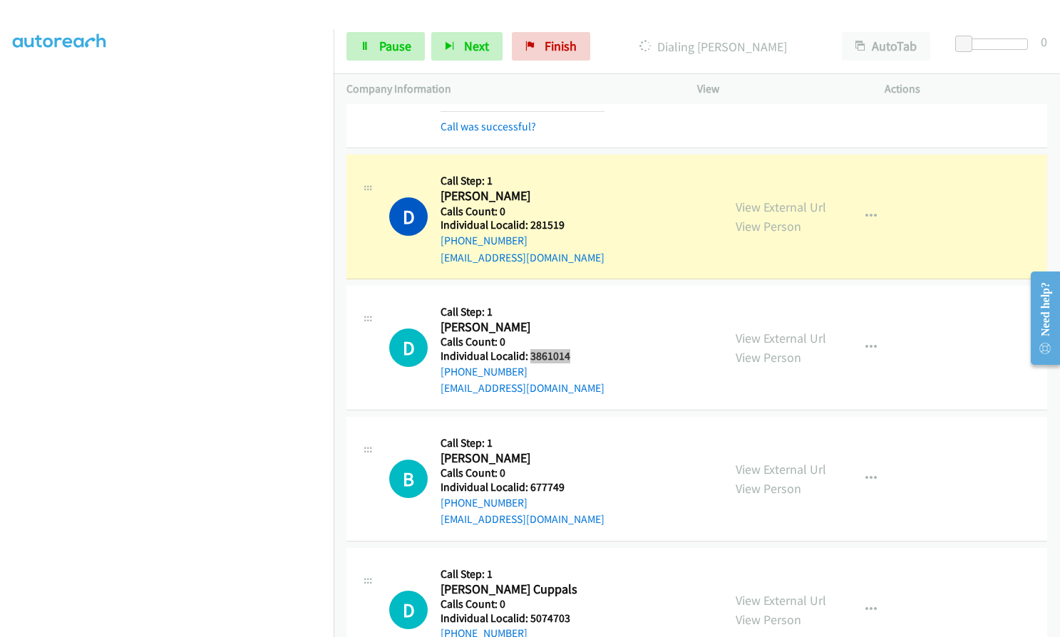
scroll to position [321, 0]
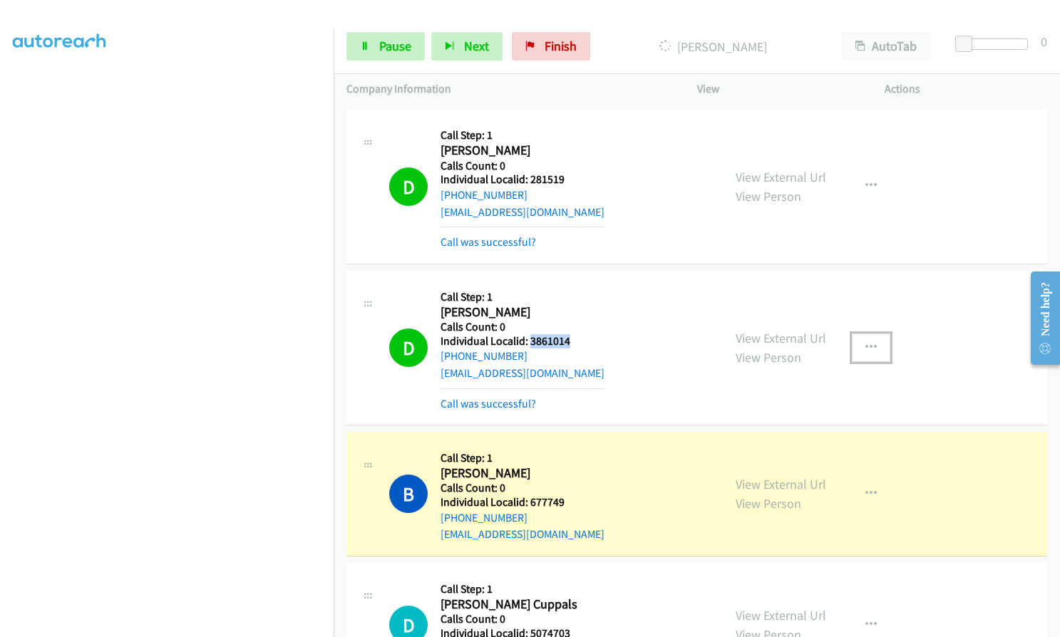
click at [868, 346] on icon "button" at bounding box center [870, 347] width 11 height 11
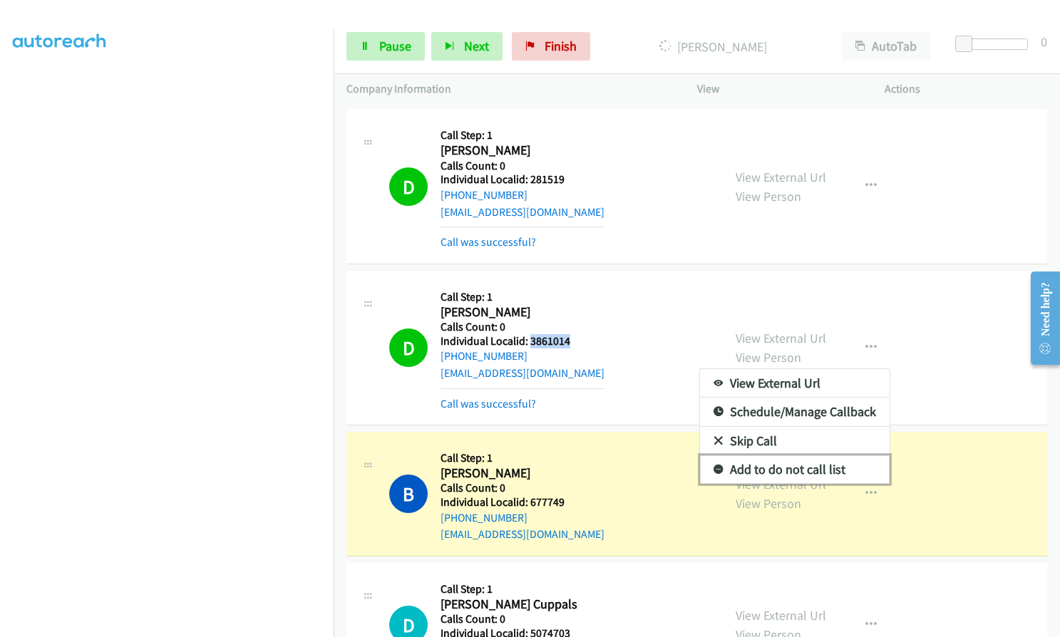
click at [709, 475] on link "Add to do not call list" at bounding box center [795, 470] width 190 height 29
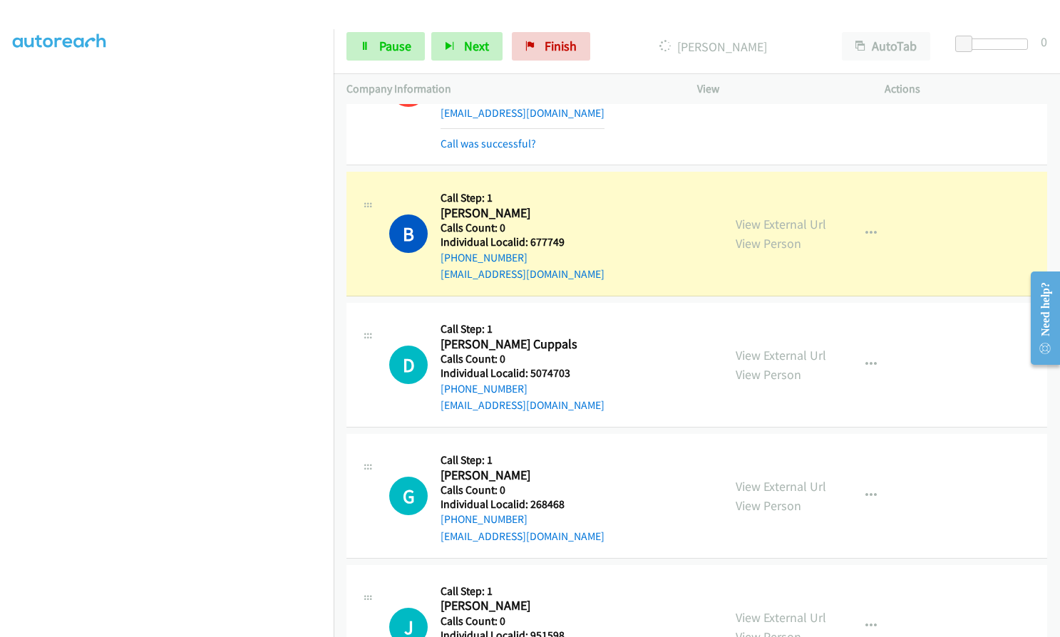
scroll to position [606, 0]
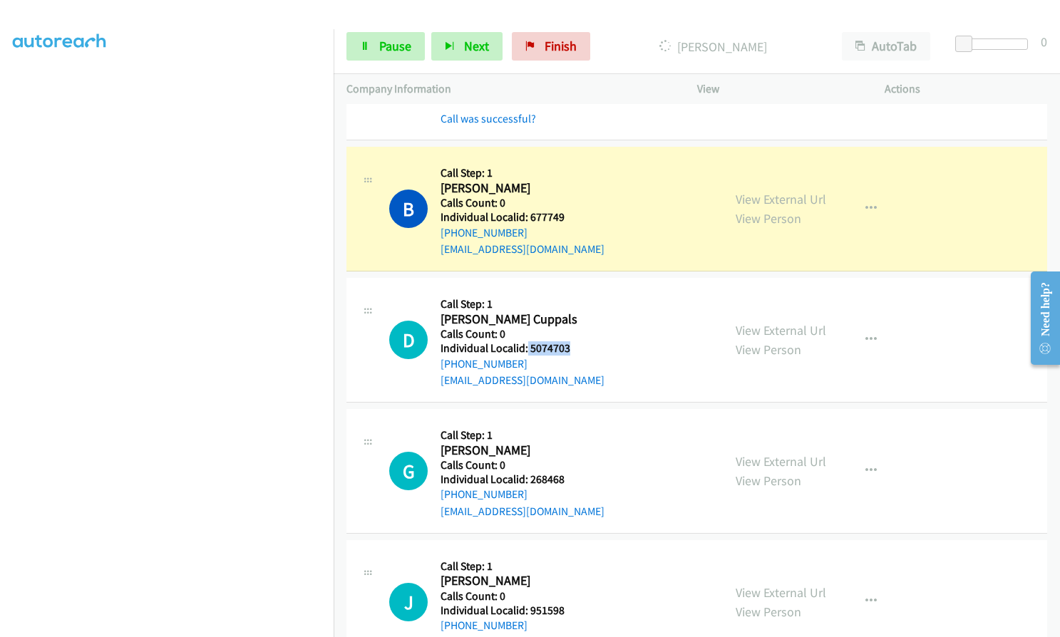
drag, startPoint x: 527, startPoint y: 346, endPoint x: 573, endPoint y: 343, distance: 46.5
click at [573, 343] on h5 "Individual Localid: 5074703" at bounding box center [523, 348] width 164 height 14
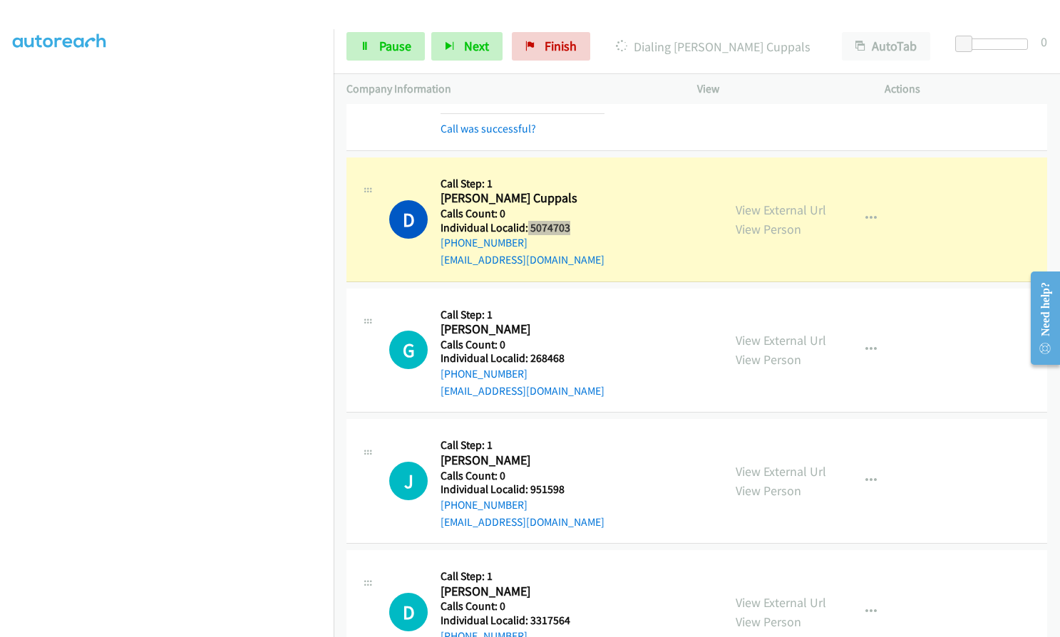
scroll to position [766, 0]
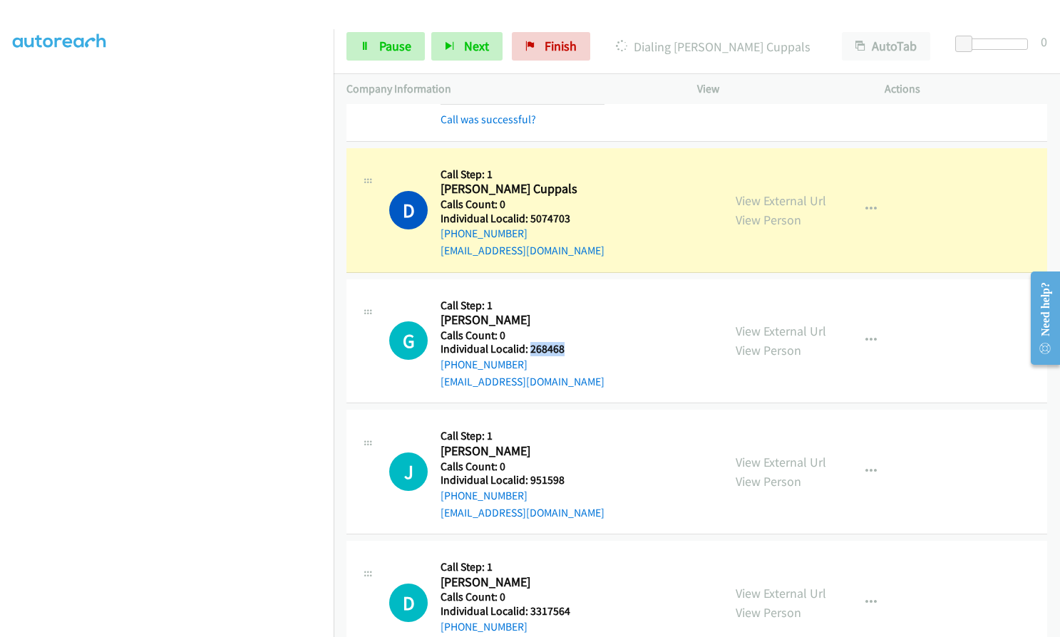
drag, startPoint x: 529, startPoint y: 346, endPoint x: 572, endPoint y: 346, distance: 42.8
click at [572, 346] on h5 "Individual Localid: 268468" at bounding box center [523, 349] width 164 height 14
drag, startPoint x: 534, startPoint y: 480, endPoint x: 564, endPoint y: 478, distance: 30.0
click at [575, 479] on h5 "Individual Localid: 951598" at bounding box center [523, 480] width 164 height 14
drag, startPoint x: 543, startPoint y: 475, endPoint x: 534, endPoint y: 458, distance: 19.5
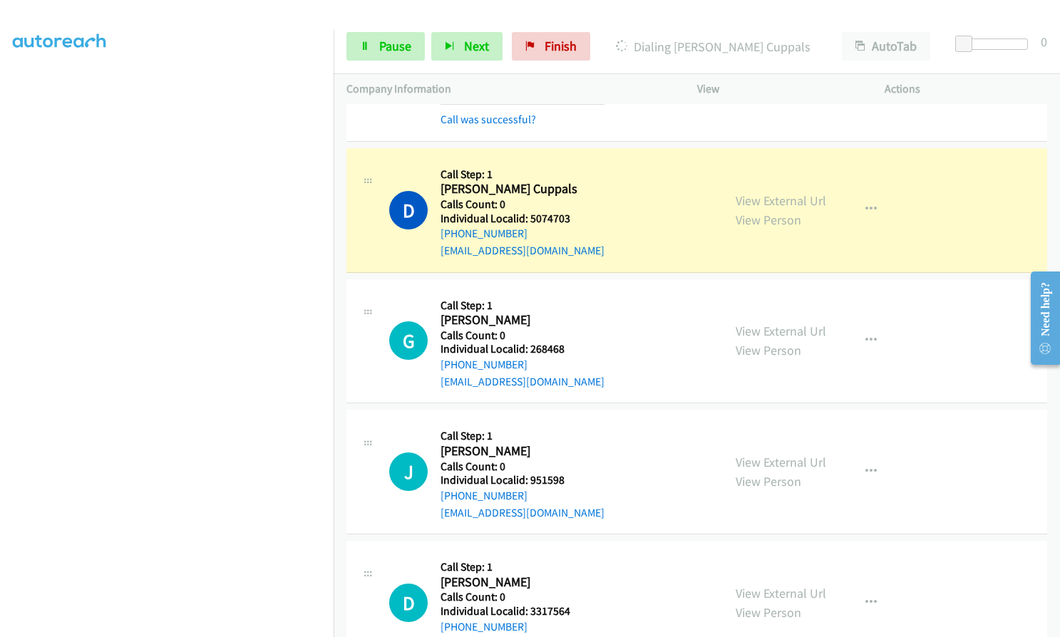
click at [543, 431] on div "Callback Scheduled Call Step: 1 Jason Kawatski America/Chicago Calls Count: 0 I…" at bounding box center [523, 472] width 164 height 98
drag, startPoint x: 529, startPoint y: 476, endPoint x: 566, endPoint y: 476, distance: 37.1
click at [566, 476] on h5 "Individual Localid: 951598" at bounding box center [523, 480] width 164 height 14
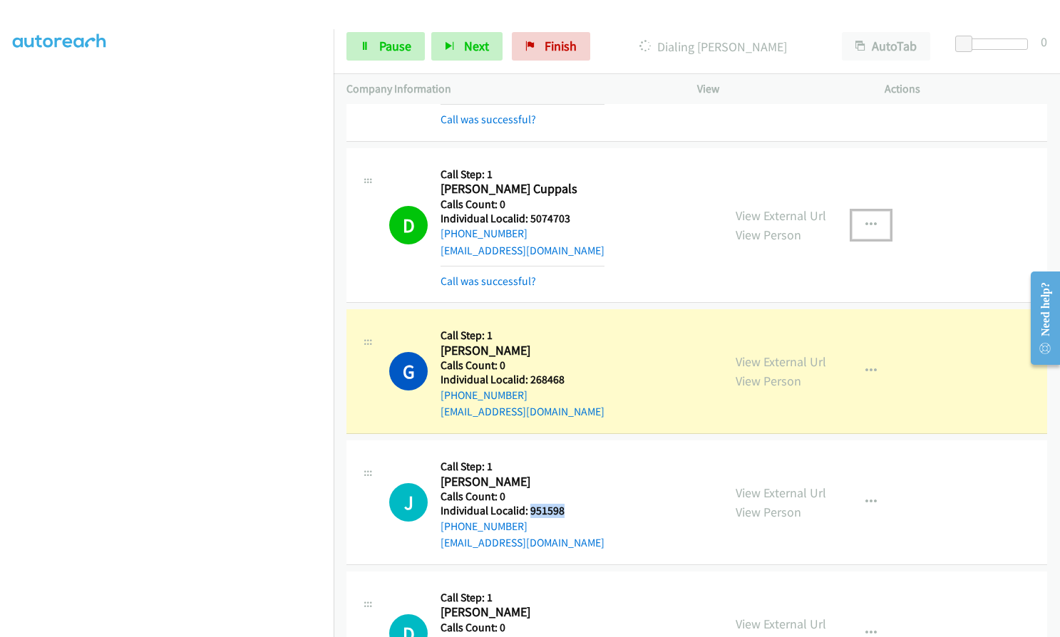
click at [870, 224] on icon "button" at bounding box center [870, 225] width 11 height 11
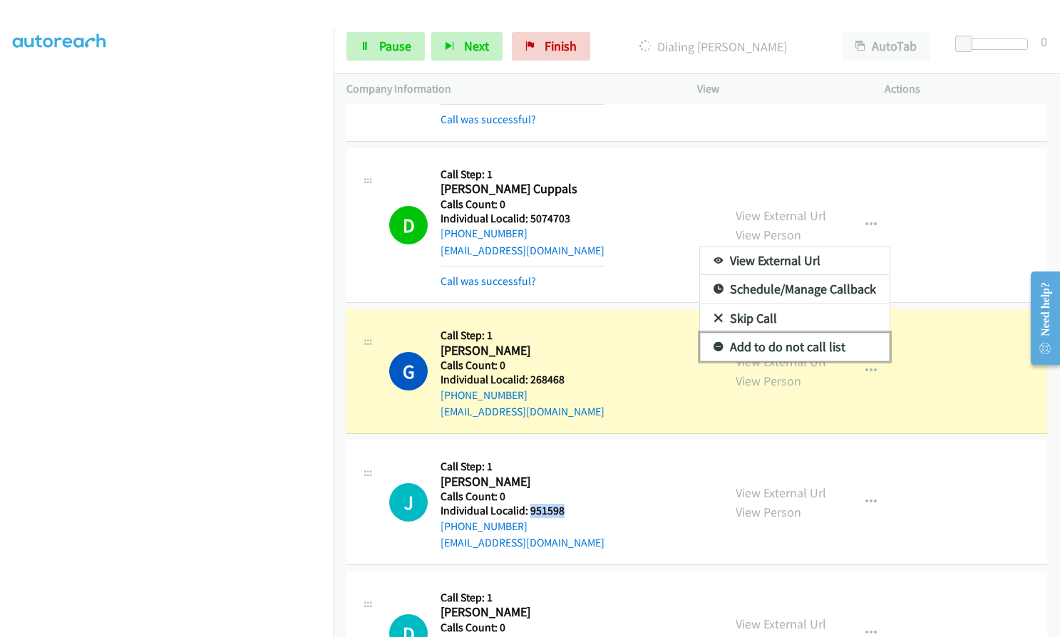
click at [705, 345] on link "Add to do not call list" at bounding box center [795, 347] width 190 height 29
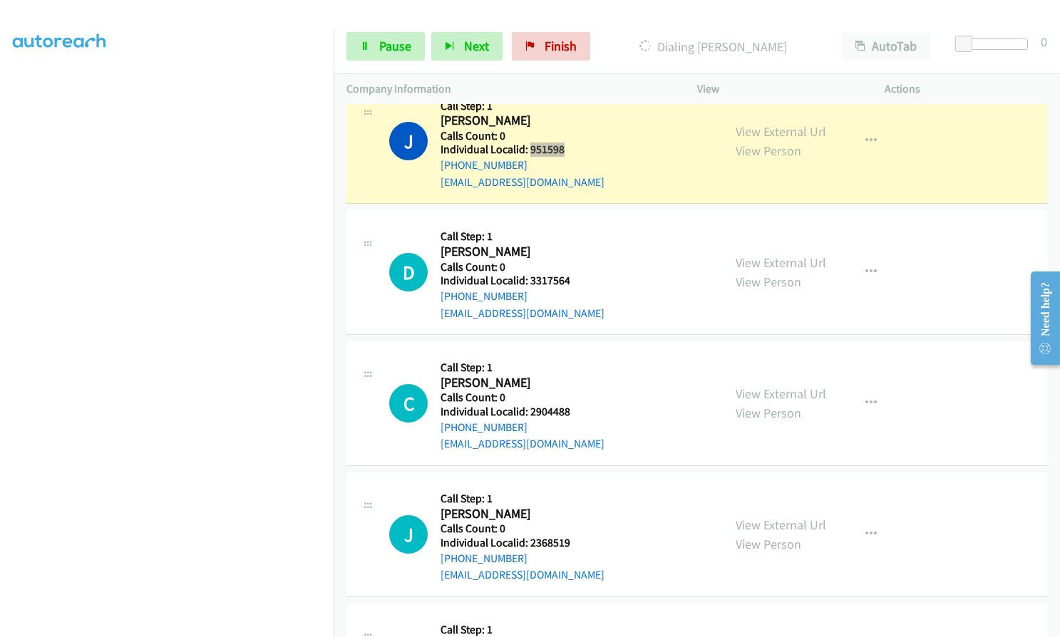
scroll to position [1158, 0]
drag, startPoint x: 527, startPoint y: 278, endPoint x: 568, endPoint y: 278, distance: 41.3
click at [568, 278] on h5 "Individual Localid: 3317564" at bounding box center [523, 280] width 164 height 14
drag, startPoint x: 532, startPoint y: 408, endPoint x: 555, endPoint y: 409, distance: 22.8
click at [575, 411] on h5 "Individual Localid: 2904488" at bounding box center [523, 411] width 164 height 14
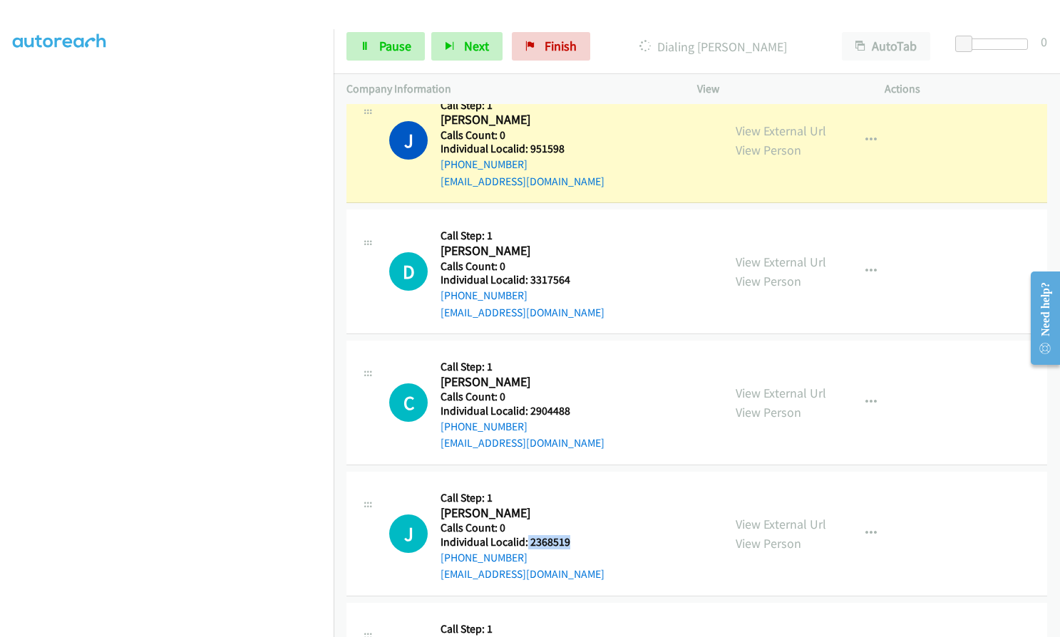
drag, startPoint x: 527, startPoint y: 541, endPoint x: 567, endPoint y: 540, distance: 40.6
click at [567, 540] on h5 "Individual Localid: 2368519" at bounding box center [523, 542] width 164 height 14
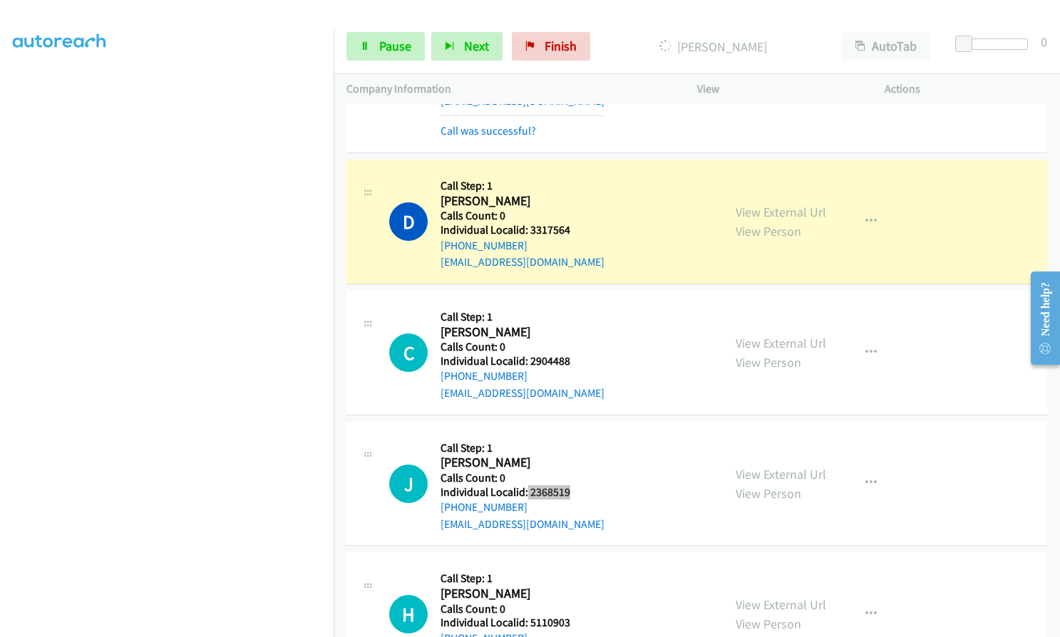
scroll to position [1515, 0]
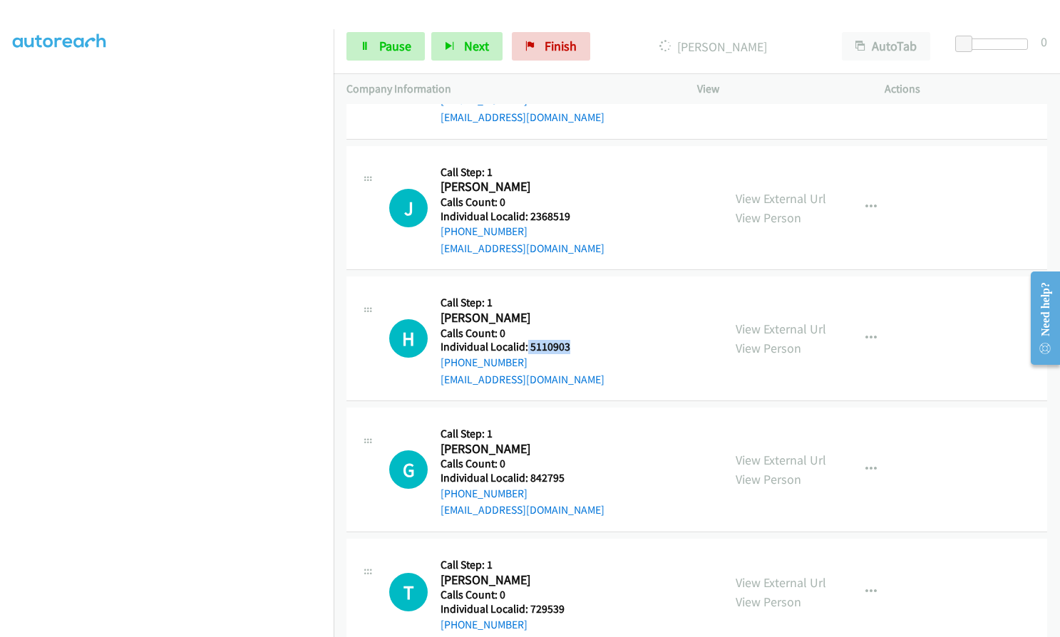
drag, startPoint x: 530, startPoint y: 344, endPoint x: 571, endPoint y: 347, distance: 41.5
click at [571, 347] on h5 "Individual Localid: 5110903" at bounding box center [523, 347] width 164 height 14
drag, startPoint x: 529, startPoint y: 473, endPoint x: 565, endPoint y: 475, distance: 36.4
click at [565, 475] on h5 "Individual Localid: 842795" at bounding box center [523, 478] width 164 height 14
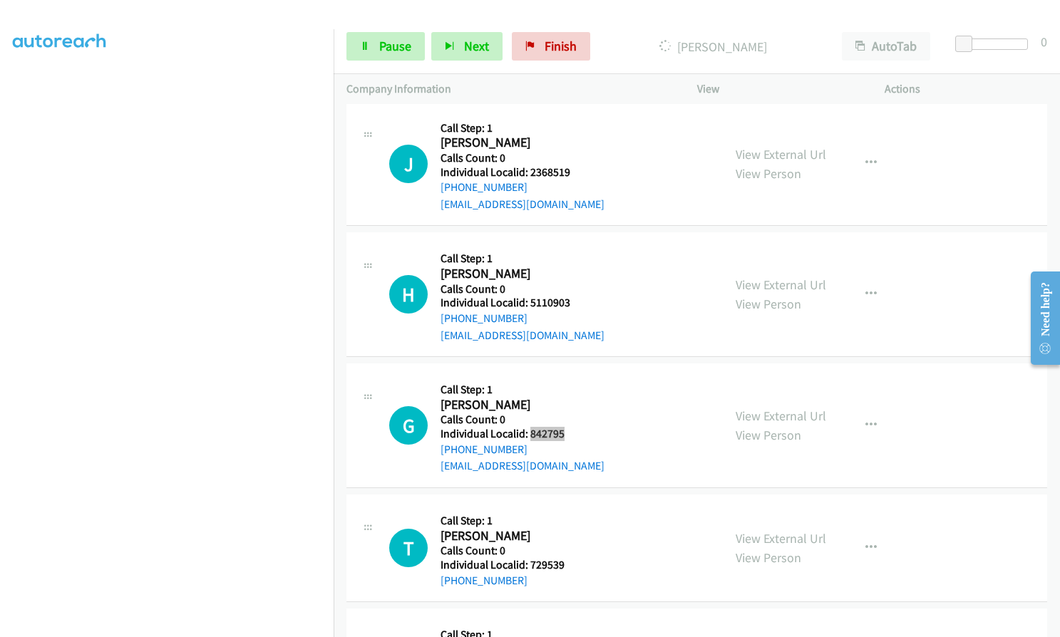
scroll to position [1711, 0]
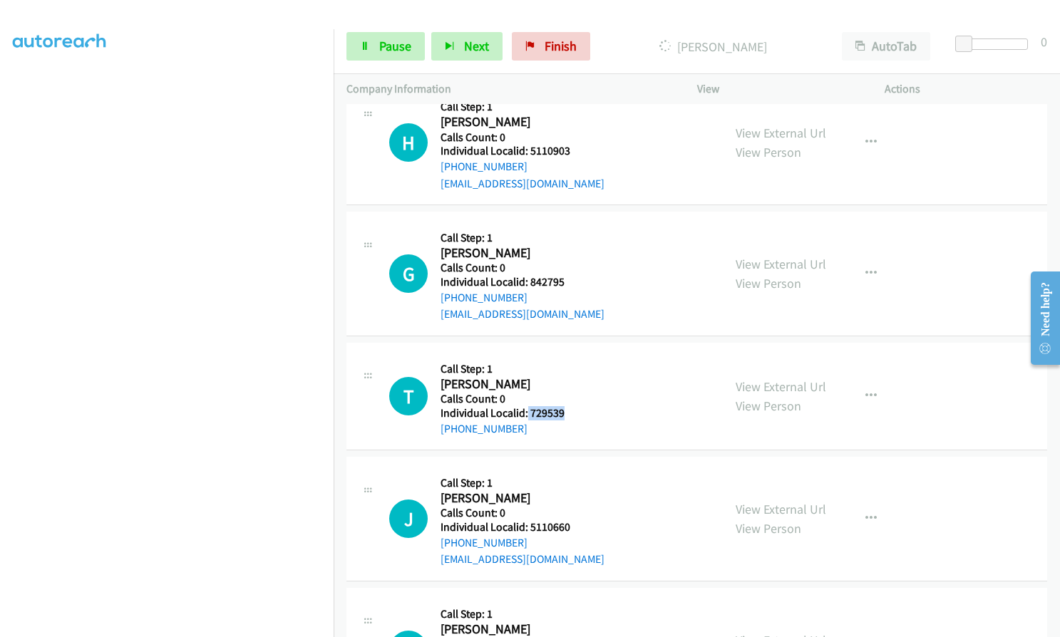
drag, startPoint x: 533, startPoint y: 409, endPoint x: 579, endPoint y: 416, distance: 46.8
click at [579, 416] on h5 "Individual Localid: 729539" at bounding box center [518, 413] width 154 height 14
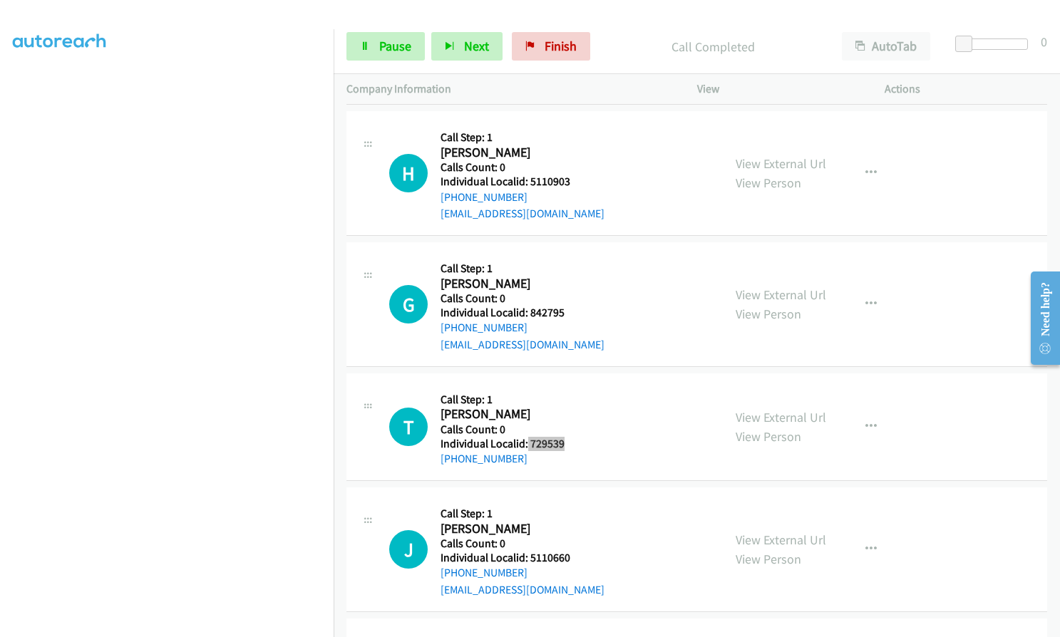
scroll to position [1741, 0]
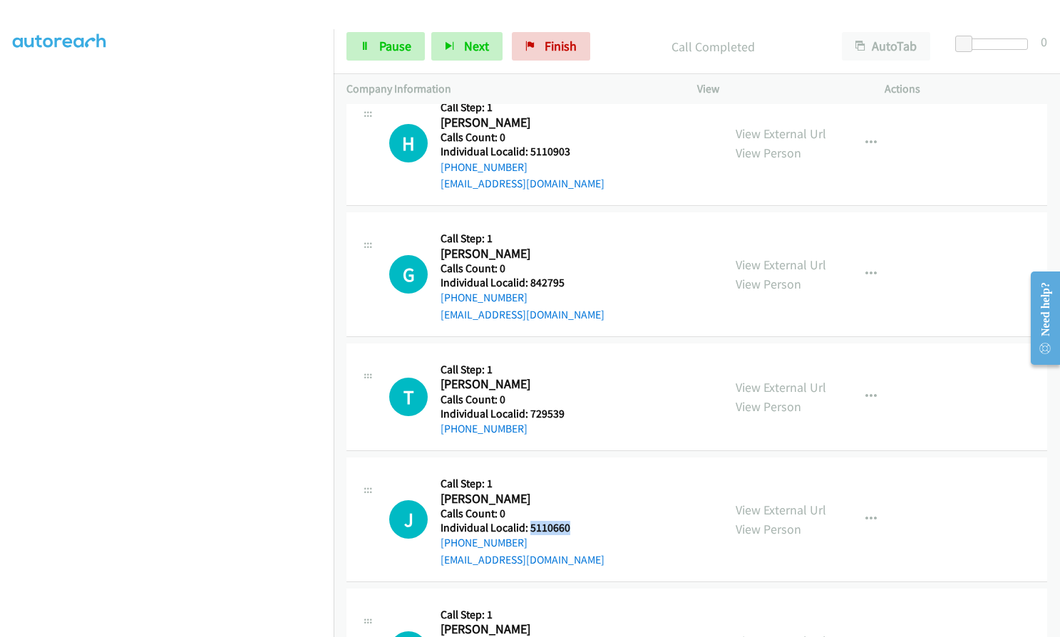
drag, startPoint x: 528, startPoint y: 526, endPoint x: 572, endPoint y: 530, distance: 43.6
click at [572, 530] on h5 "Individual Localid: 5110660" at bounding box center [523, 528] width 164 height 14
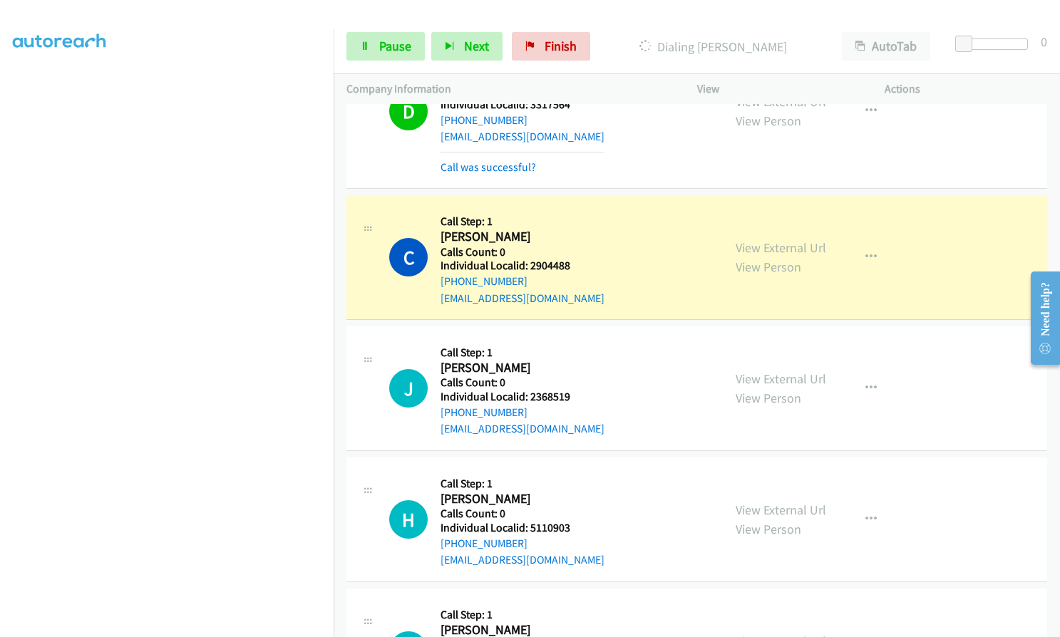
scroll to position [1367, 0]
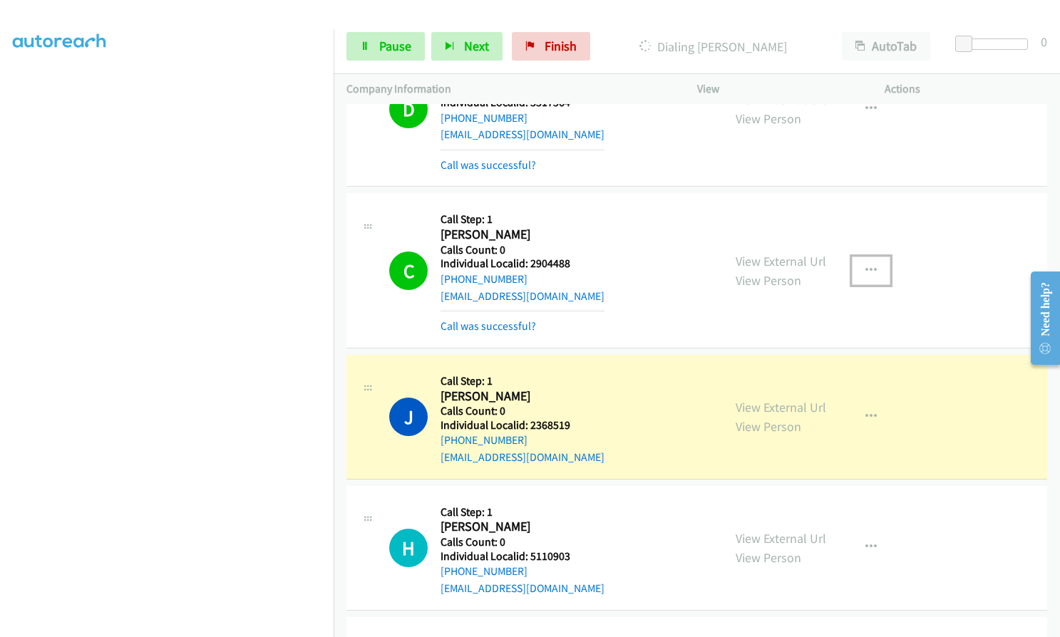
drag, startPoint x: 870, startPoint y: 262, endPoint x: 868, endPoint y: 274, distance: 12.2
click at [870, 262] on button "button" at bounding box center [871, 271] width 38 height 29
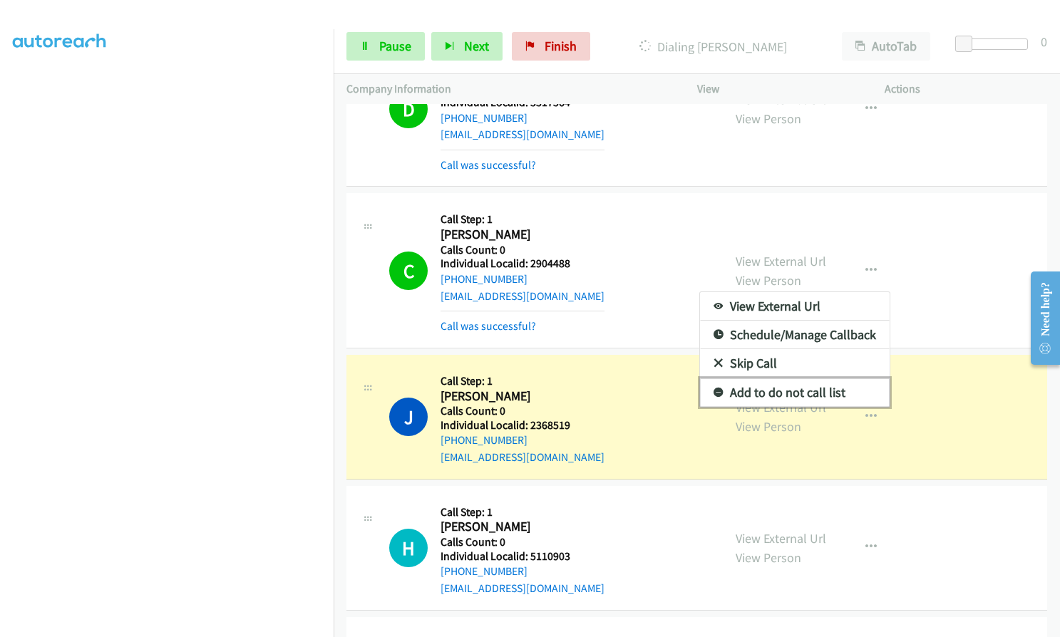
click at [714, 391] on icon at bounding box center [719, 394] width 10 height 10
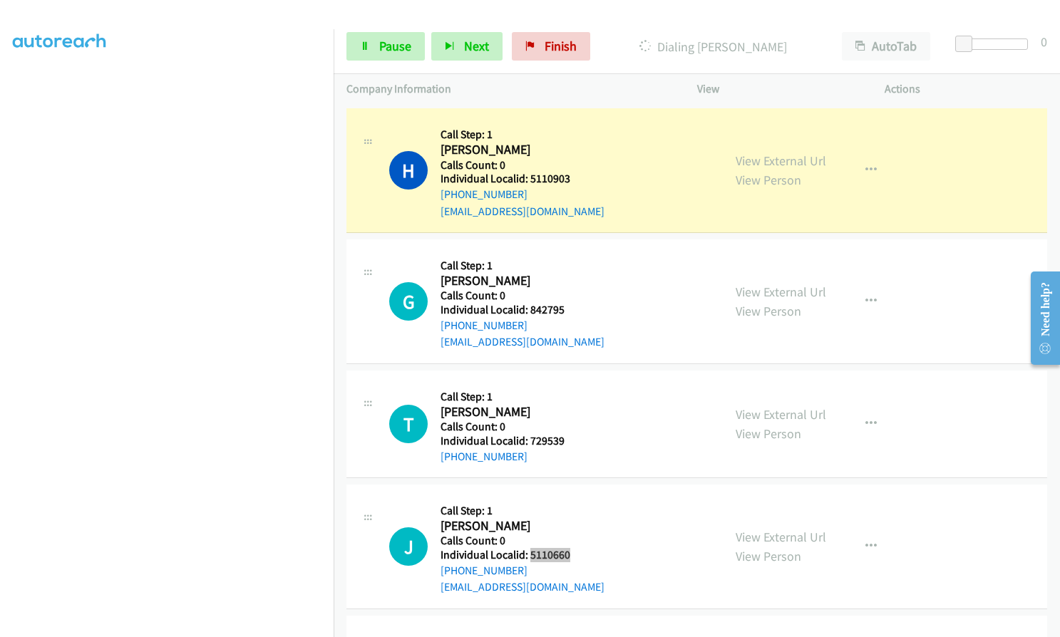
scroll to position [1777, 0]
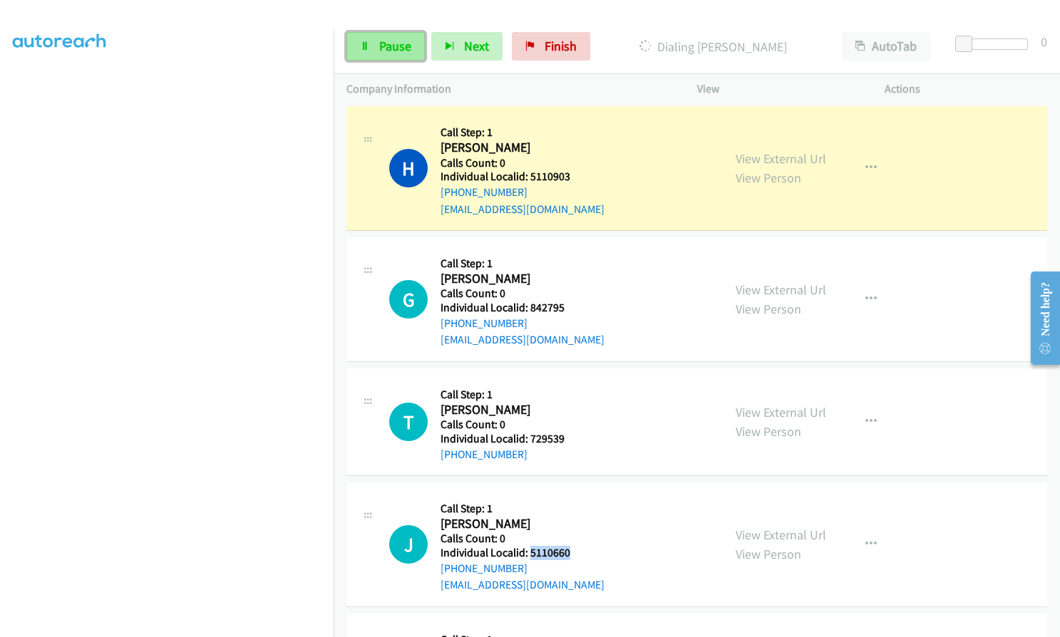
click at [395, 42] on span "Pause" at bounding box center [395, 46] width 32 height 16
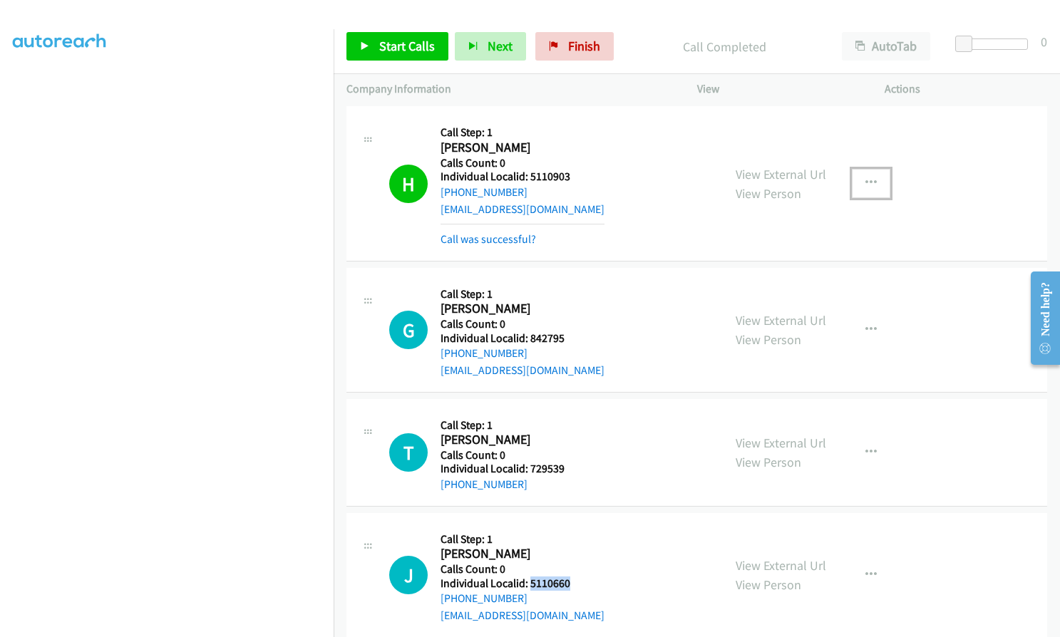
click at [874, 179] on button "button" at bounding box center [871, 183] width 38 height 29
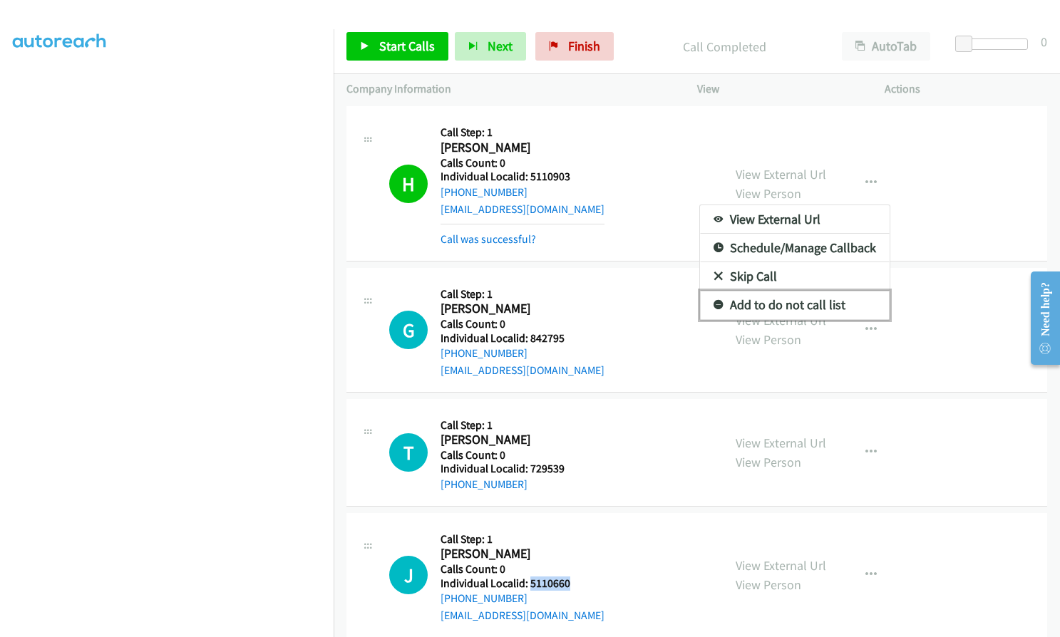
click at [714, 302] on icon at bounding box center [719, 306] width 10 height 10
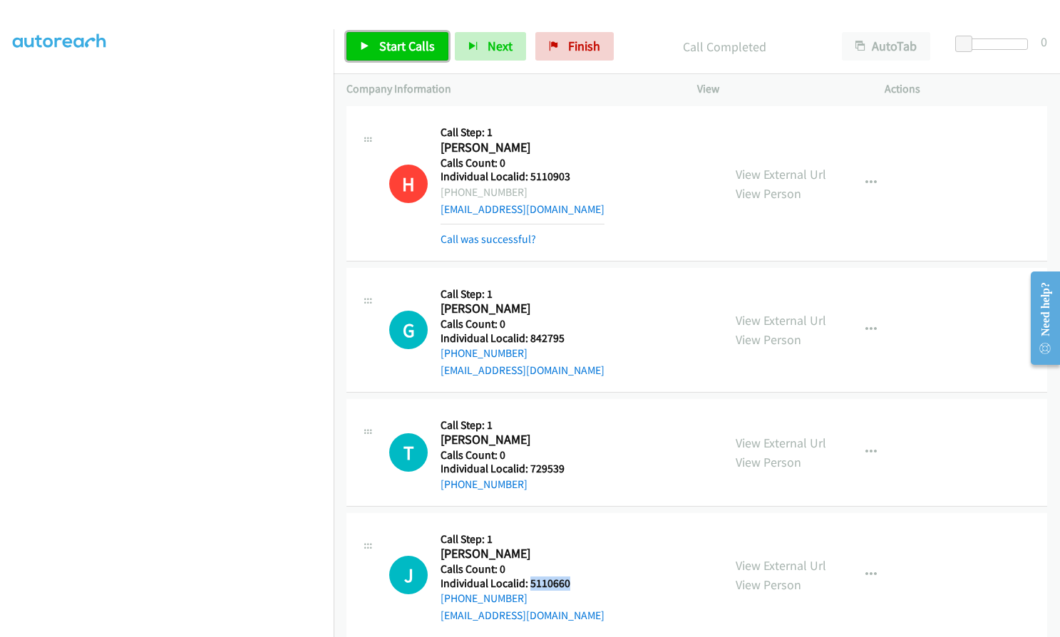
click at [397, 41] on span "Start Calls" at bounding box center [407, 46] width 56 height 16
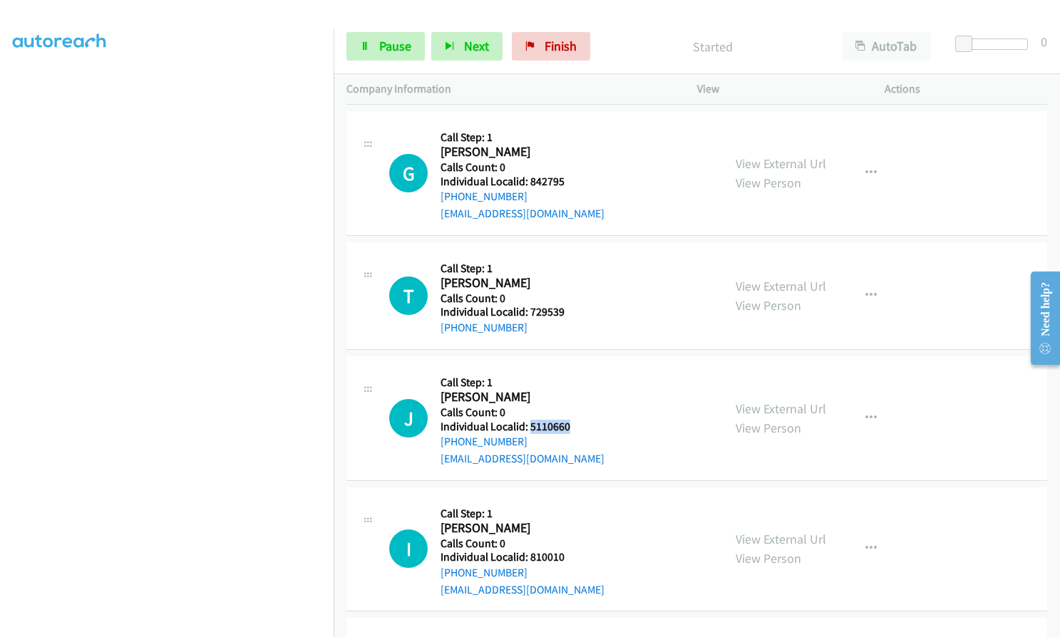
scroll to position [1937, 0]
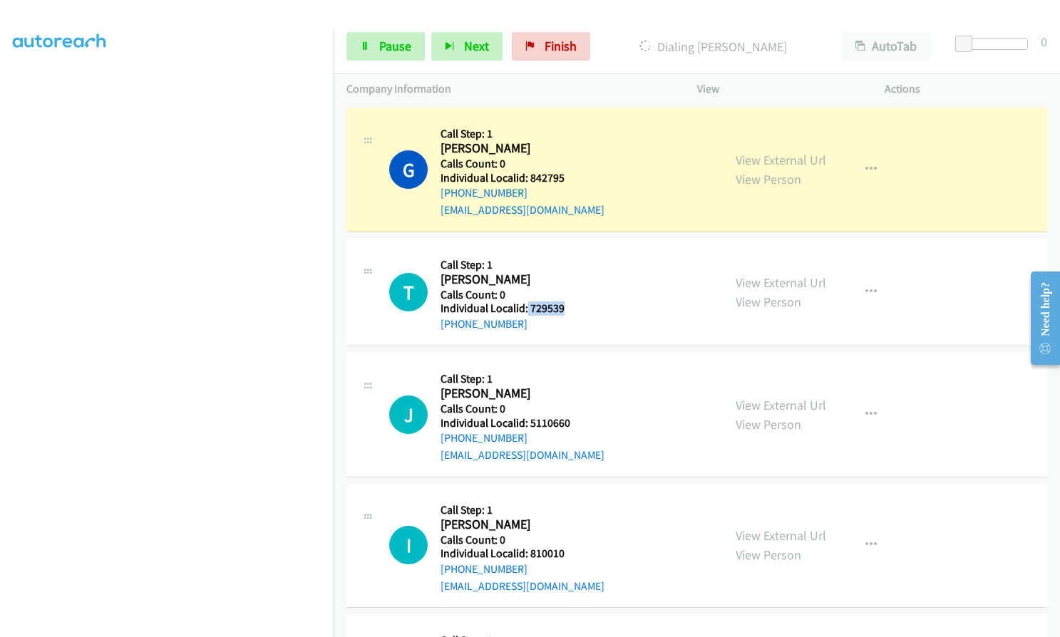
drag, startPoint x: 525, startPoint y: 307, endPoint x: 570, endPoint y: 307, distance: 44.9
click at [575, 307] on h5 "Individual Localid: 729539" at bounding box center [518, 309] width 154 height 14
drag, startPoint x: 528, startPoint y: 422, endPoint x: 572, endPoint y: 422, distance: 44.2
click at [572, 422] on h5 "Individual Localid: 5110660" at bounding box center [523, 423] width 164 height 14
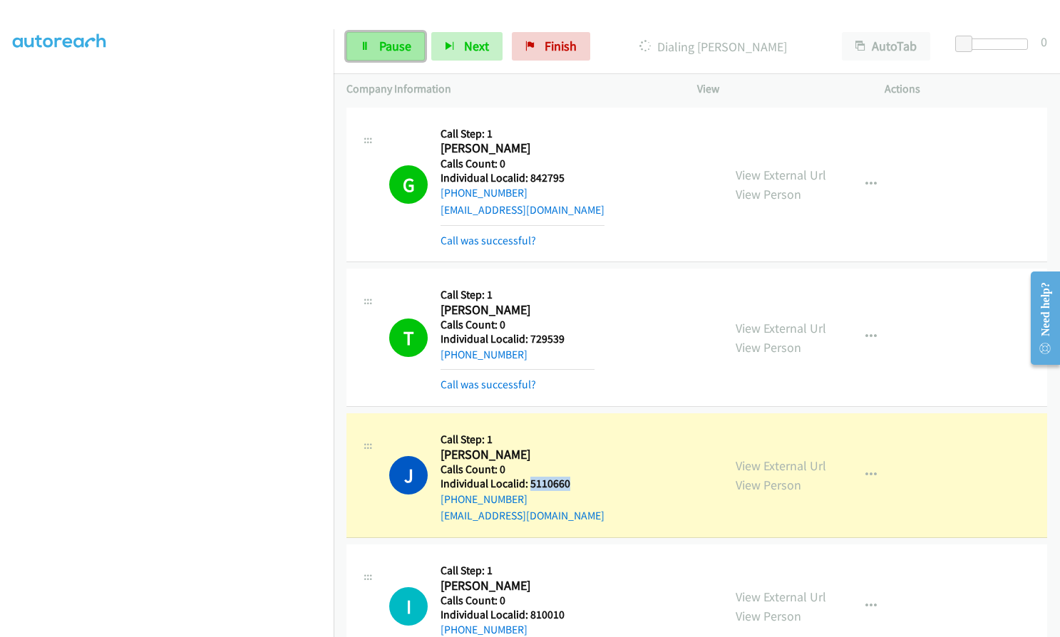
click at [391, 35] on link "Pause" at bounding box center [385, 46] width 78 height 29
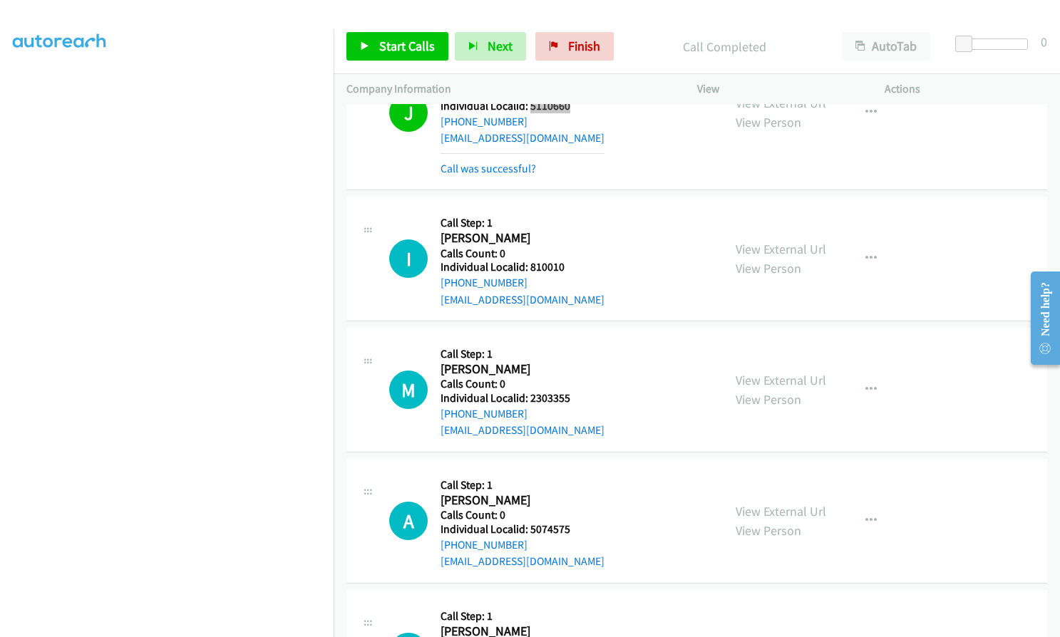
scroll to position [2400, 0]
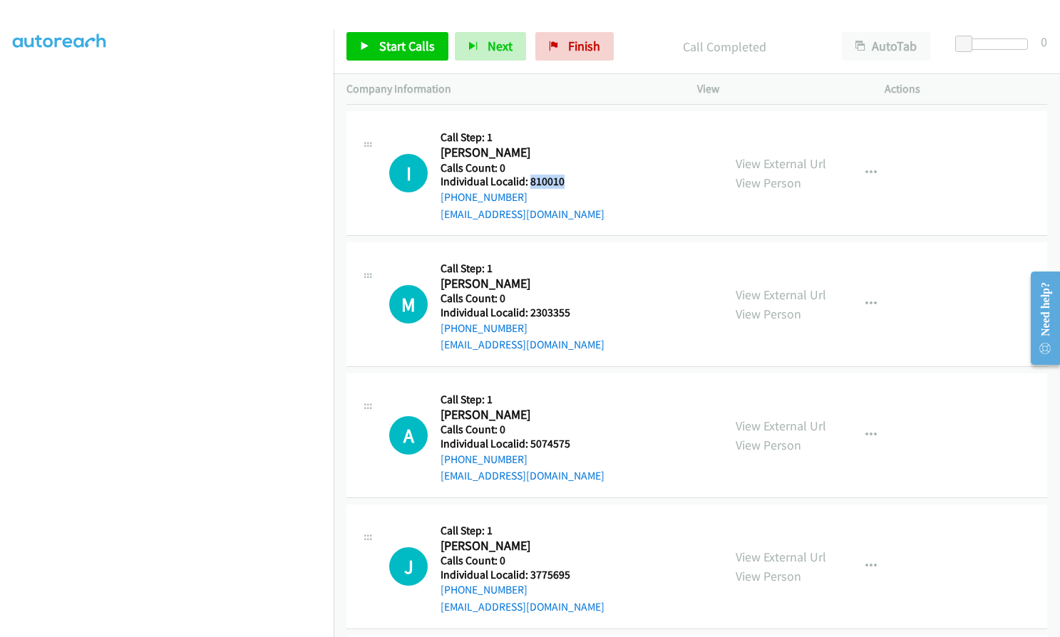
drag, startPoint x: 528, startPoint y: 181, endPoint x: 574, endPoint y: 179, distance: 45.7
click at [574, 179] on h5 "Individual Localid: 810010" at bounding box center [523, 182] width 164 height 14
drag, startPoint x: 530, startPoint y: 312, endPoint x: 579, endPoint y: 313, distance: 48.5
click at [579, 313] on h5 "Individual Localid: 2303355" at bounding box center [523, 313] width 164 height 14
drag, startPoint x: 530, startPoint y: 445, endPoint x: 580, endPoint y: 445, distance: 49.9
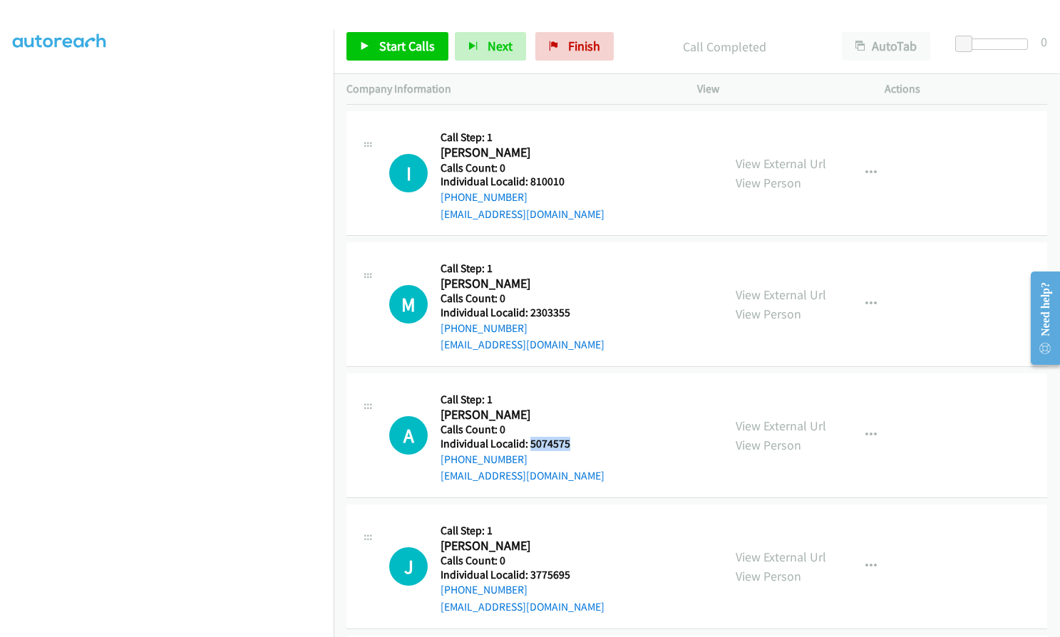
click at [580, 445] on h5 "Individual Localid: 5074575" at bounding box center [523, 444] width 164 height 14
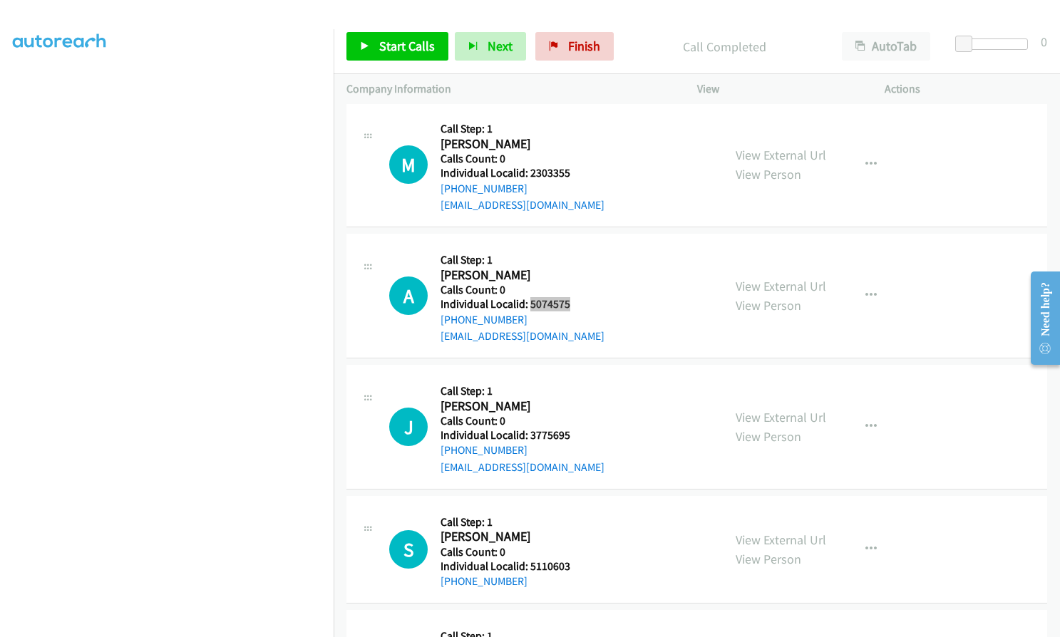
scroll to position [2543, 0]
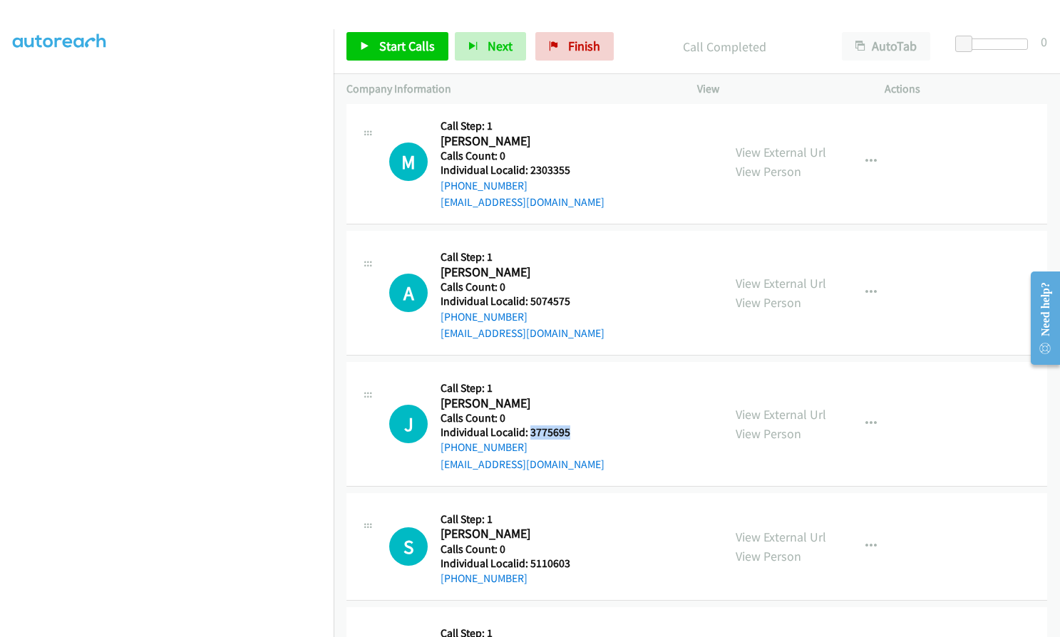
drag, startPoint x: 530, startPoint y: 431, endPoint x: 578, endPoint y: 431, distance: 48.5
click at [578, 431] on h5 "Individual Localid: 3775695" at bounding box center [523, 433] width 164 height 14
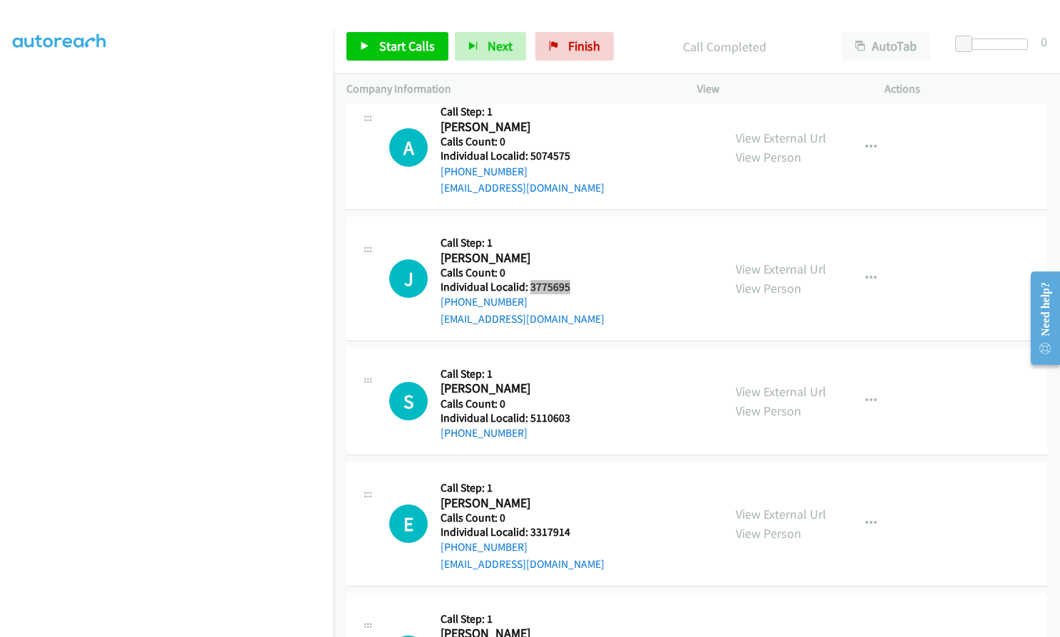
scroll to position [2721, 0]
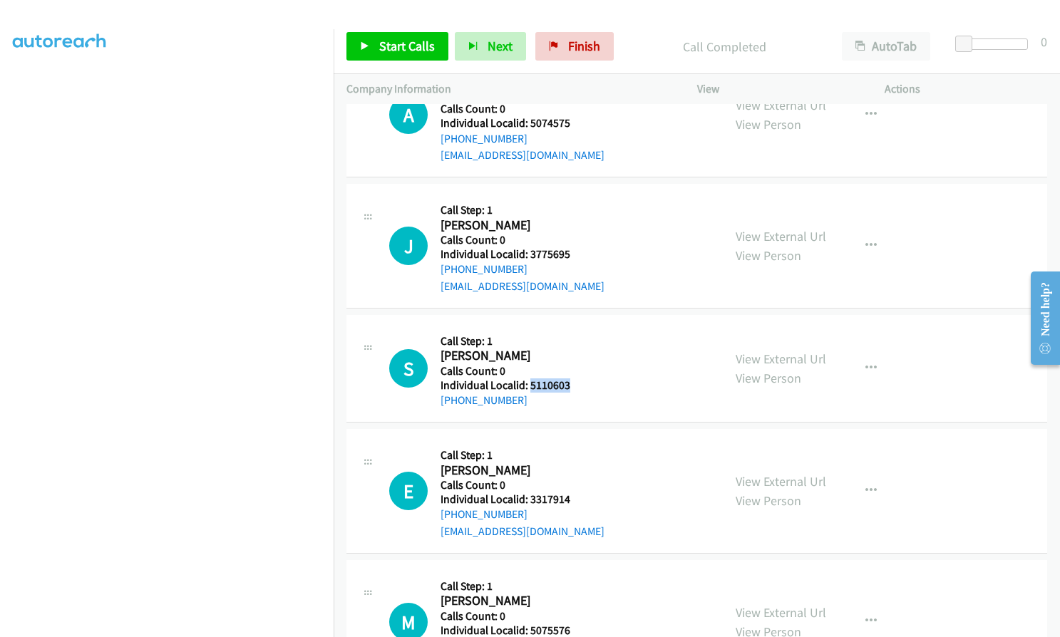
drag, startPoint x: 529, startPoint y: 386, endPoint x: 572, endPoint y: 386, distance: 43.5
click at [572, 386] on h5 "Individual Localid: 5110603" at bounding box center [518, 386] width 154 height 14
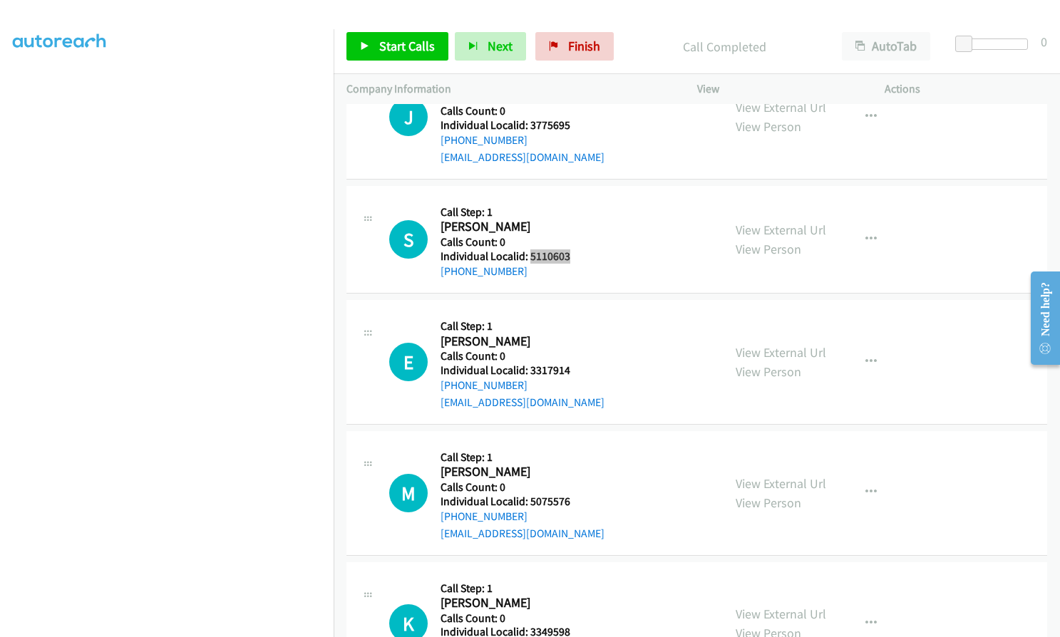
scroll to position [2864, 0]
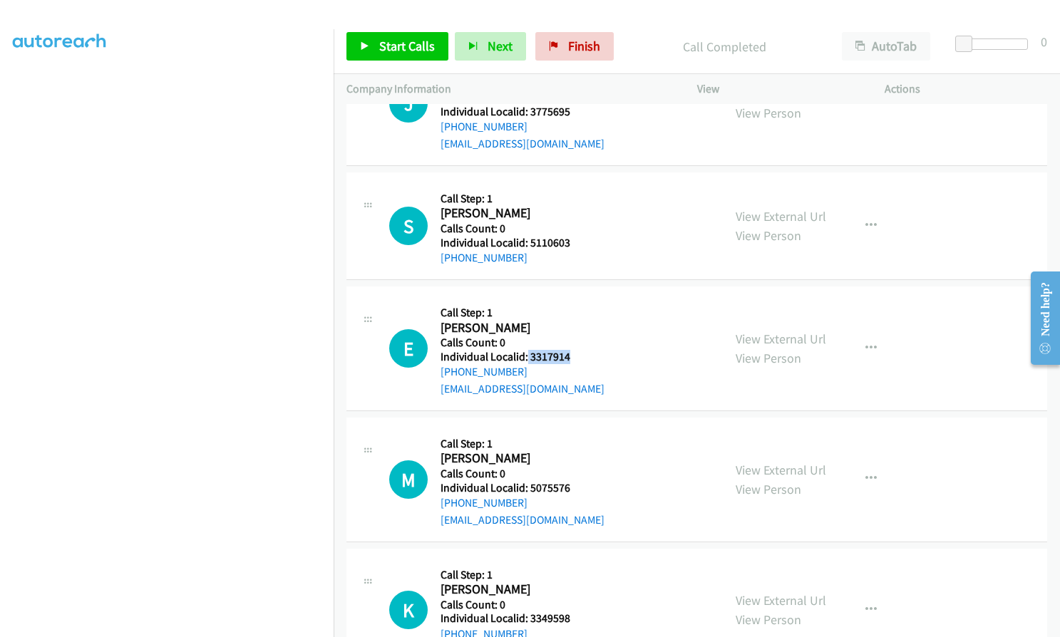
drag, startPoint x: 525, startPoint y: 354, endPoint x: 566, endPoint y: 358, distance: 40.9
click at [566, 358] on h5 "Individual Localid: 3317914" at bounding box center [523, 357] width 164 height 14
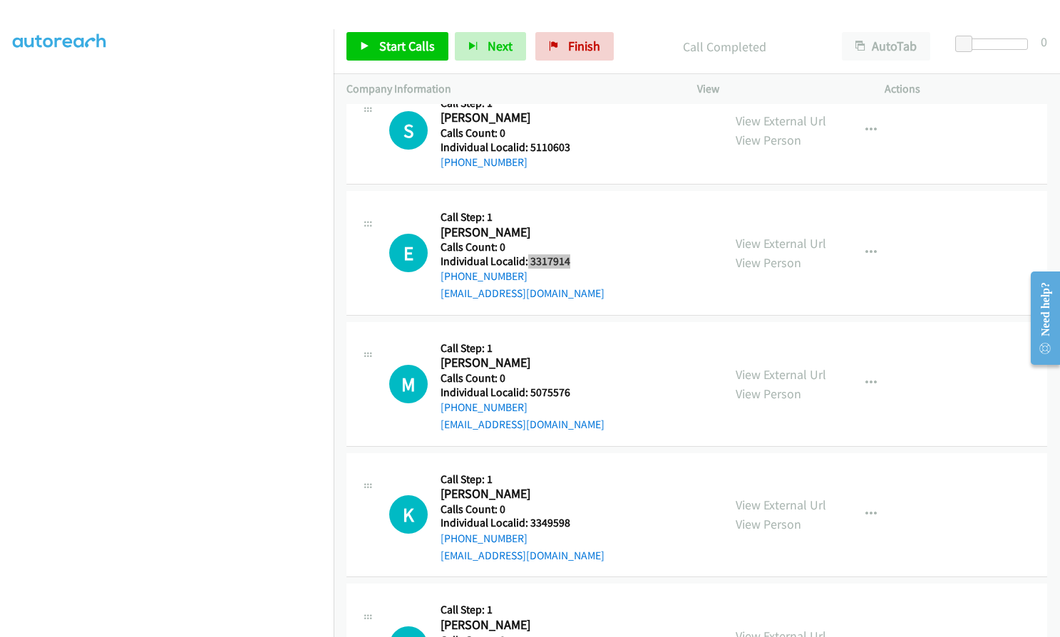
scroll to position [2971, 0]
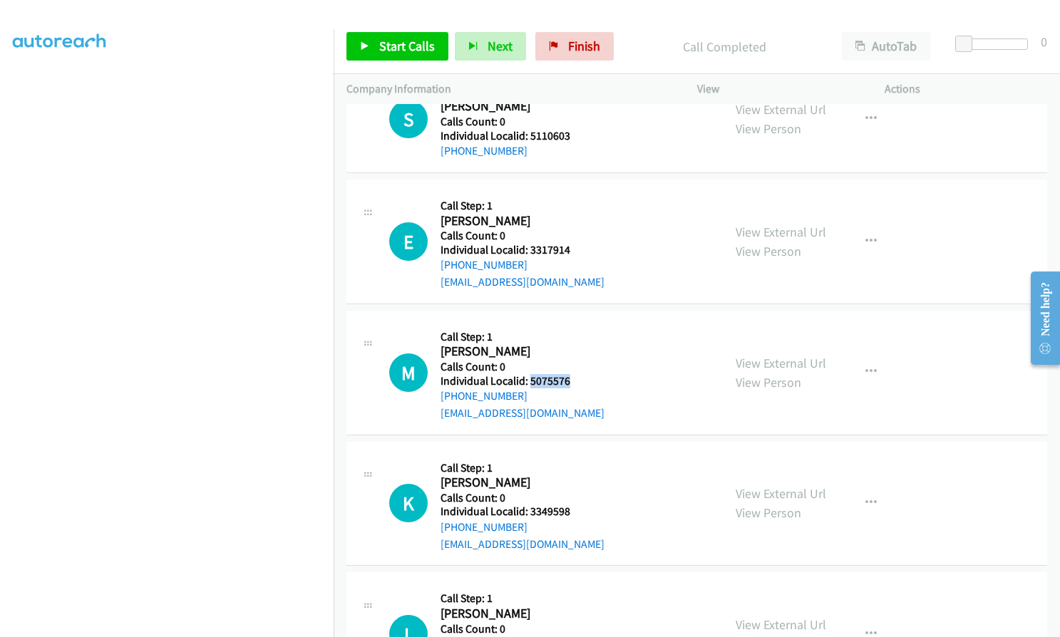
drag, startPoint x: 528, startPoint y: 379, endPoint x: 577, endPoint y: 383, distance: 48.7
click at [577, 383] on h5 "Individual Localid: 5075576" at bounding box center [523, 381] width 164 height 14
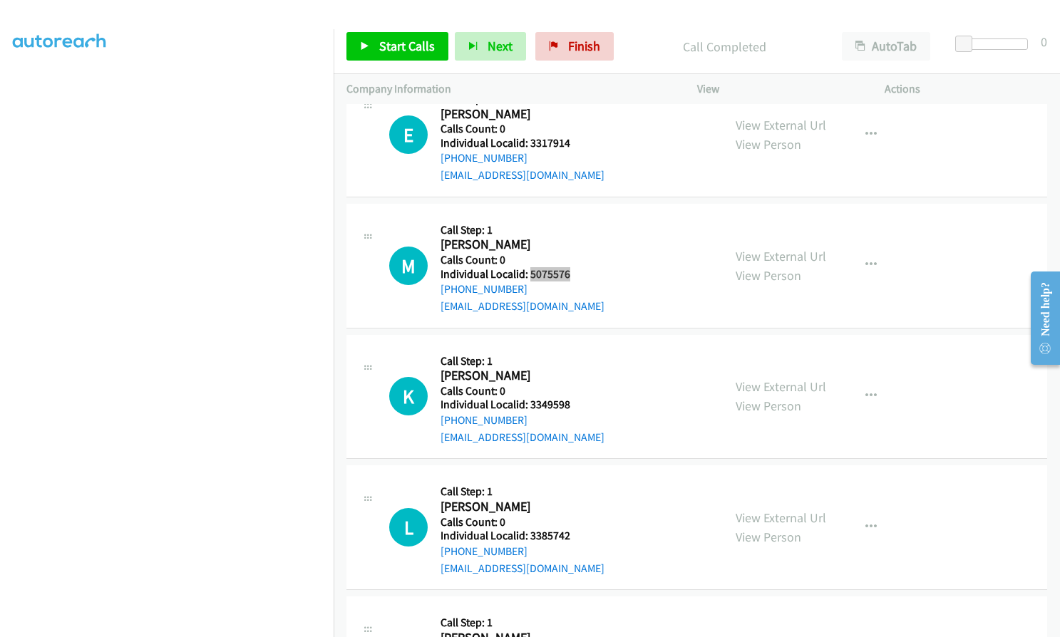
scroll to position [3095, 0]
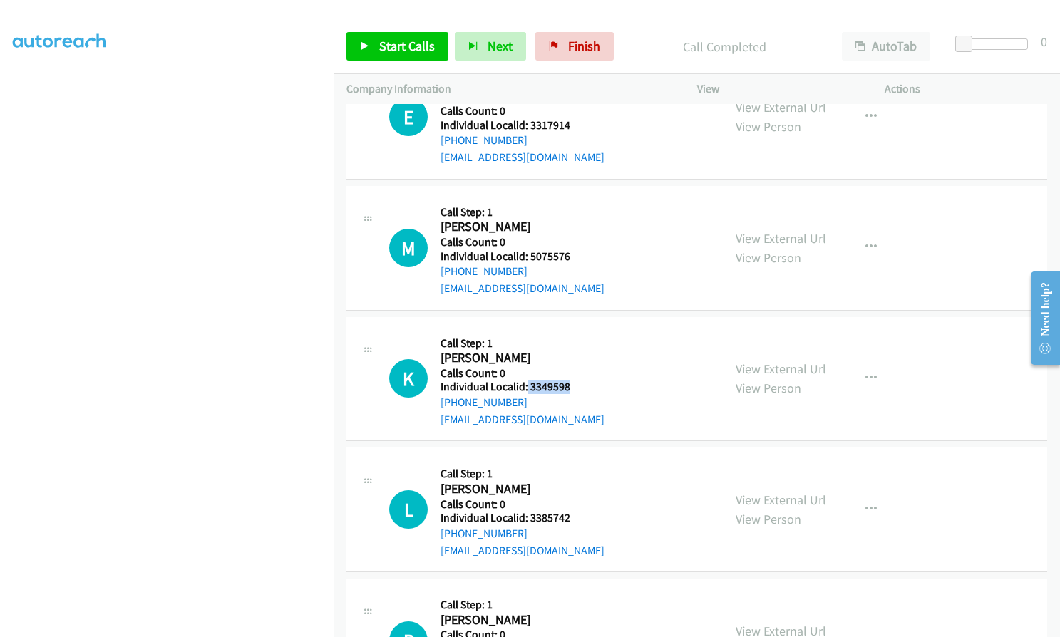
drag, startPoint x: 525, startPoint y: 386, endPoint x: 571, endPoint y: 387, distance: 45.6
click at [571, 387] on h5 "Individual Localid: 3349598" at bounding box center [523, 387] width 164 height 14
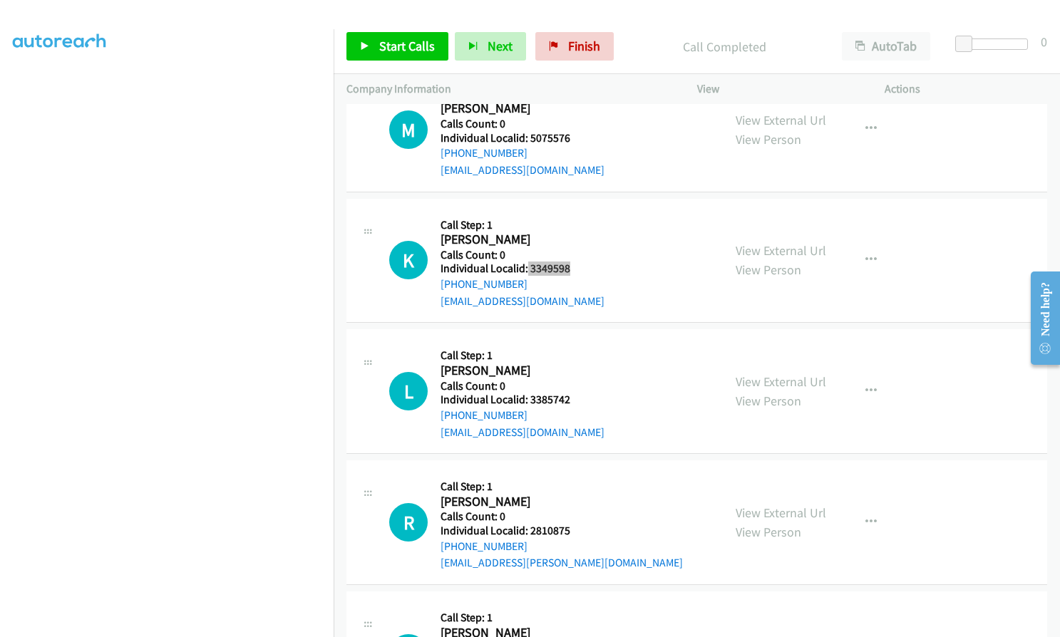
scroll to position [3220, 0]
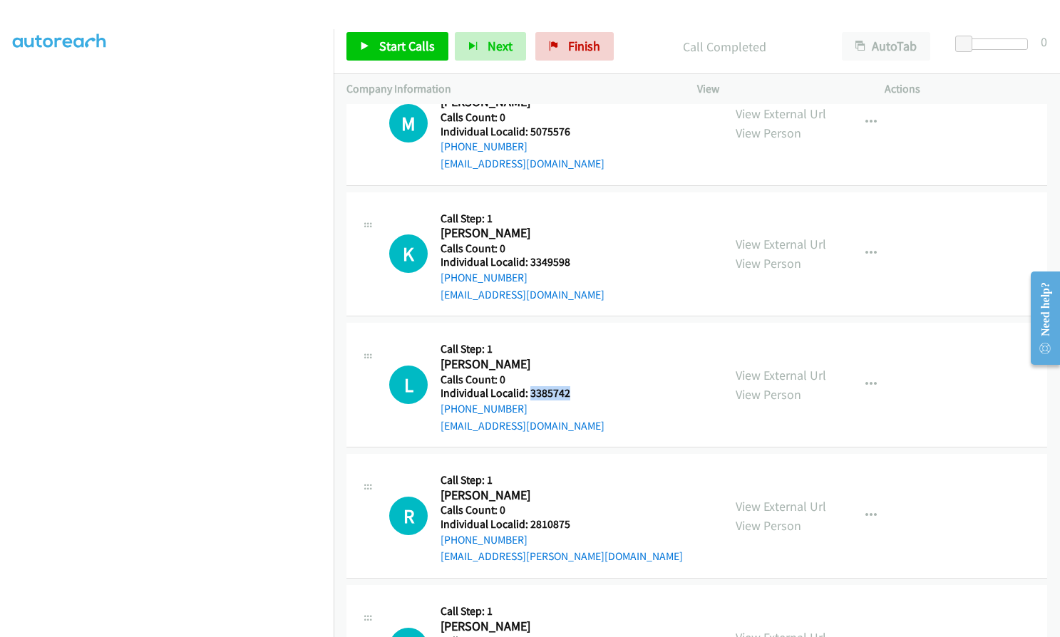
drag, startPoint x: 529, startPoint y: 394, endPoint x: 570, endPoint y: 393, distance: 40.6
click at [570, 393] on h5 "Individual Localid: 3385742" at bounding box center [523, 393] width 164 height 14
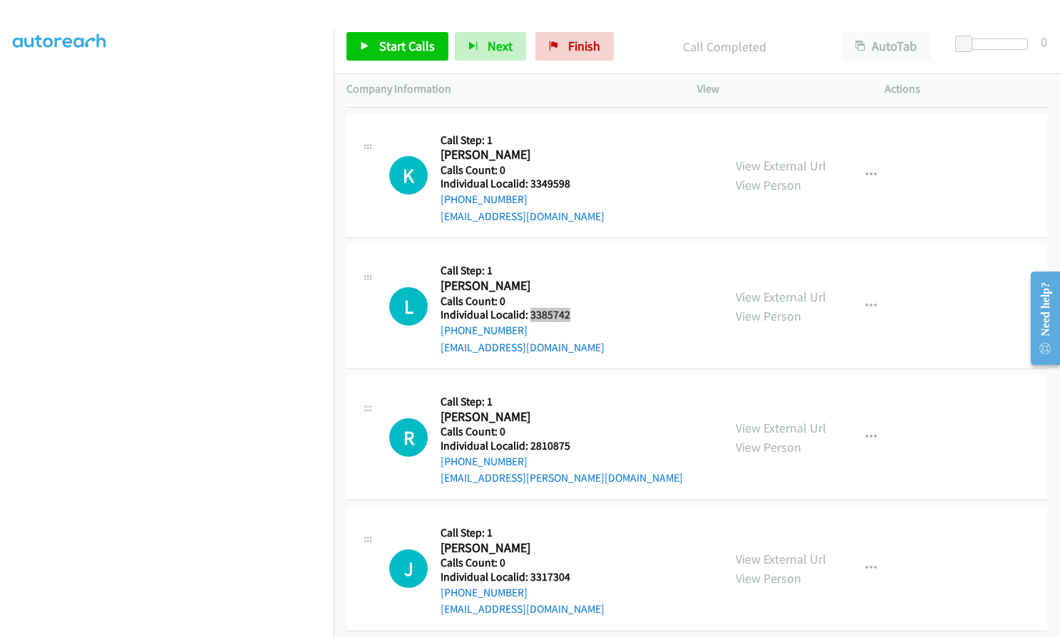
scroll to position [3309, 0]
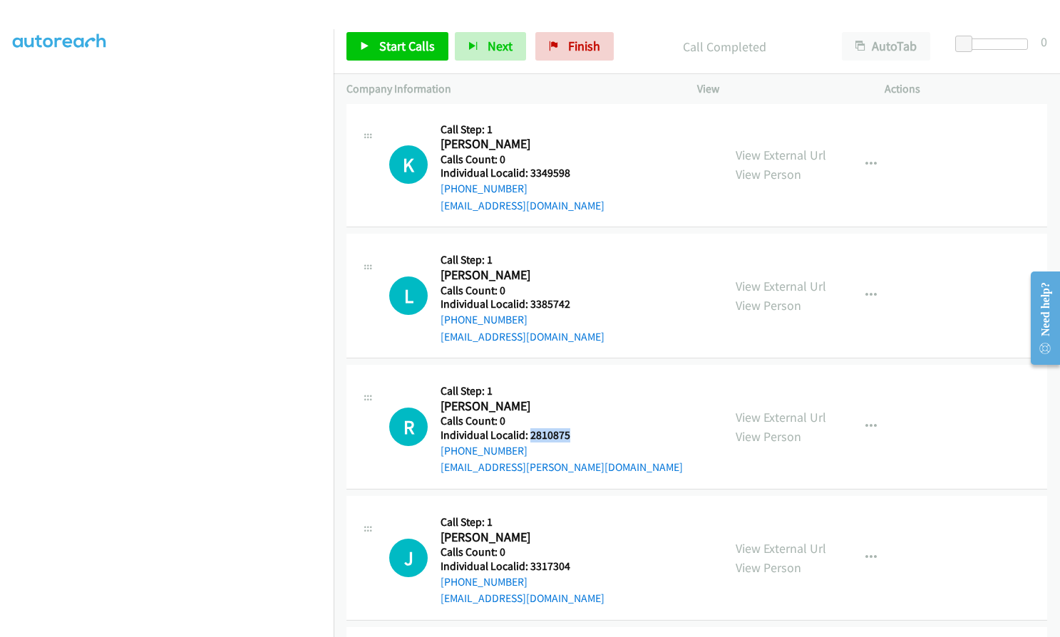
drag, startPoint x: 528, startPoint y: 432, endPoint x: 575, endPoint y: 436, distance: 46.5
click at [575, 436] on h5 "Individual Localid: 2810875" at bounding box center [562, 435] width 242 height 14
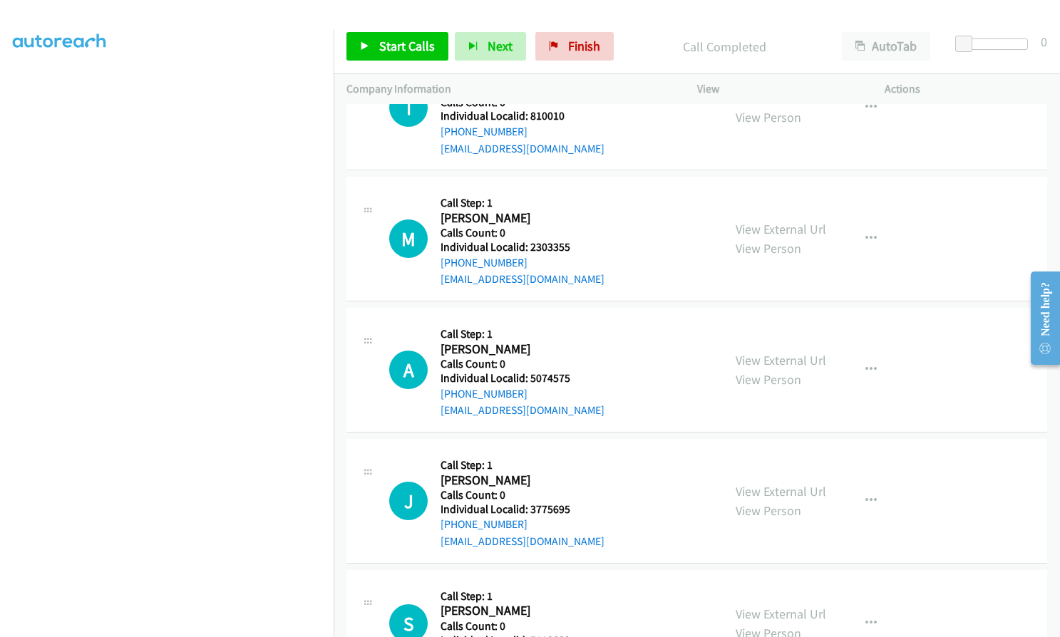
scroll to position [2472, 0]
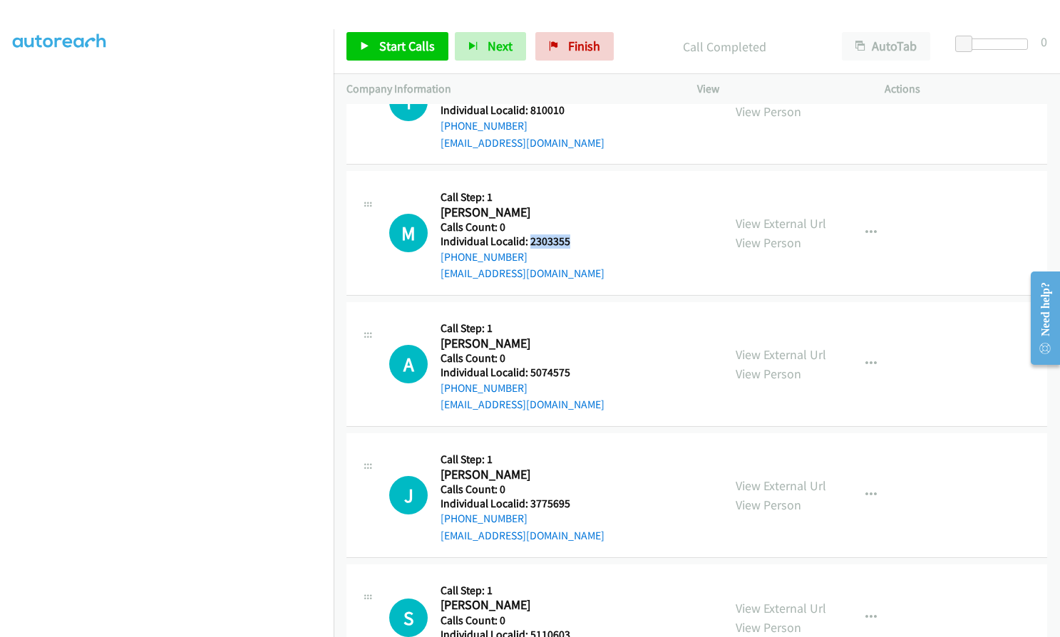
drag, startPoint x: 528, startPoint y: 244, endPoint x: 581, endPoint y: 238, distance: 53.1
click at [581, 238] on h5 "Individual Localid: 2303355" at bounding box center [523, 242] width 164 height 14
drag, startPoint x: 529, startPoint y: 371, endPoint x: 574, endPoint y: 373, distance: 45.0
click at [574, 373] on h5 "Individual Localid: 5074575" at bounding box center [523, 373] width 164 height 14
click at [376, 48] on link "Start Calls" at bounding box center [397, 46] width 102 height 29
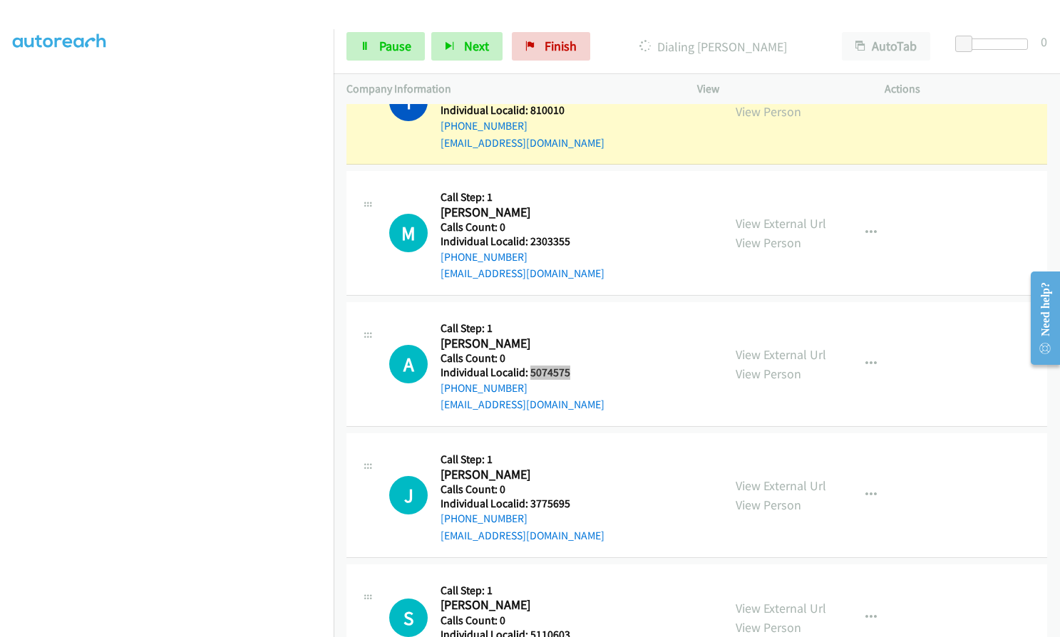
scroll to position [2487, 0]
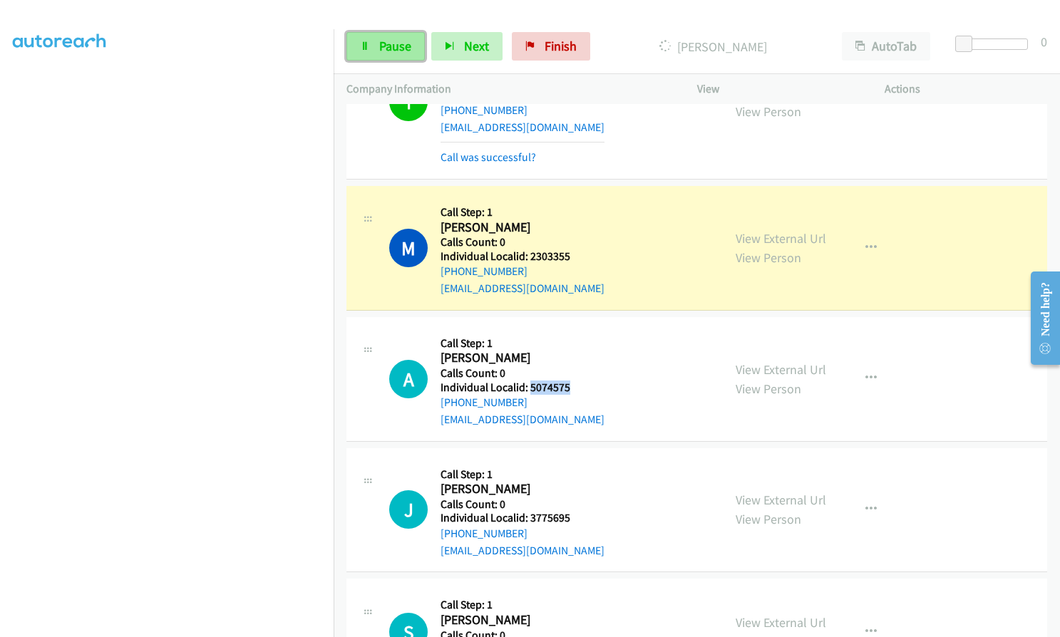
click at [381, 55] on link "Pause" at bounding box center [385, 46] width 78 height 29
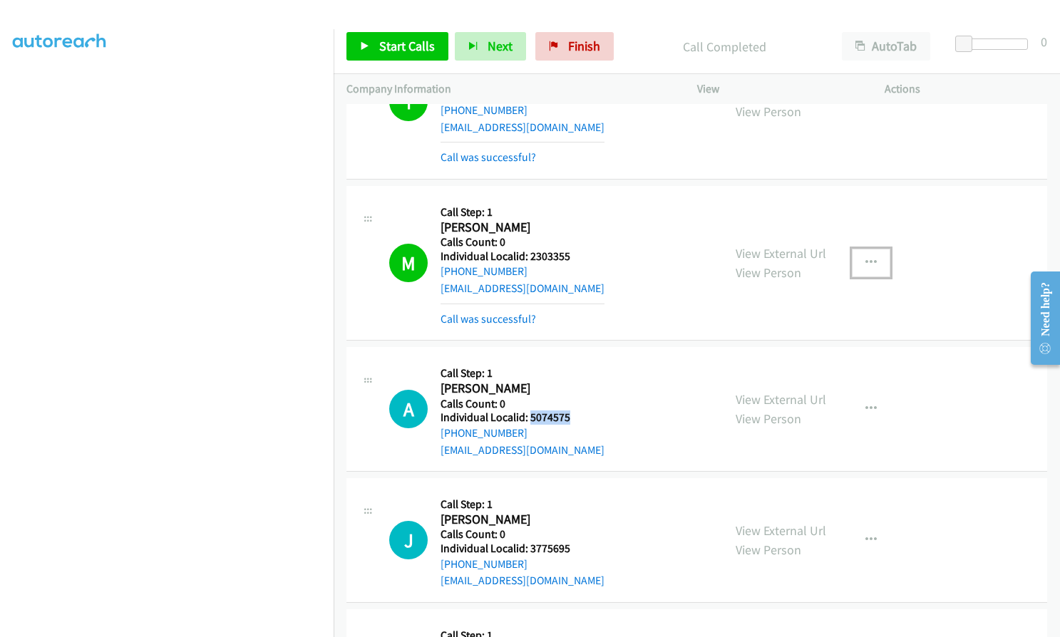
click at [858, 262] on button "button" at bounding box center [871, 263] width 38 height 29
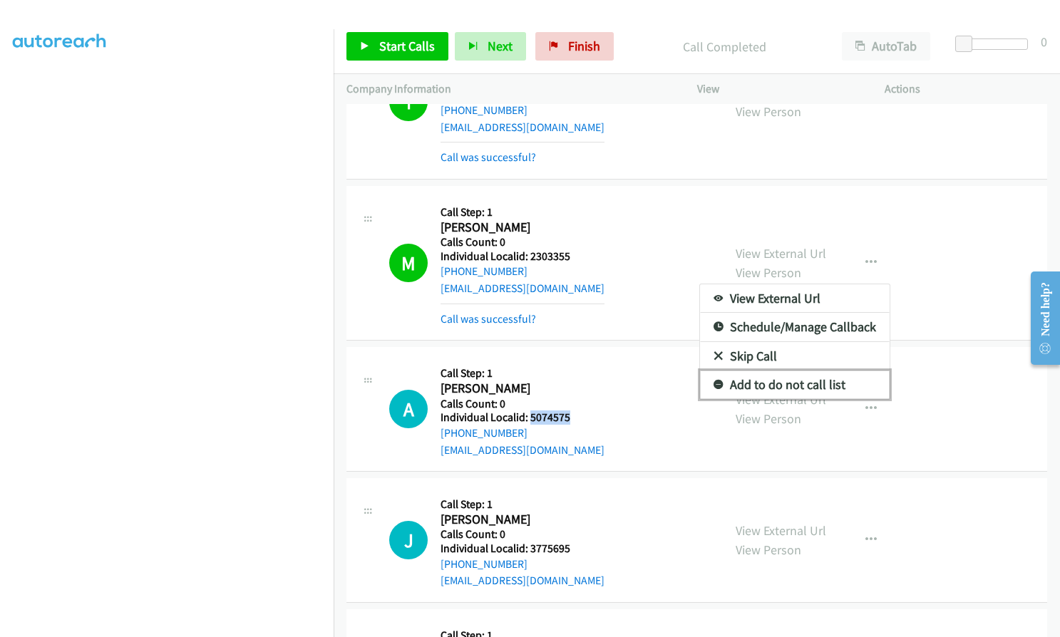
click at [706, 390] on link "Add to do not call list" at bounding box center [795, 385] width 190 height 29
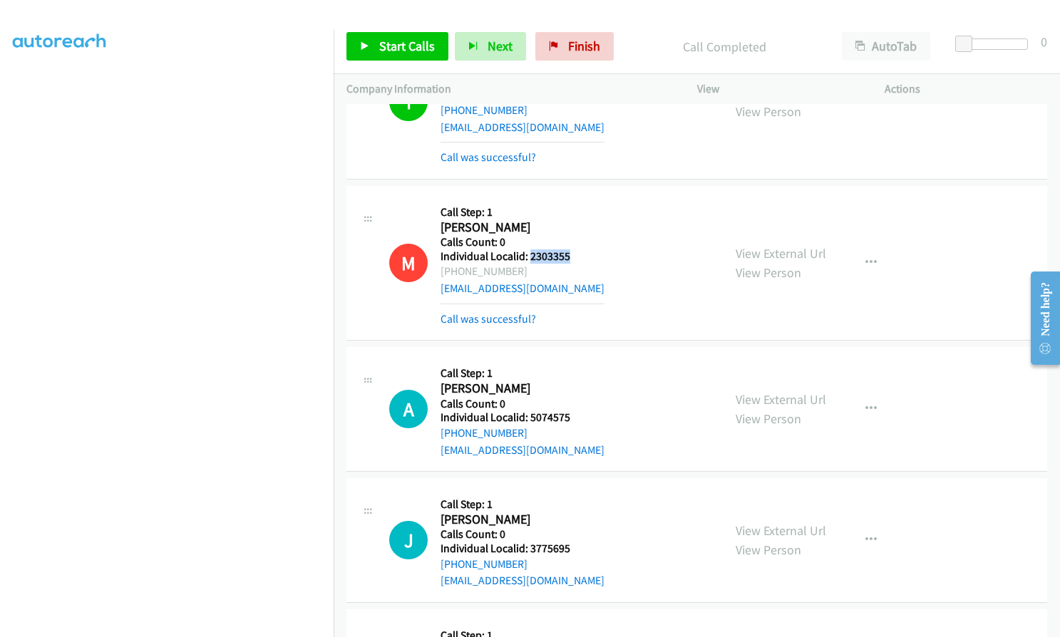
drag, startPoint x: 529, startPoint y: 255, endPoint x: 570, endPoint y: 253, distance: 41.4
click at [570, 253] on h5 "Individual Localid: 2303355" at bounding box center [523, 257] width 164 height 14
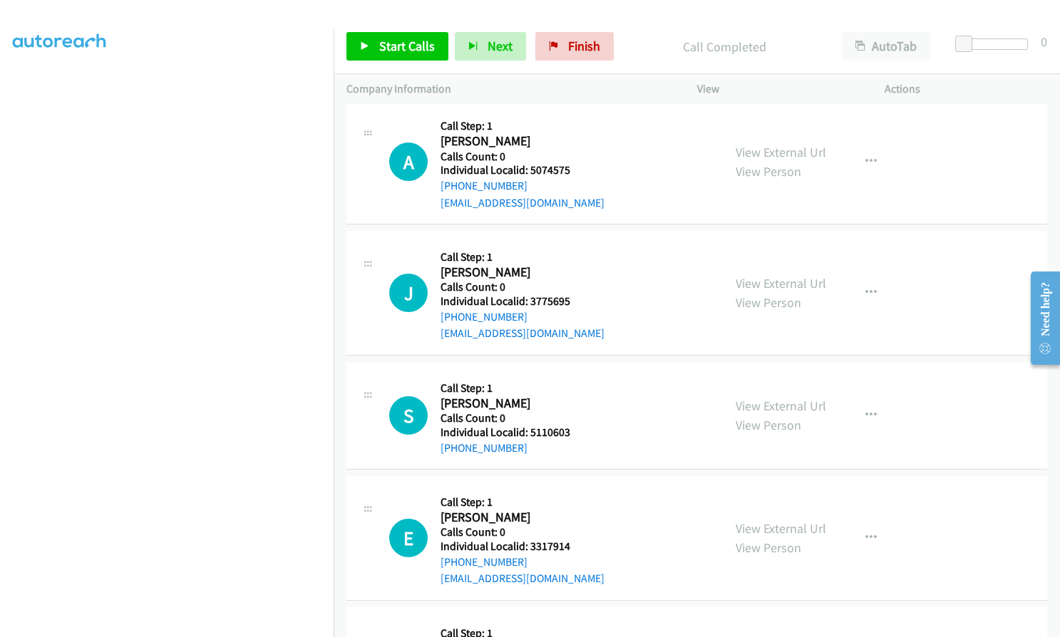
scroll to position [2755, 0]
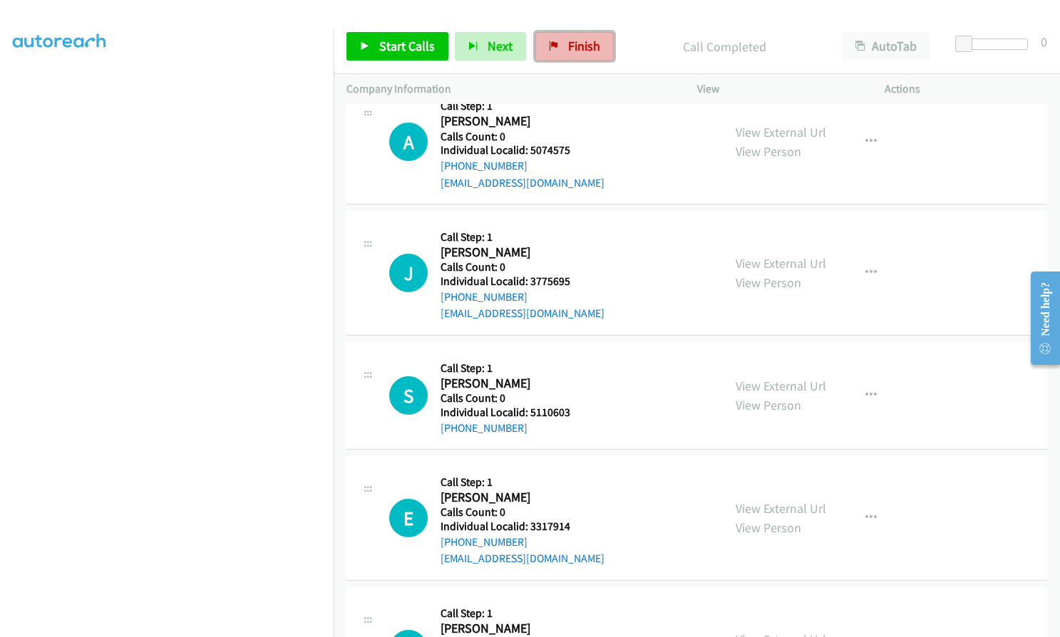
click at [576, 48] on span "Finish" at bounding box center [584, 46] width 32 height 16
